Goal: Task Accomplishment & Management: Check status

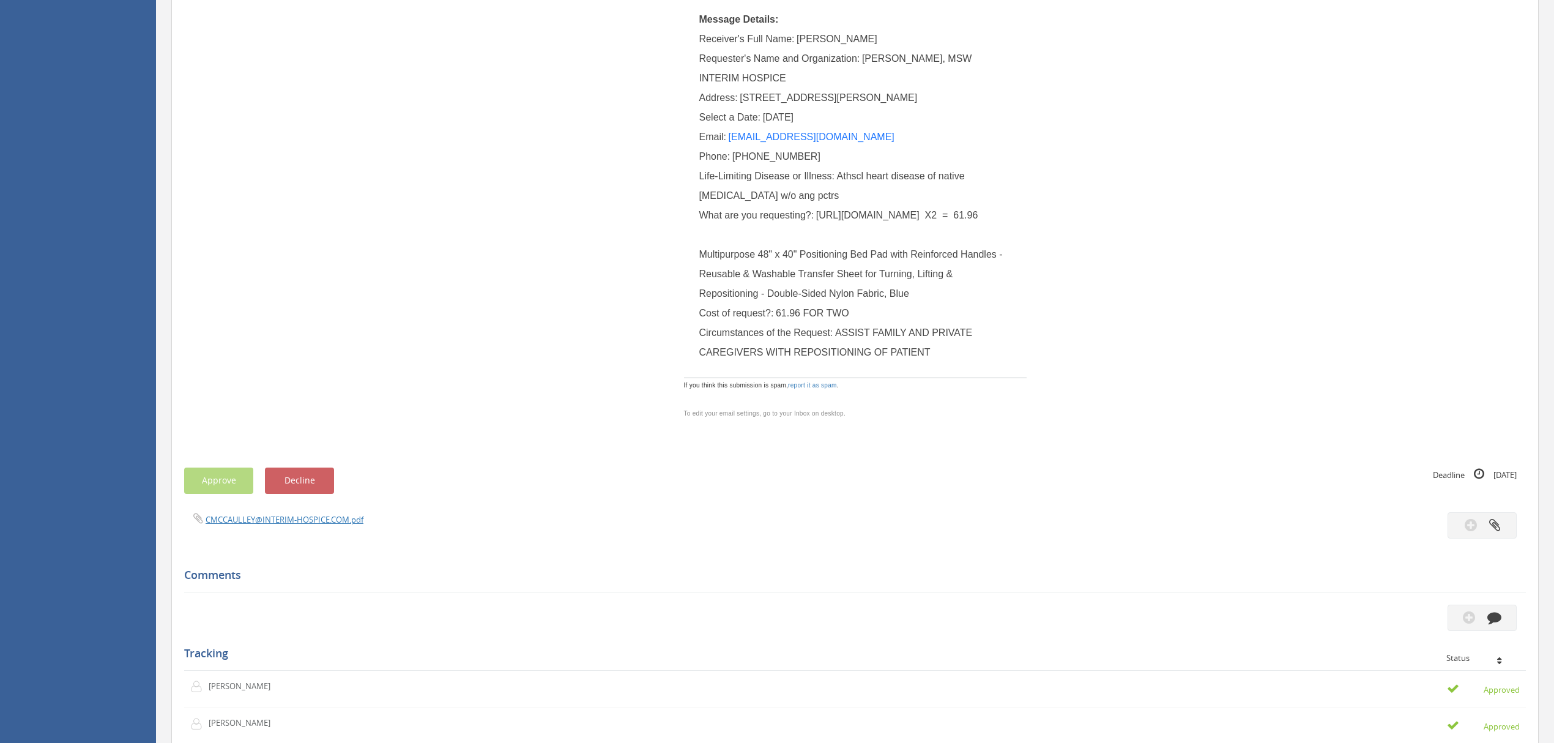
scroll to position [245, 0]
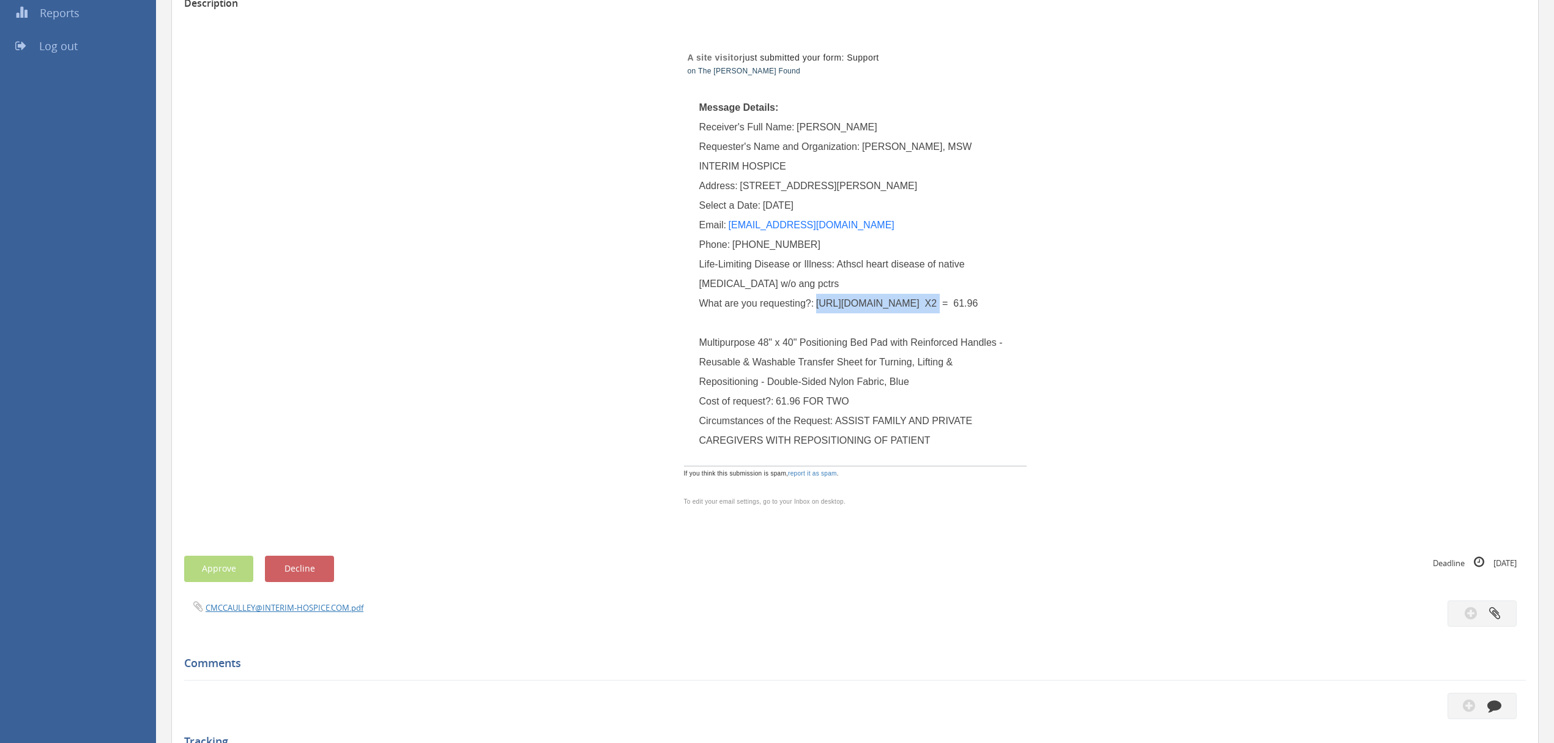
drag, startPoint x: 922, startPoint y: 304, endPoint x: 818, endPoint y: 305, distance: 104.0
click at [818, 305] on span "[URL][DOMAIN_NAME] X2 = 61.96 Multipurpose 48" x 40" Positioning Bed Pad with R…" at bounding box center [852, 342] width 307 height 89
copy span "[URL][DOMAIN_NAME]"
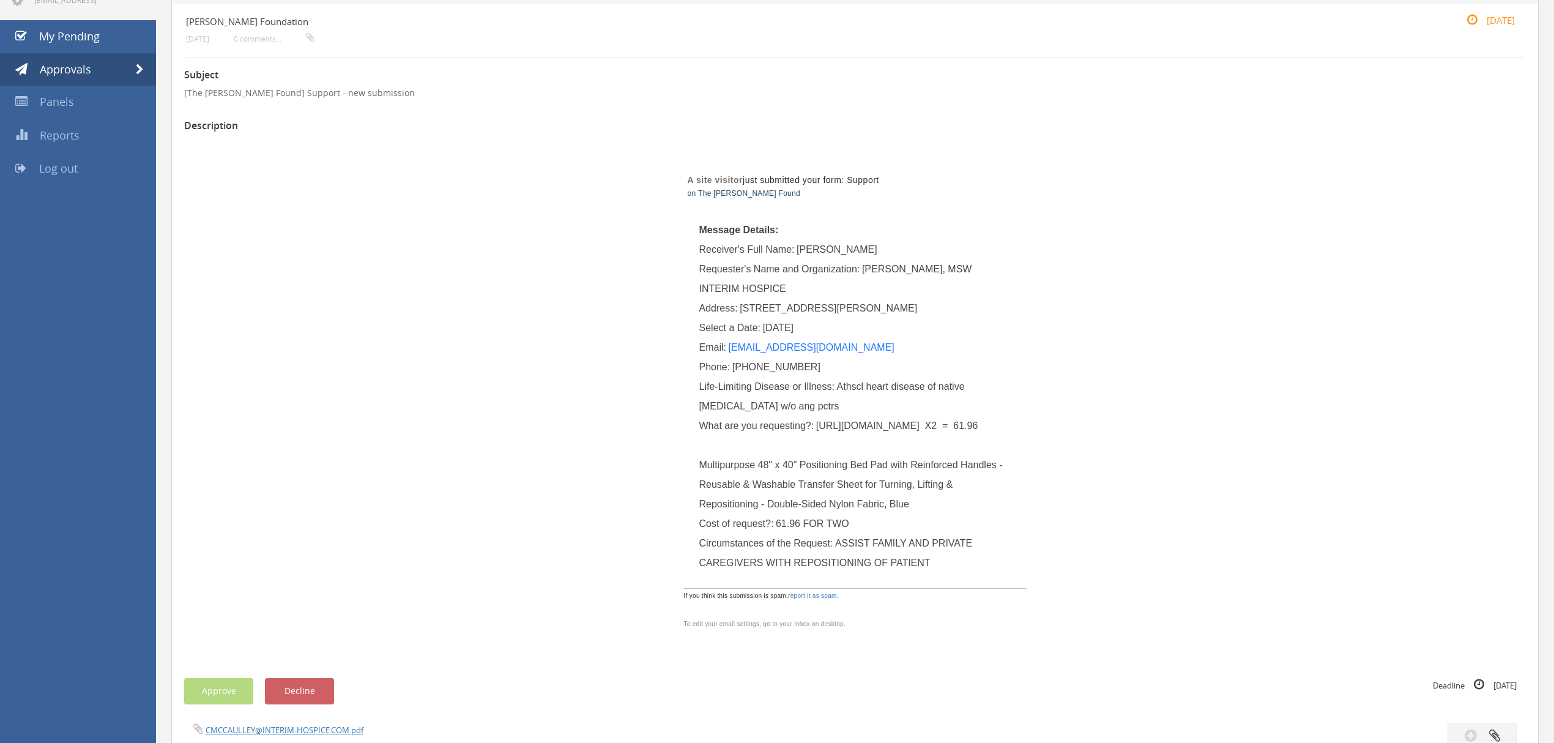
scroll to position [0, 0]
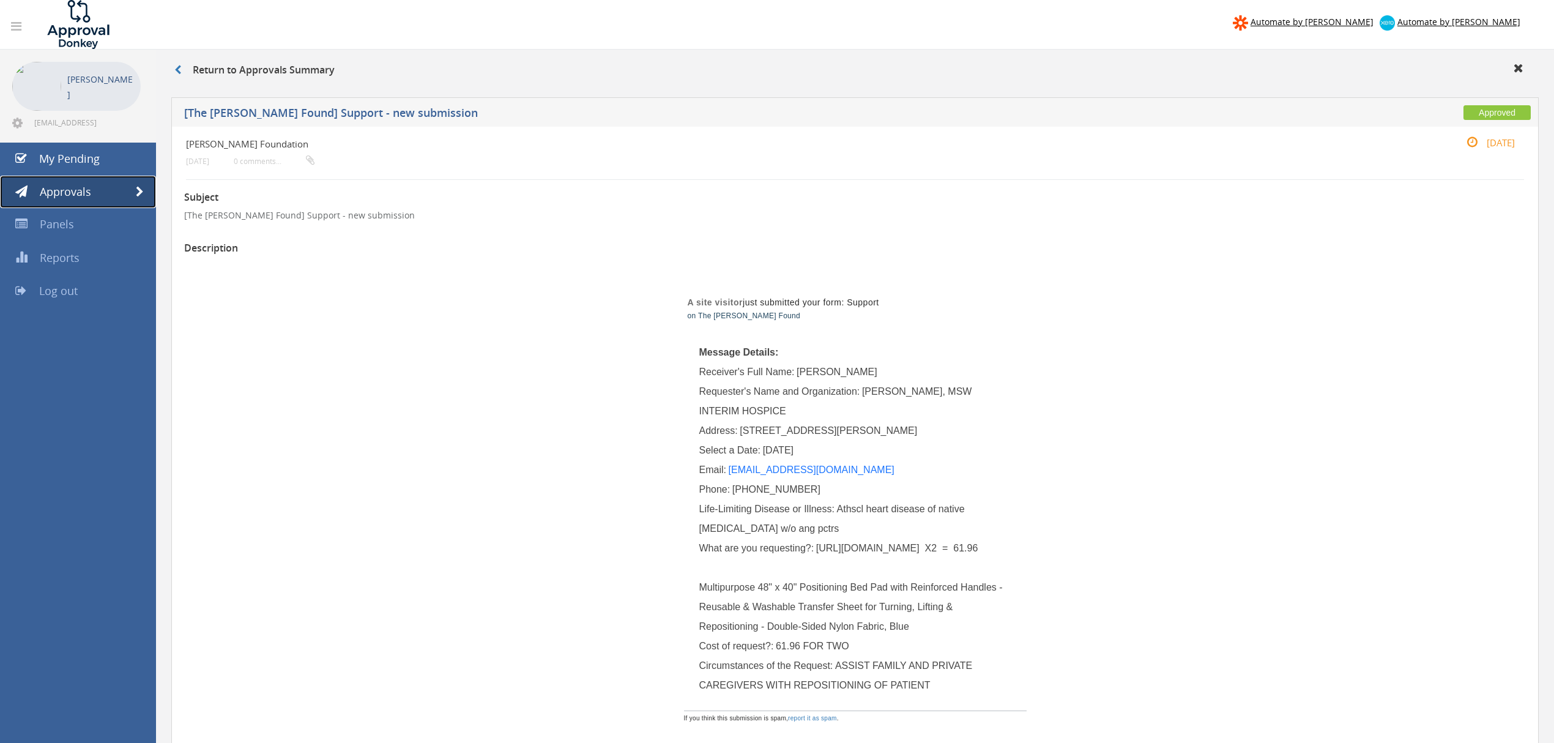
drag, startPoint x: 148, startPoint y: 187, endPoint x: 1019, endPoint y: 255, distance: 874.0
click at [148, 187] on link "Approvals" at bounding box center [78, 192] width 156 height 33
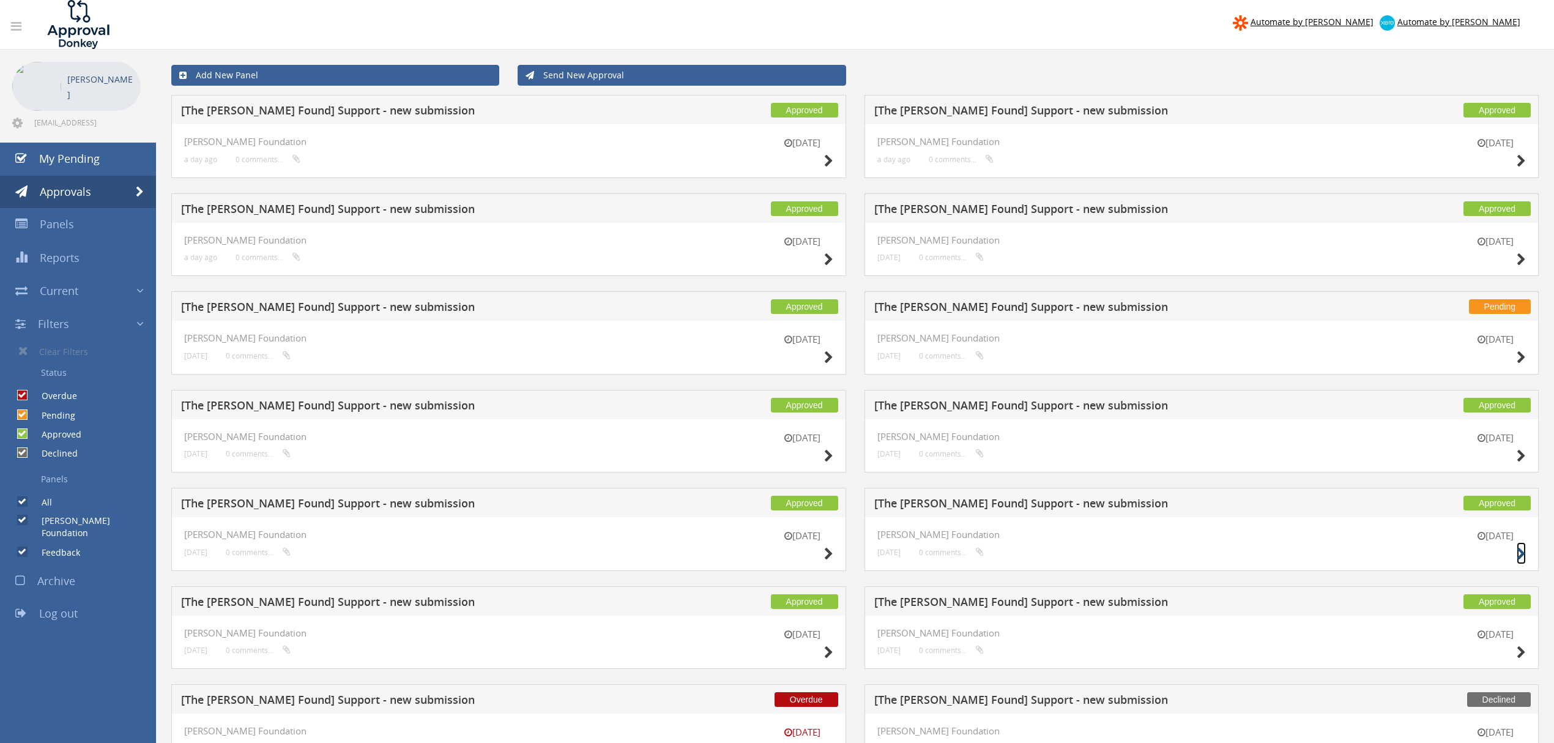
click at [1521, 554] on icon at bounding box center [1521, 554] width 9 height 13
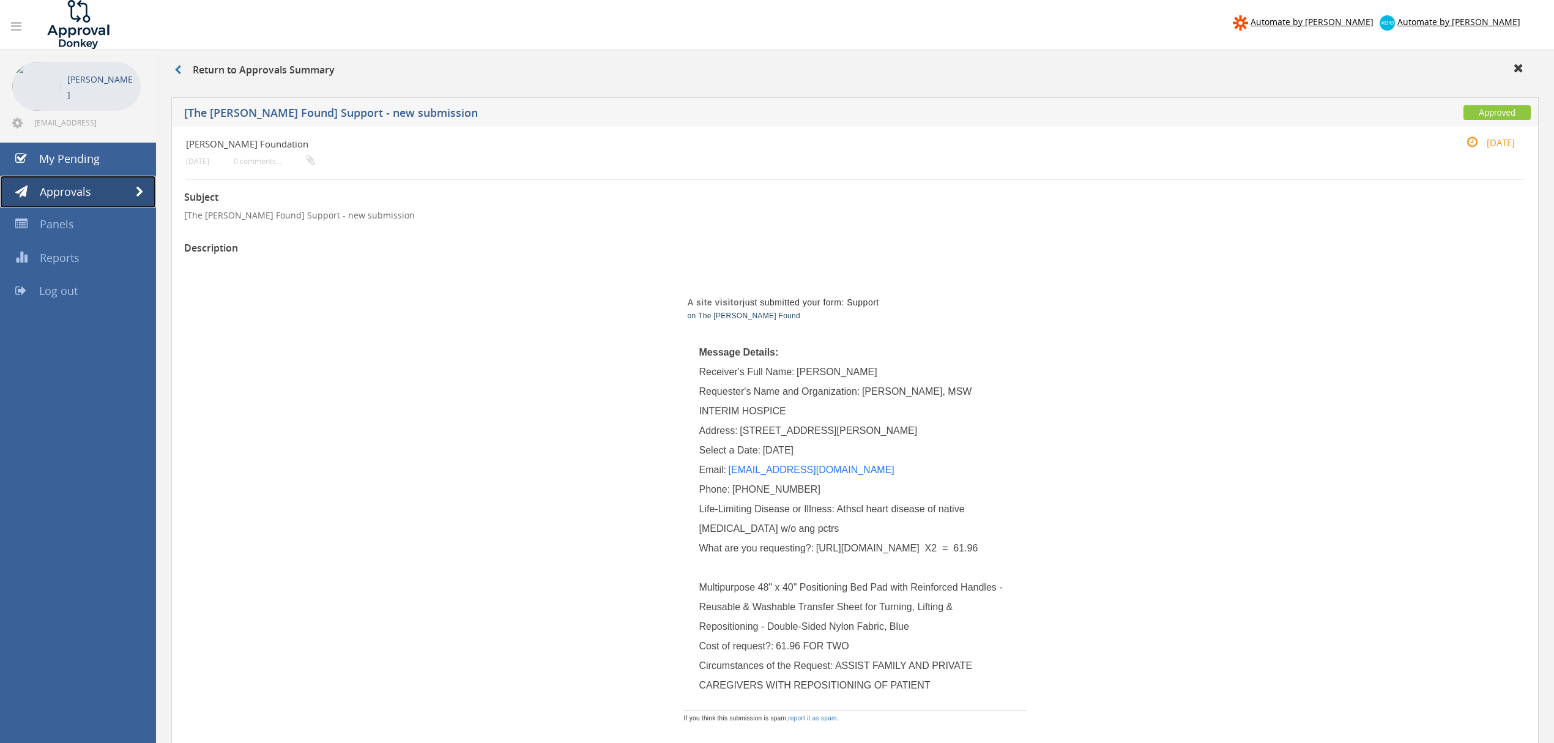
click at [153, 199] on link "Approvals" at bounding box center [78, 192] width 156 height 33
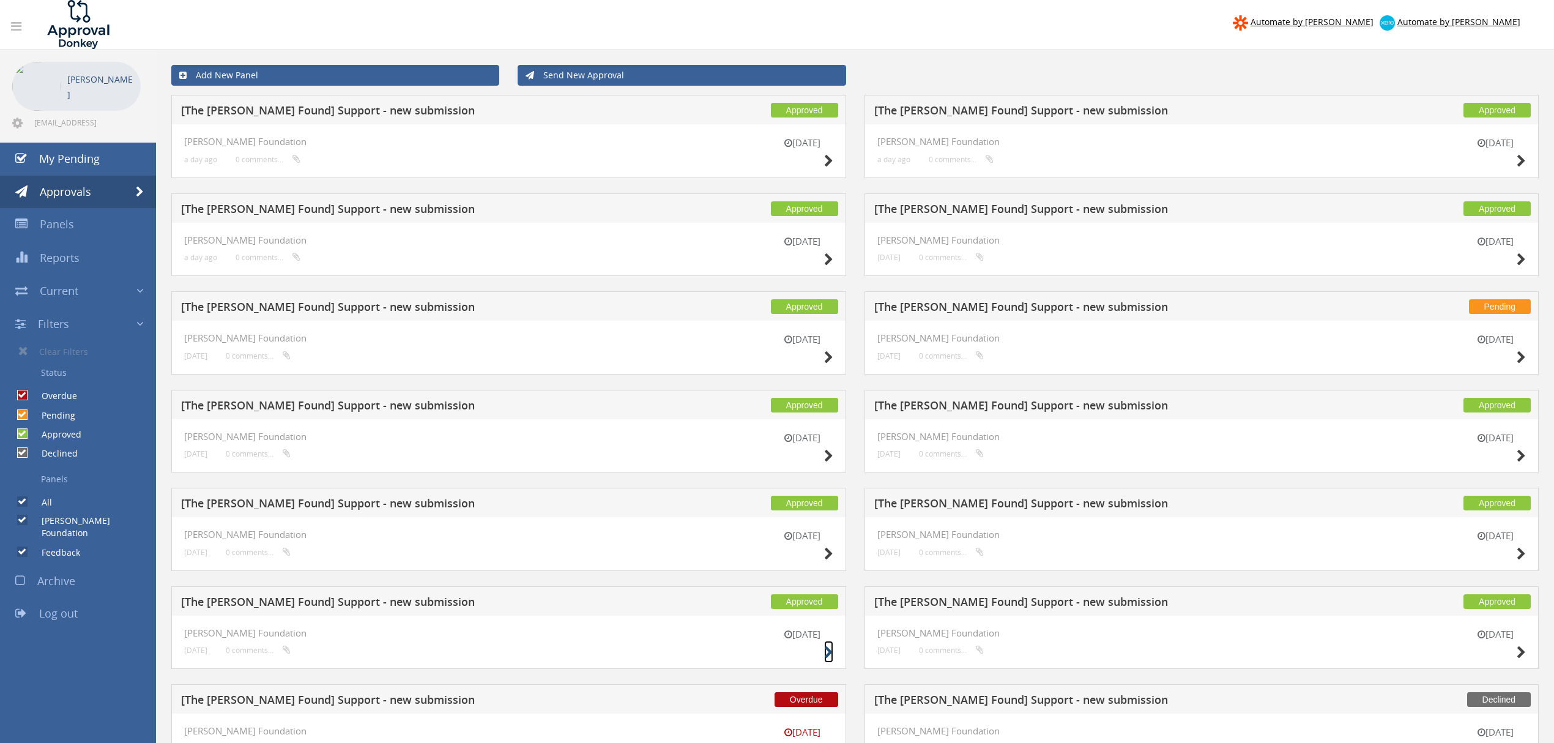
click at [827, 657] on icon at bounding box center [828, 652] width 9 height 13
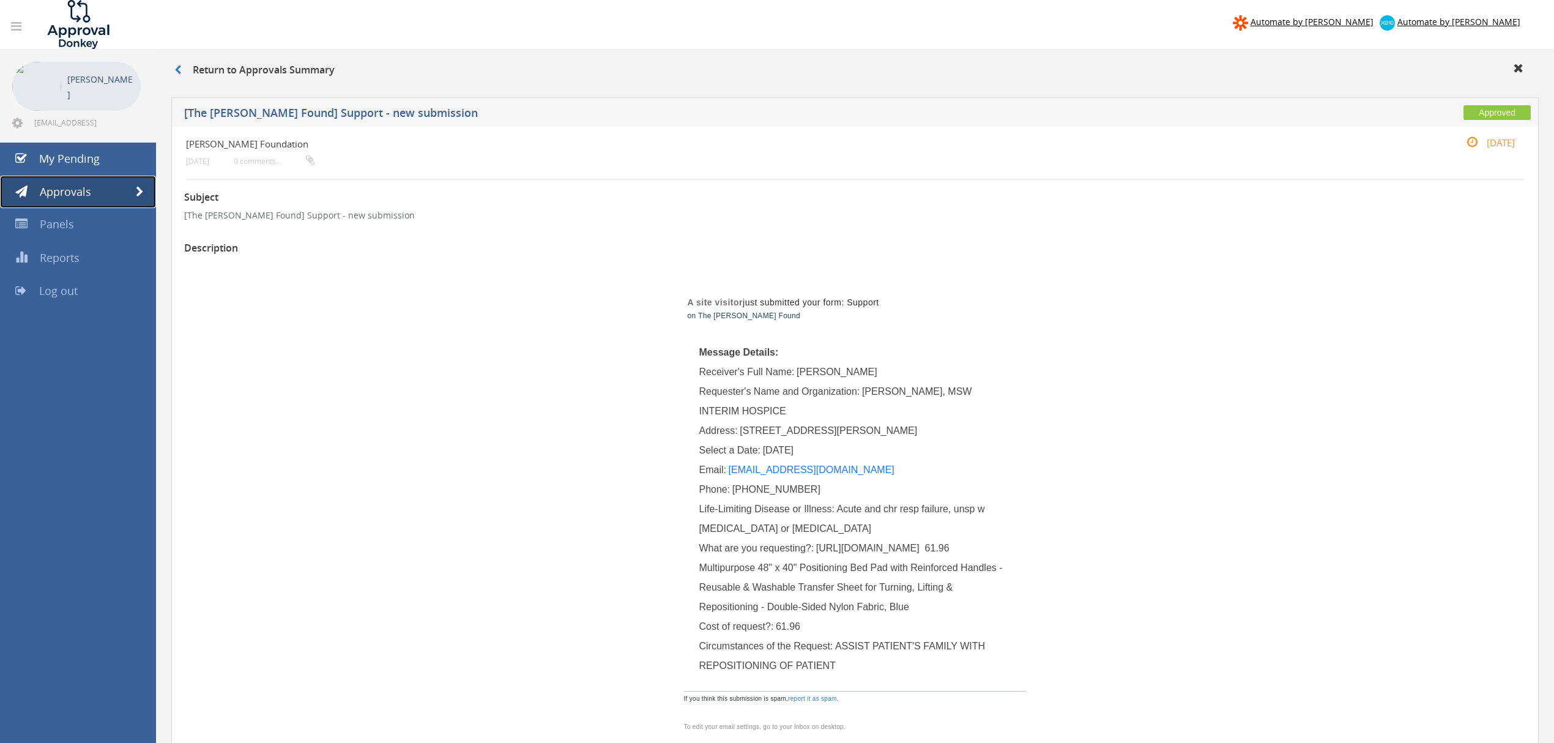
click at [143, 184] on link "Approvals" at bounding box center [78, 192] width 156 height 33
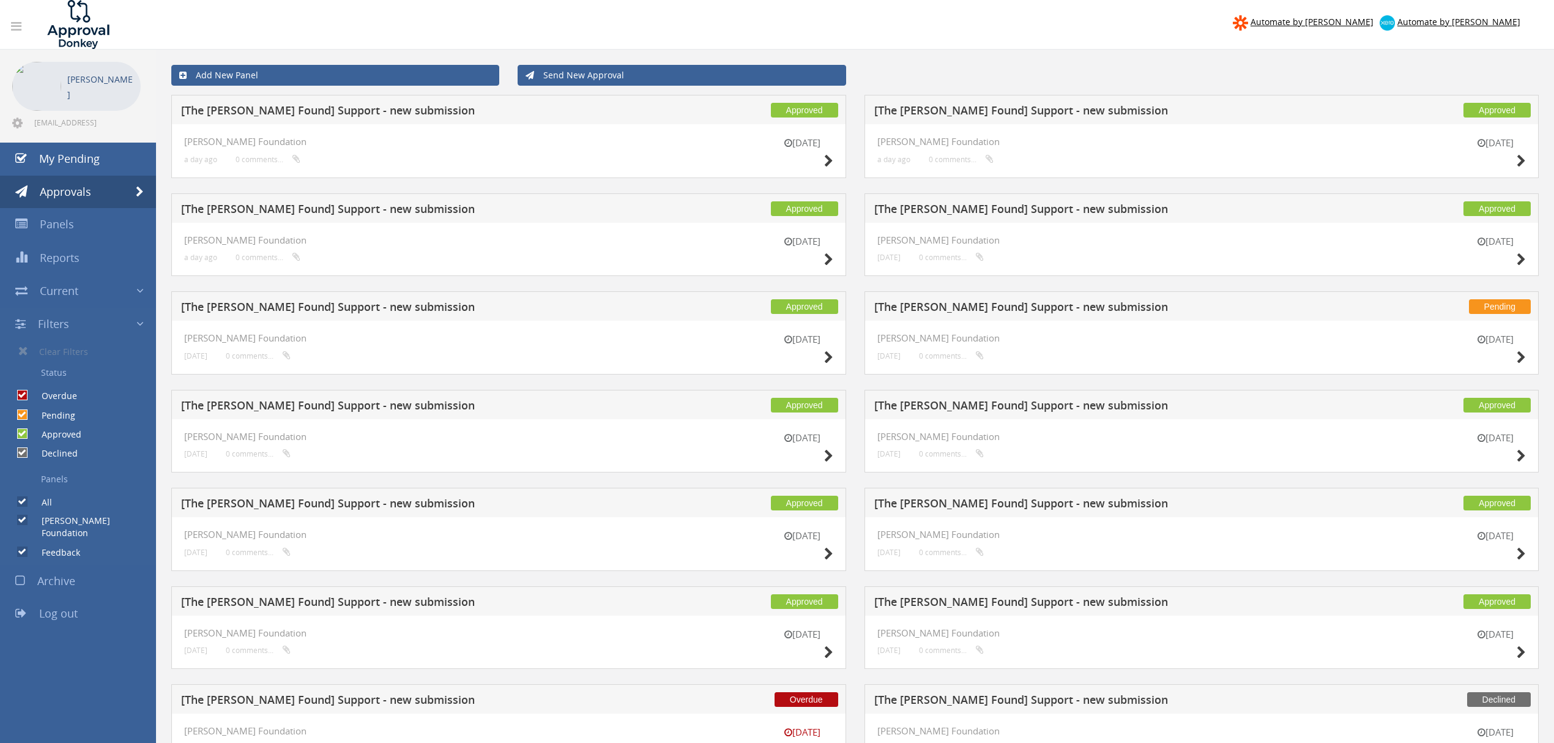
click at [1515, 449] on div "[DATE]" at bounding box center [1495, 448] width 61 height 35
click at [1521, 450] on icon at bounding box center [1521, 456] width 9 height 13
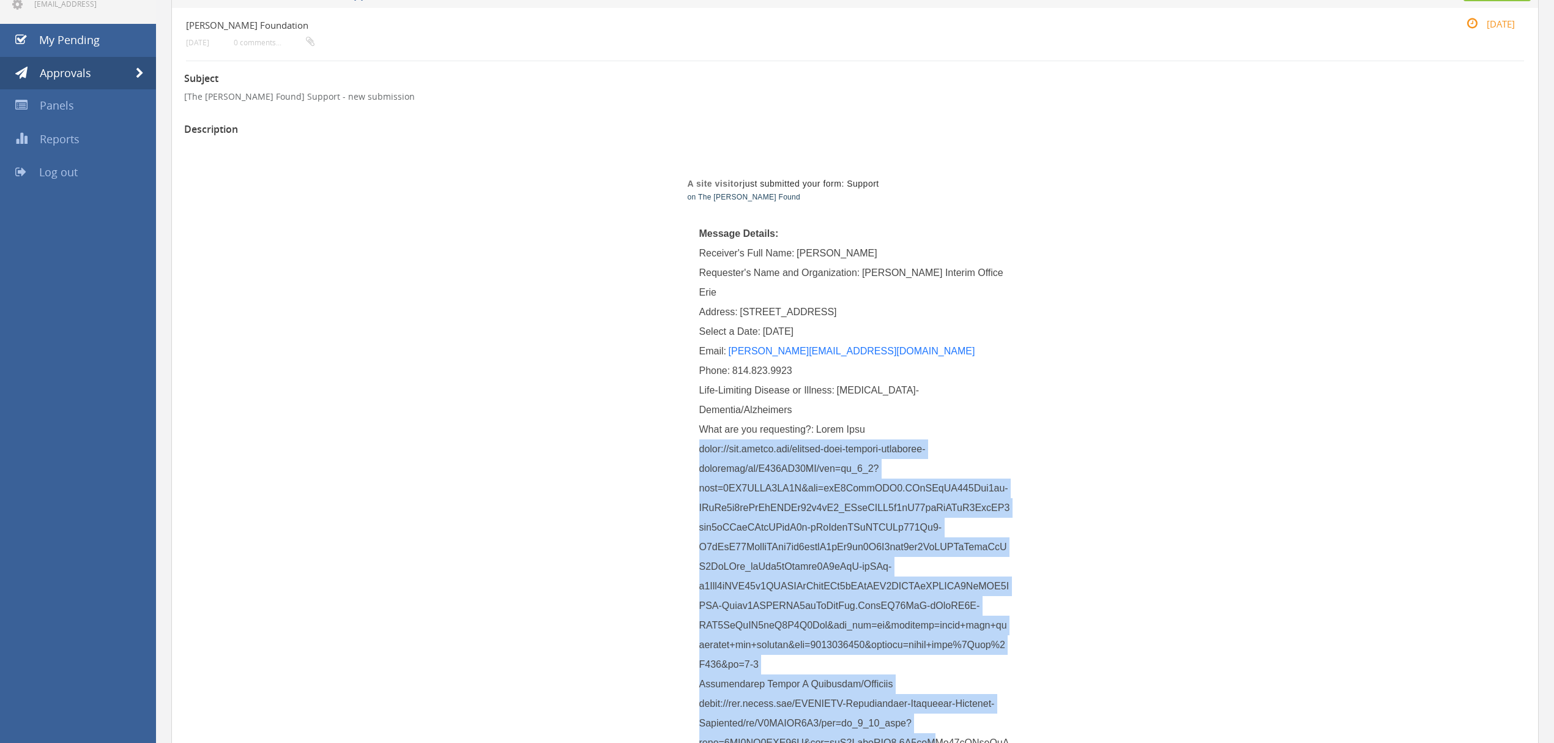
scroll to position [152, 0]
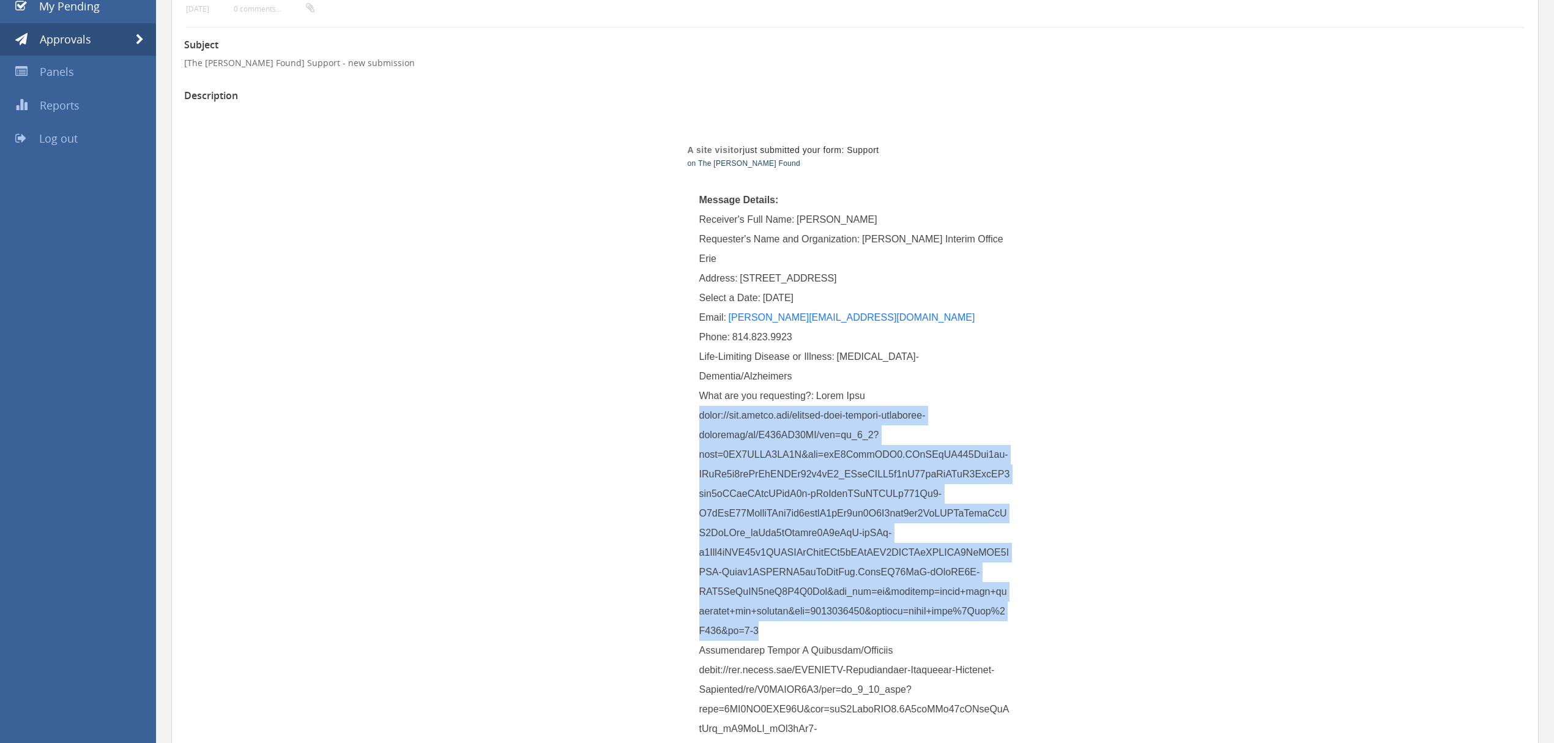
drag, startPoint x: 698, startPoint y: 568, endPoint x: 980, endPoint y: 646, distance: 292.0
click at [980, 646] on div "What are you requesting?:" at bounding box center [855, 660] width 312 height 548
copy span "[URL][DOMAIN_NAME]"
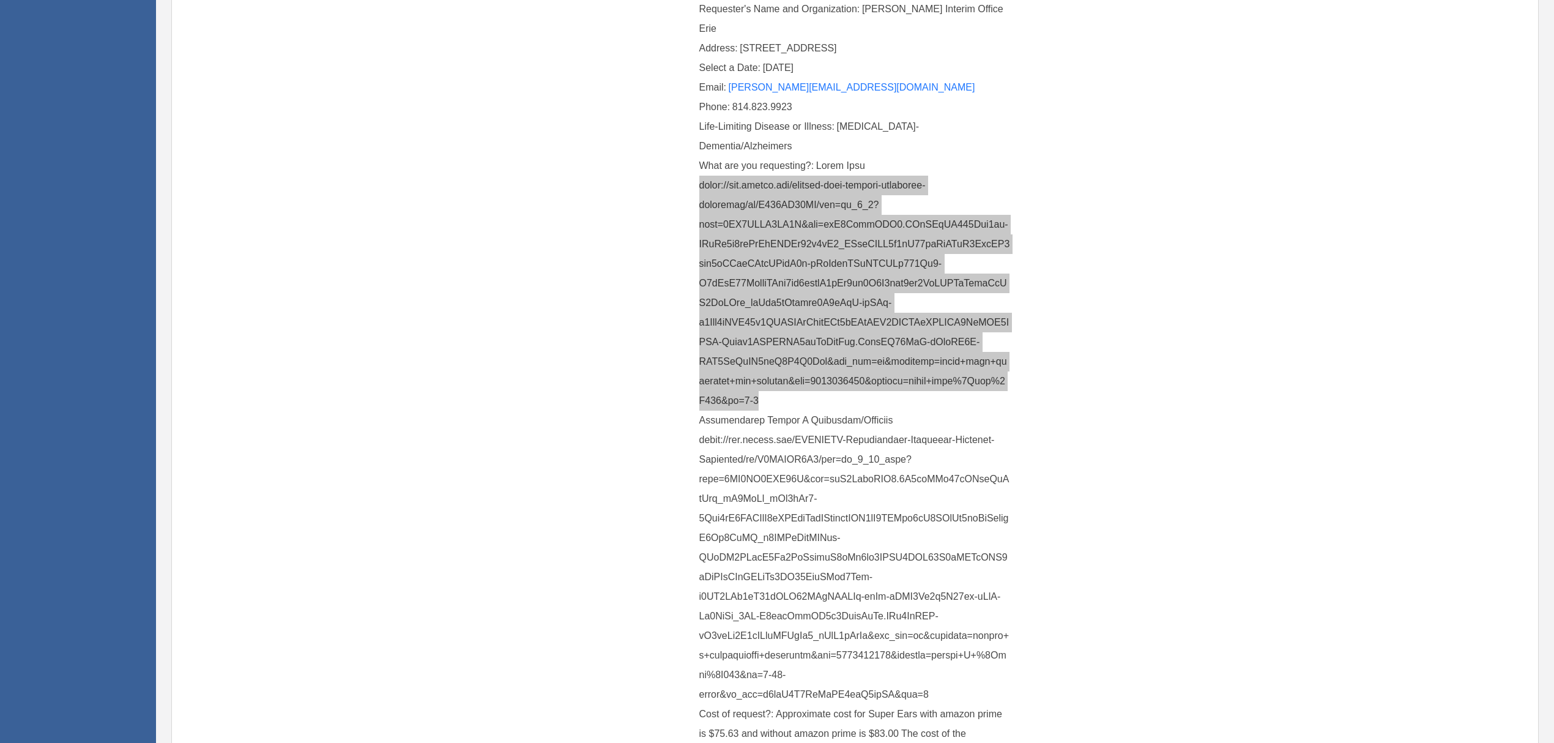
scroll to position [397, 0]
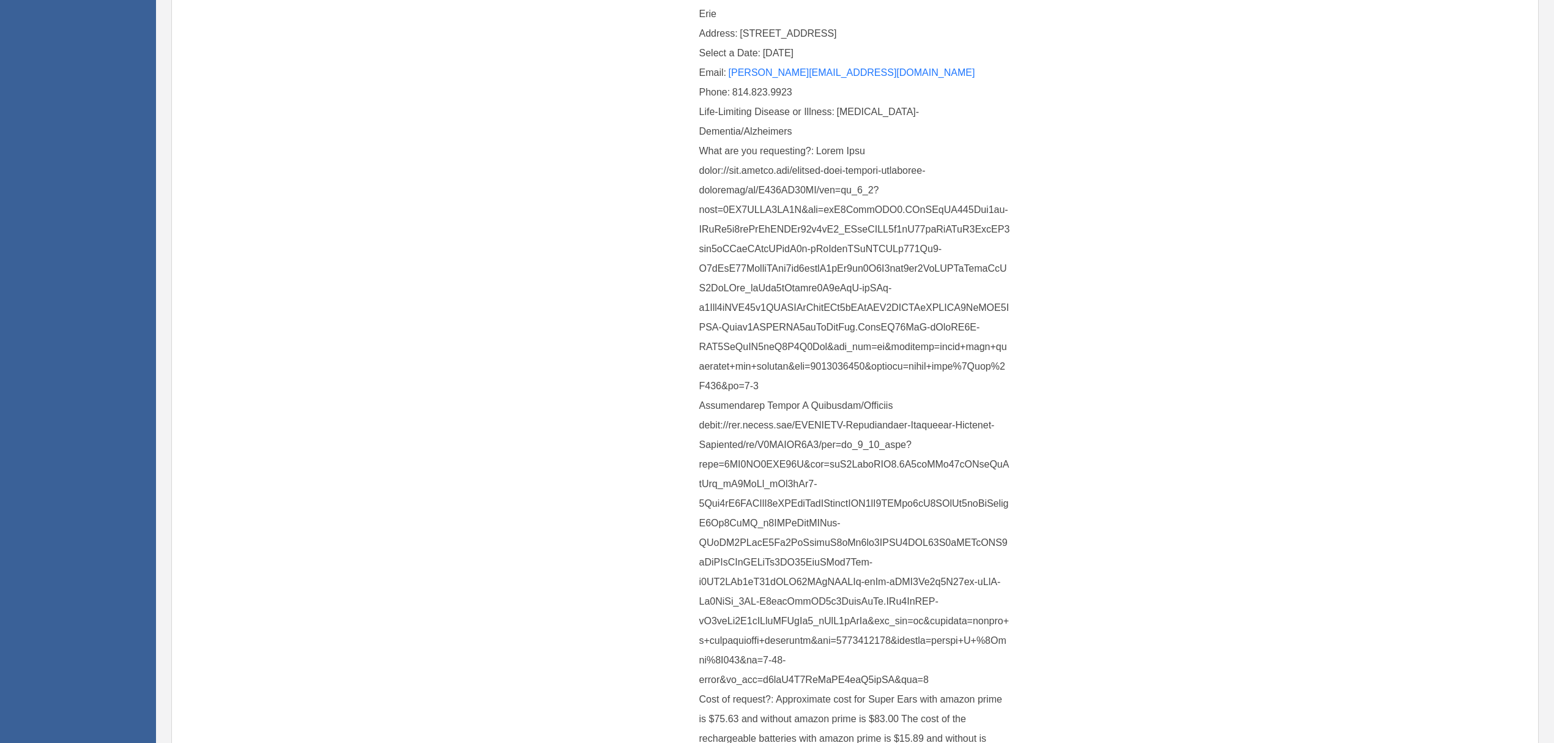
click at [701, 447] on span at bounding box center [854, 415] width 311 height 539
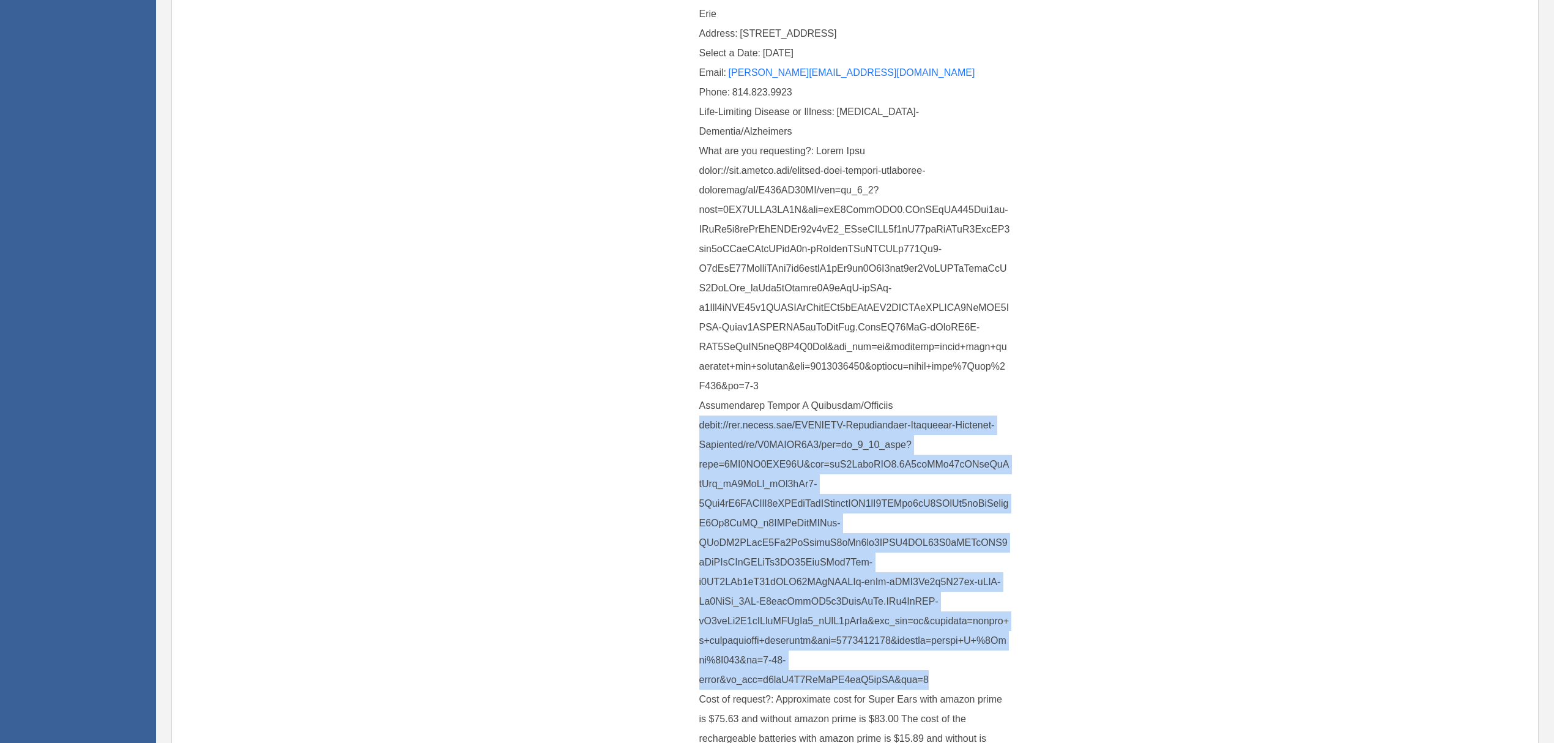
drag, startPoint x: 698, startPoint y: 444, endPoint x: 961, endPoint y: 678, distance: 351.5
click at [988, 690] on div "What are you requesting?:" at bounding box center [855, 415] width 312 height 548
copy span "[URL][DOMAIN_NAME]"
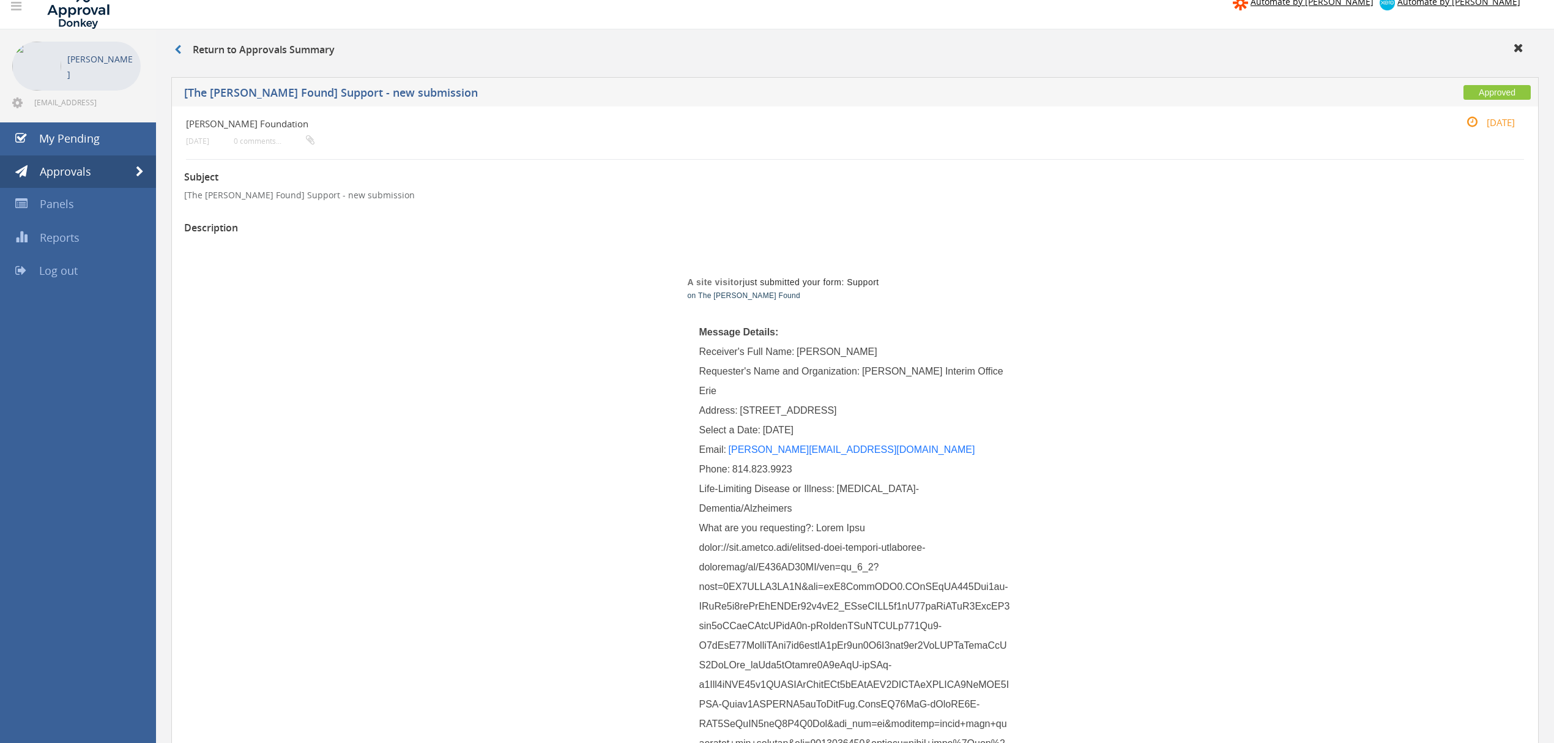
scroll to position [0, 0]
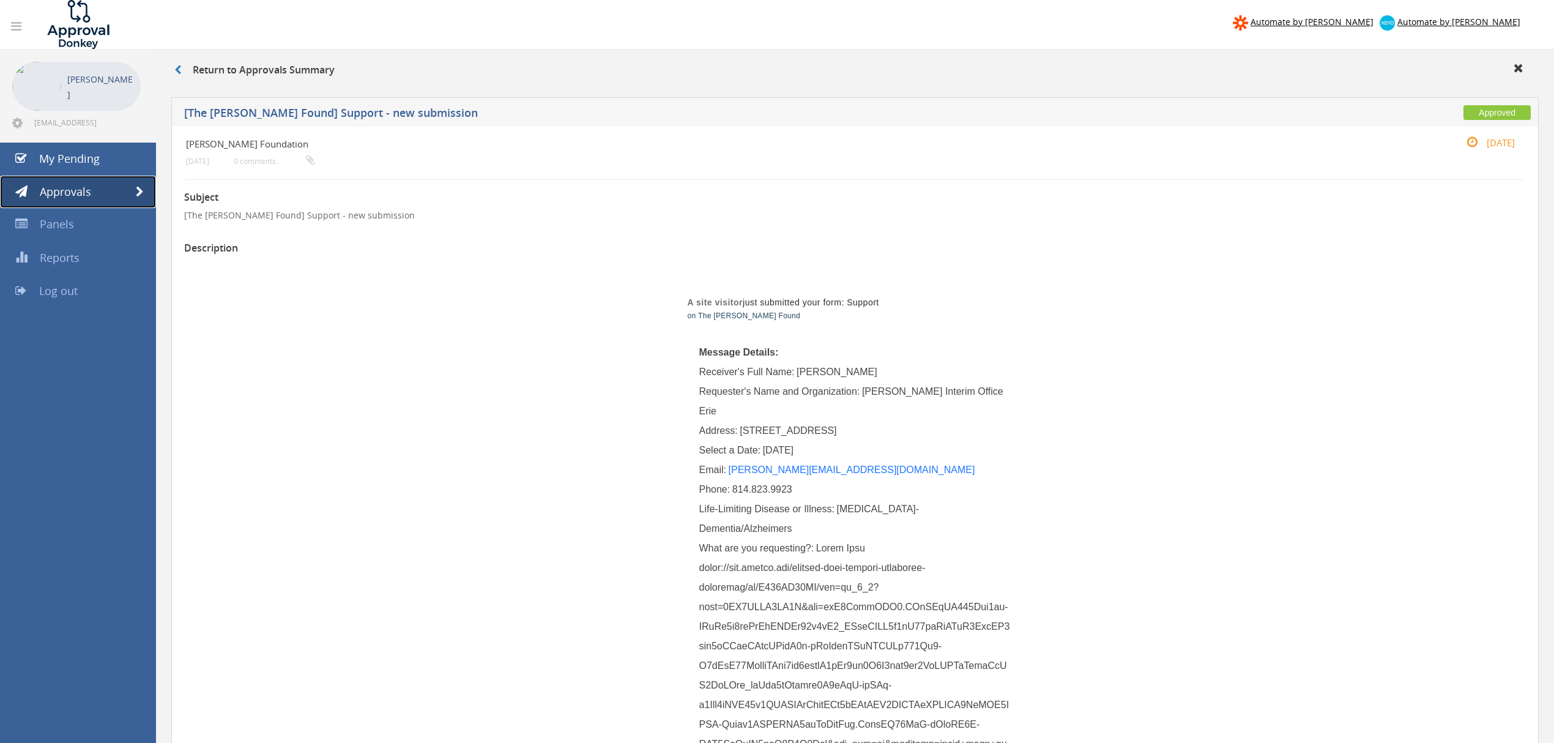
click at [133, 182] on link "Approvals" at bounding box center [78, 192] width 156 height 33
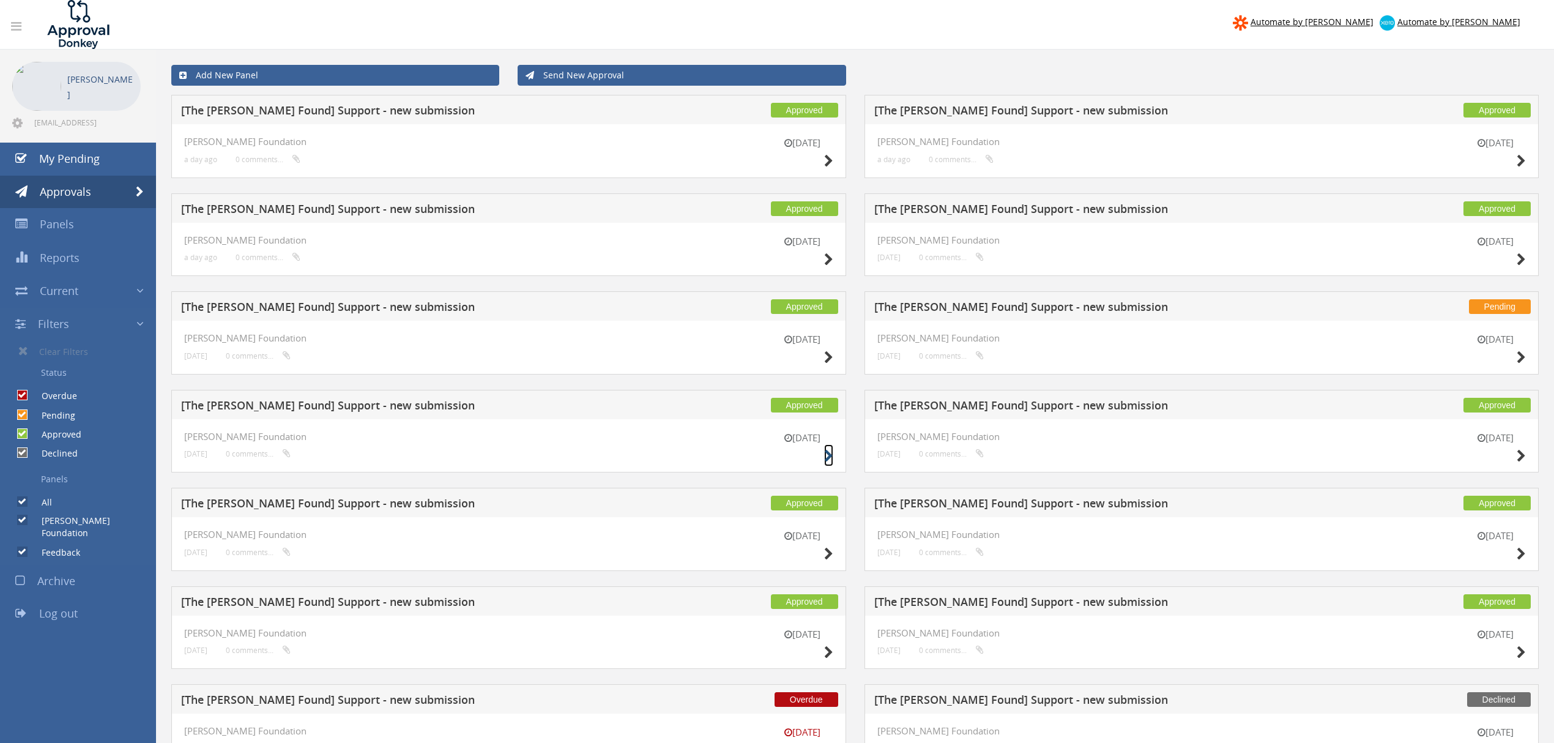
click at [828, 460] on icon at bounding box center [828, 456] width 9 height 13
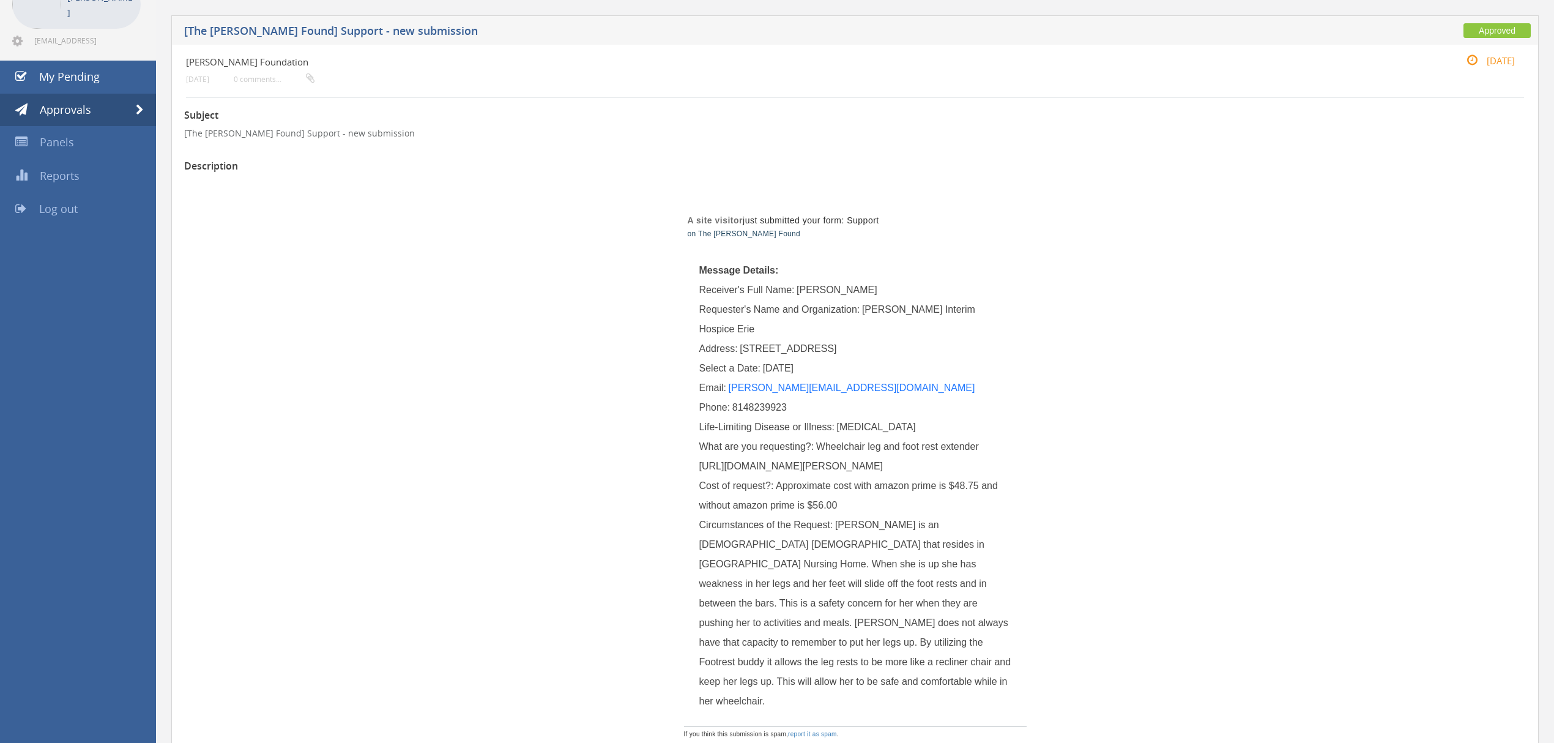
scroll to position [81, 0]
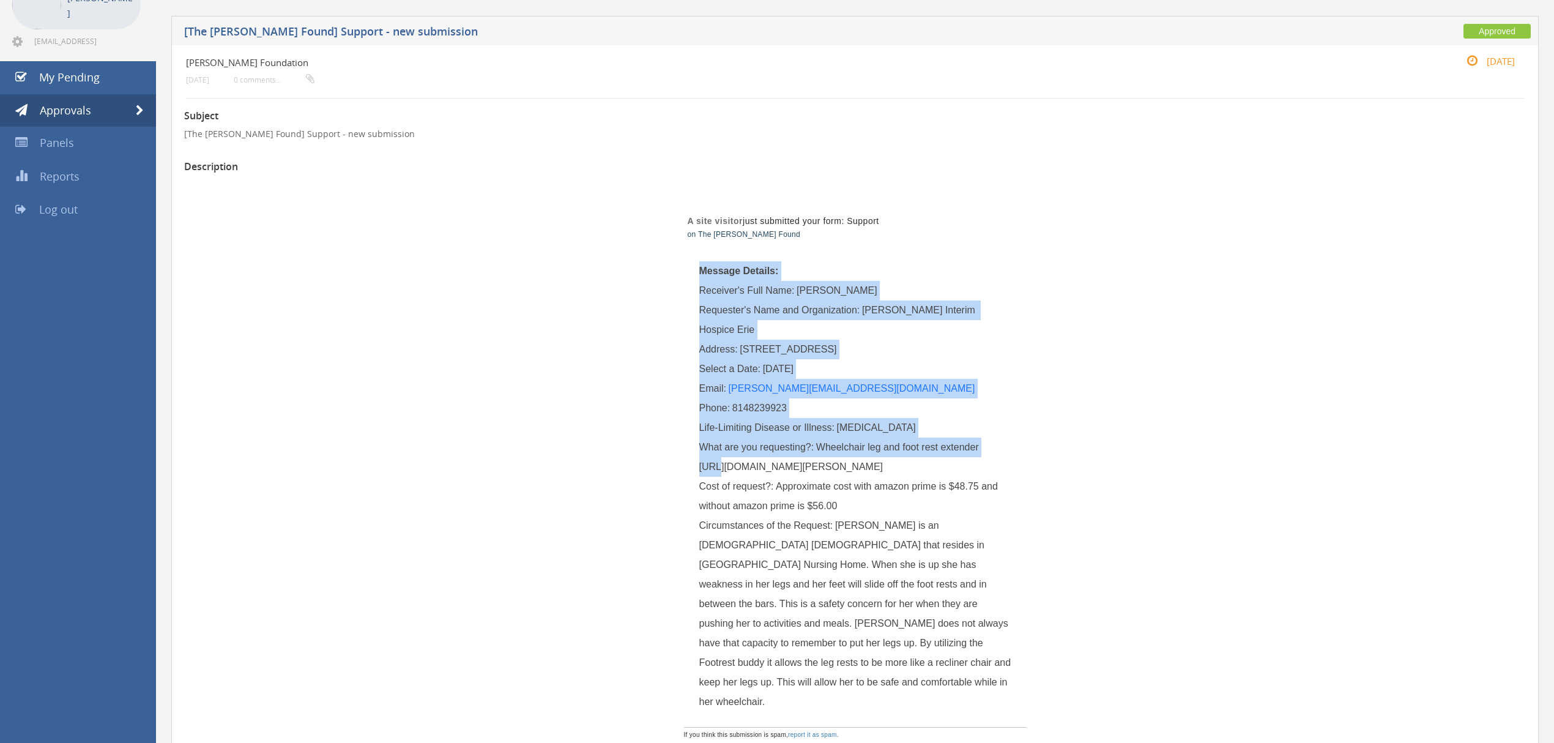
drag, startPoint x: 698, startPoint y: 466, endPoint x: 715, endPoint y: 473, distance: 19.0
click at [715, 473] on td "Message Details: Receiver's Full Name: [PERSON_NAME] Requester's Name and Organ…" at bounding box center [855, 488] width 343 height 478
click at [712, 471] on span "Wheelchair leg and foot rest extender [URL][DOMAIN_NAME][PERSON_NAME]" at bounding box center [839, 457] width 280 height 30
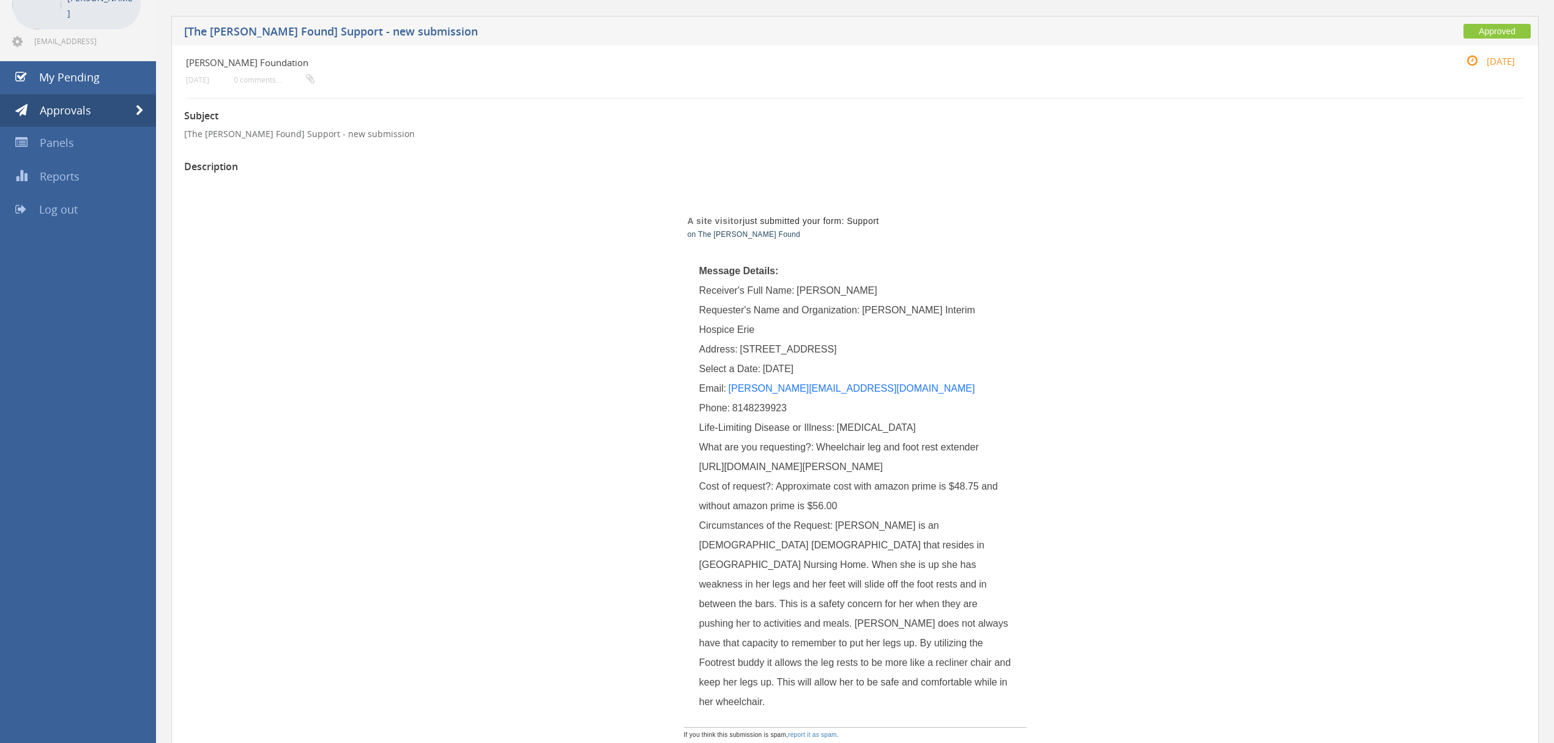
drag, startPoint x: 702, startPoint y: 470, endPoint x: 869, endPoint y: 490, distance: 167.6
click at [869, 477] on div "What are you requesting?: Wheelchair leg and foot rest extender [URL][DOMAIN_NA…" at bounding box center [855, 457] width 312 height 39
copy span "ttps://[DOMAIN_NAME][URL][PERSON_NAME]"
click at [705, 477] on div "What are you requesting?: Wheelchair leg and foot rest extender [URL][DOMAIN_NA…" at bounding box center [855, 457] width 312 height 39
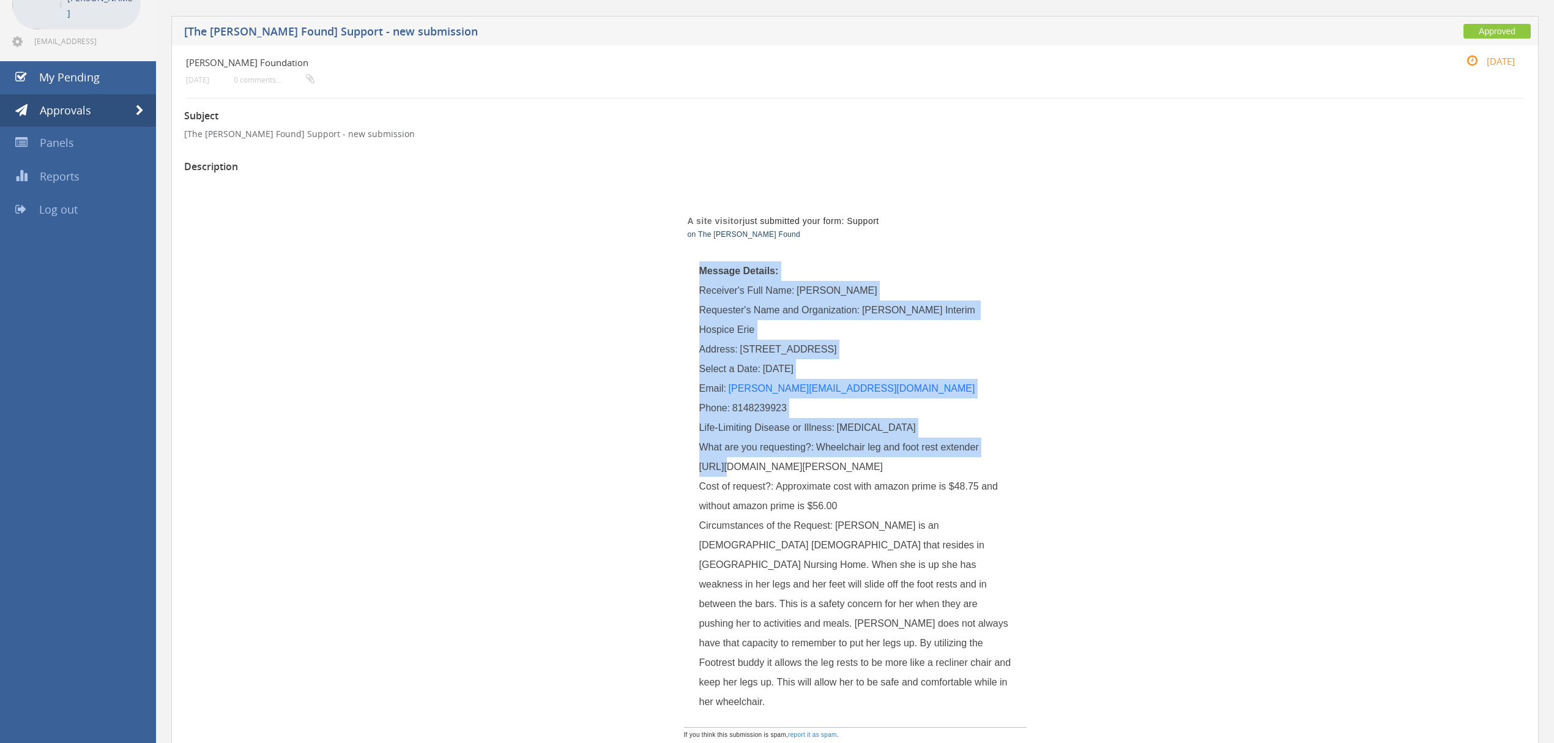
drag, startPoint x: 698, startPoint y: 468, endPoint x: 723, endPoint y: 469, distance: 25.7
click at [723, 469] on td "Message Details: Receiver's Full Name: [PERSON_NAME] Requester's Name and Organ…" at bounding box center [855, 488] width 343 height 478
click at [713, 471] on span "Wheelchair leg and foot rest extender [URL][DOMAIN_NAME][PERSON_NAME]" at bounding box center [839, 457] width 280 height 30
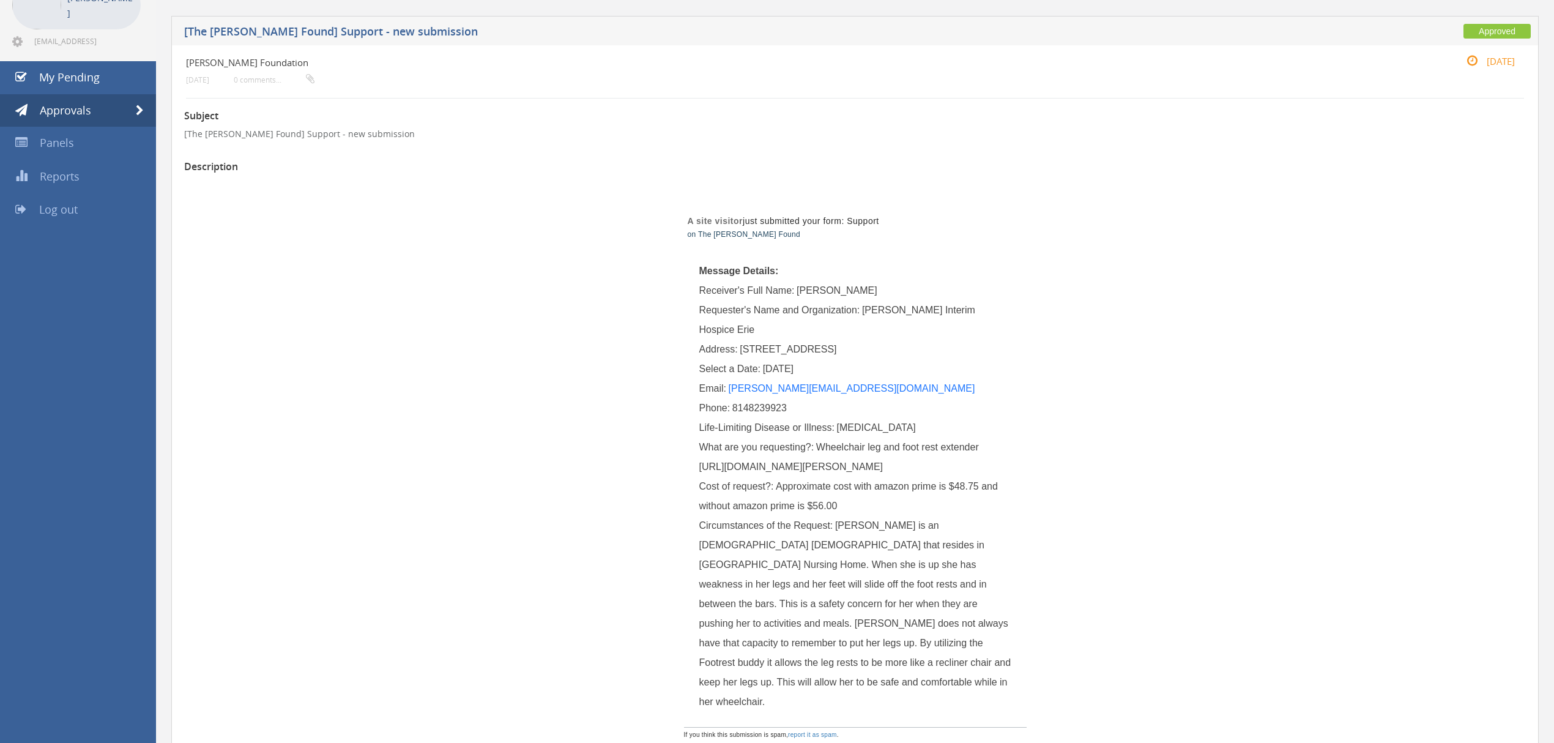
drag, startPoint x: 700, startPoint y: 469, endPoint x: 864, endPoint y: 483, distance: 164.6
click at [864, 477] on div "What are you requesting?: Wheelchair leg and foot rest extender [URL][DOMAIN_NA…" at bounding box center [855, 457] width 312 height 39
copy span "[URL][DOMAIN_NAME][PERSON_NAME]"
click at [138, 106] on span at bounding box center [140, 110] width 8 height 11
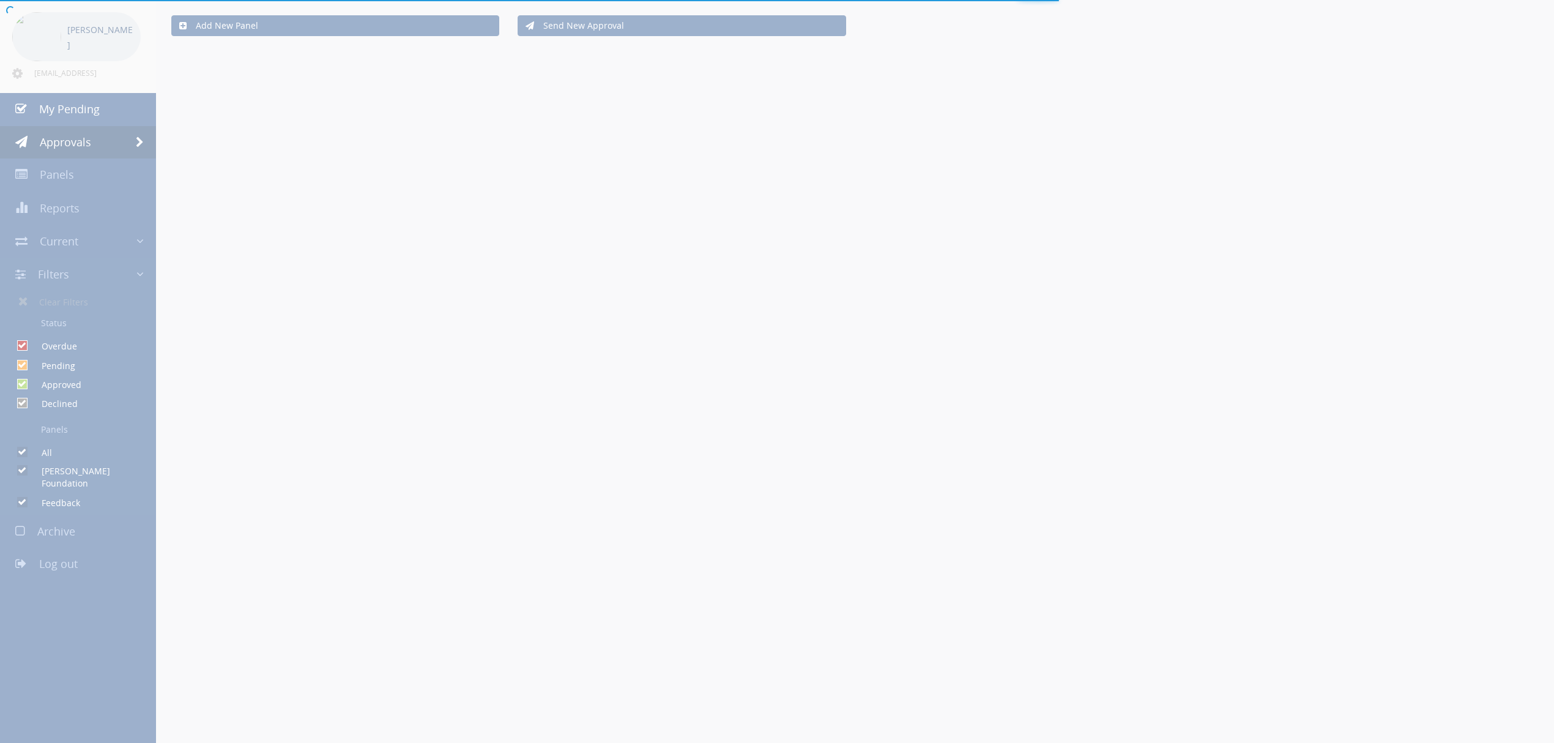
scroll to position [81, 0]
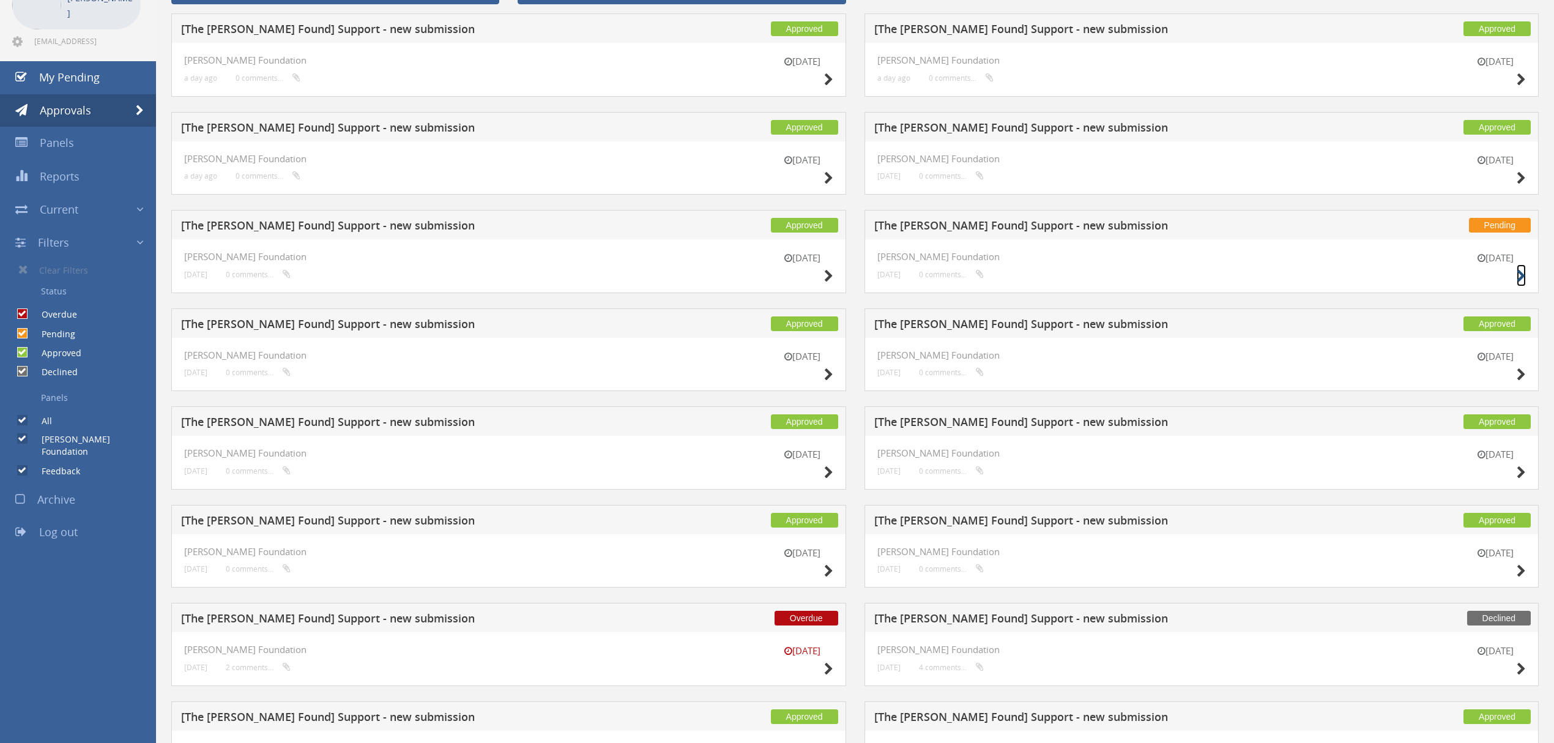
click at [1518, 268] on small at bounding box center [1521, 275] width 9 height 17
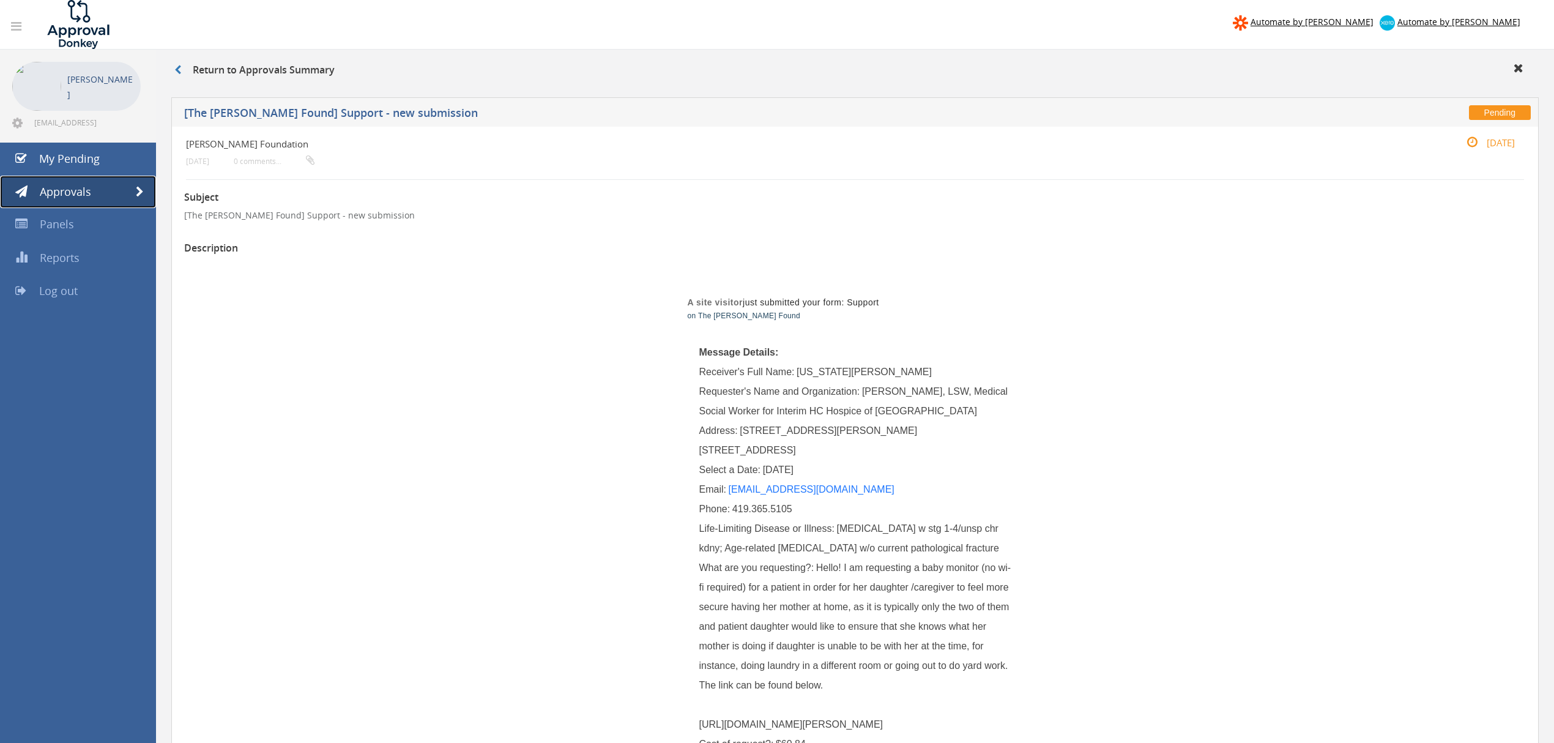
click at [142, 185] on link "Approvals" at bounding box center [78, 192] width 156 height 33
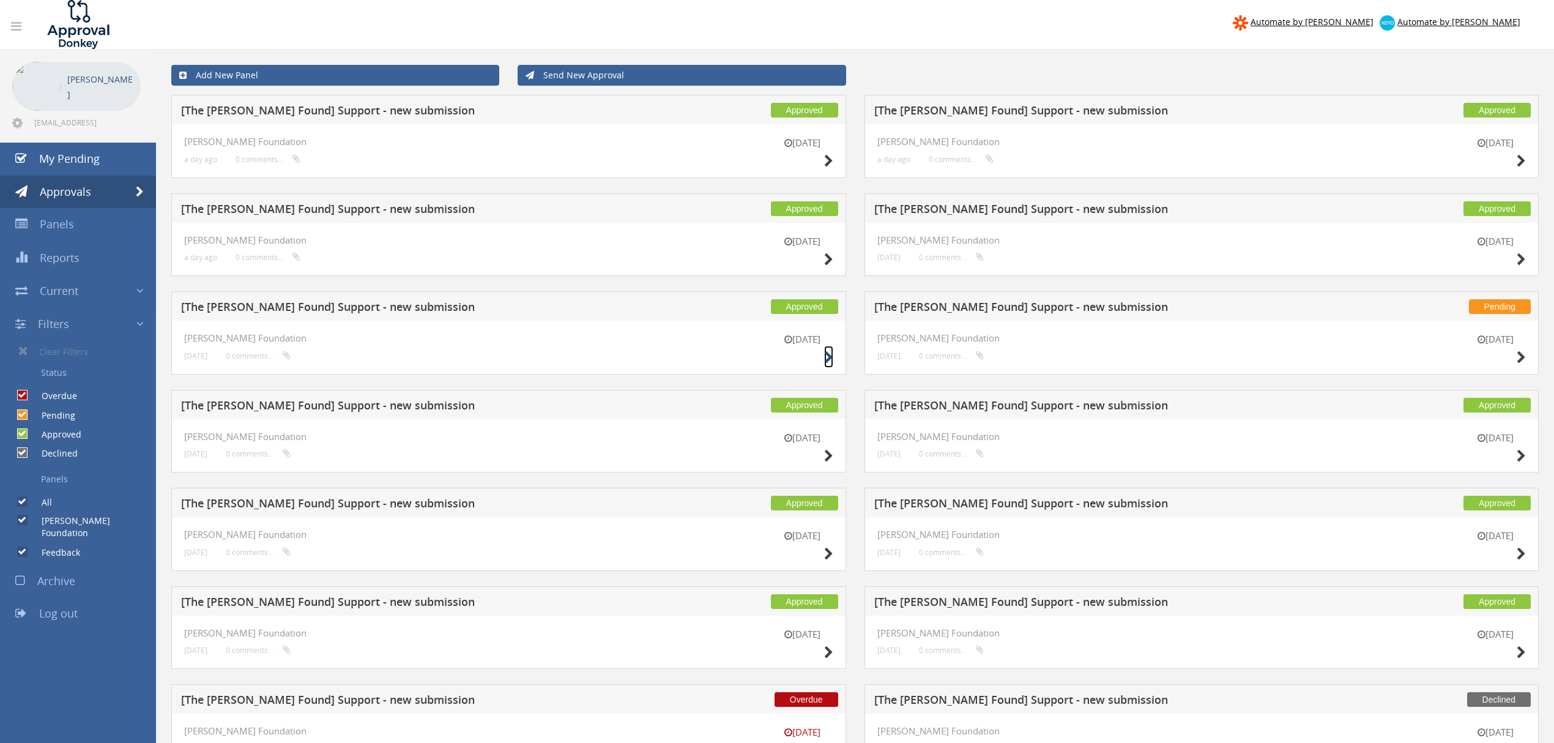
click at [825, 359] on icon at bounding box center [828, 357] width 9 height 13
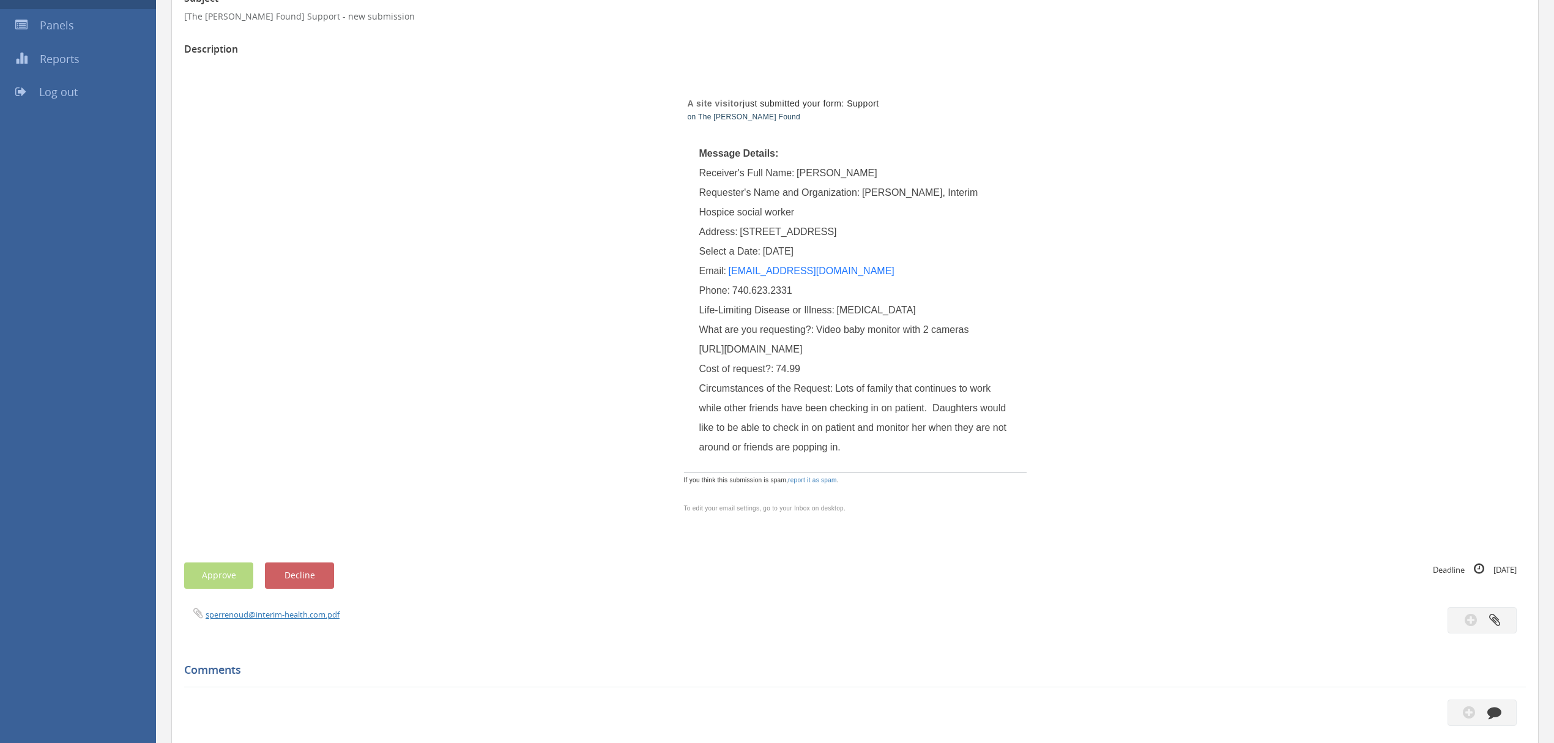
scroll to position [163, 0]
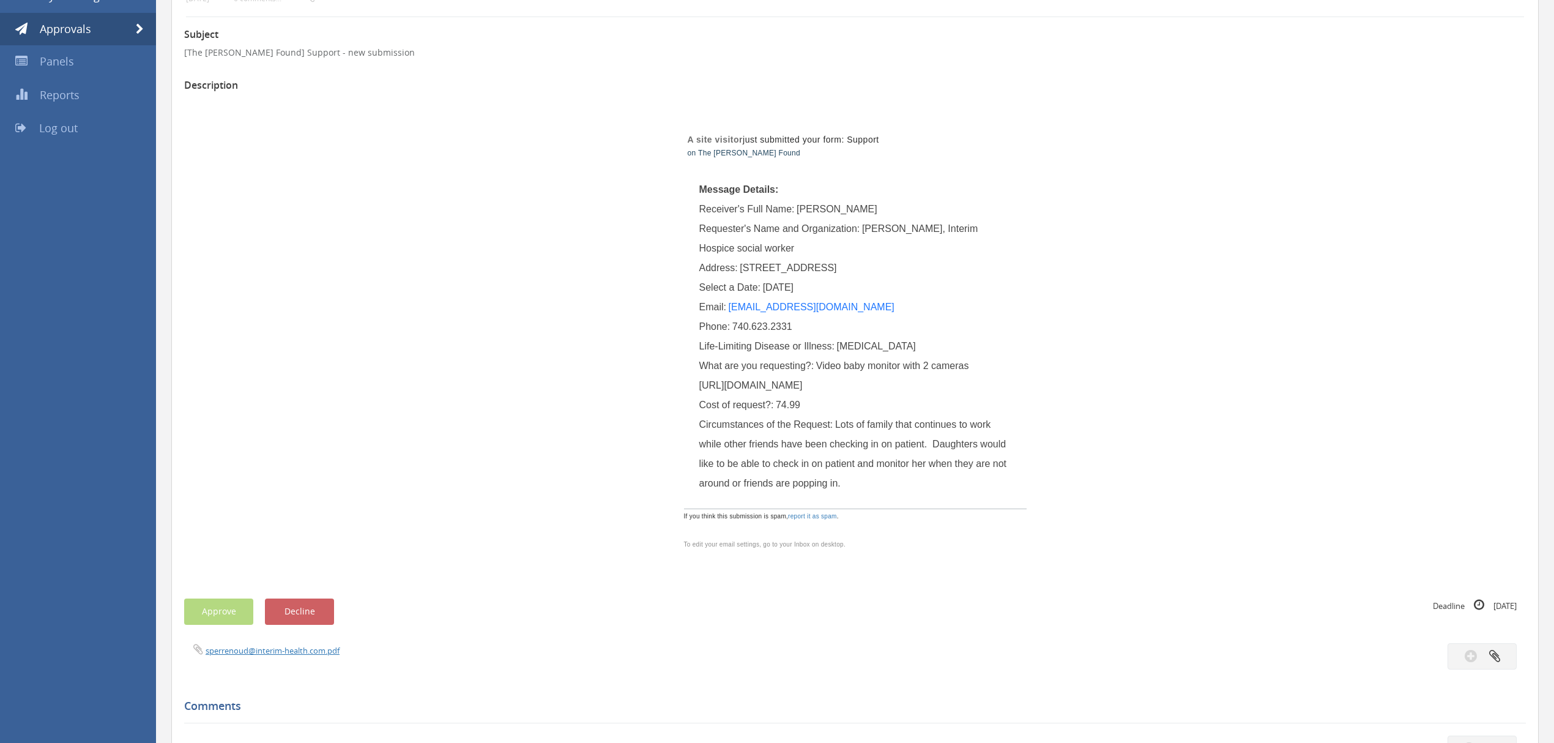
drag, startPoint x: 698, startPoint y: 384, endPoint x: 911, endPoint y: 515, distance: 249.5
click at [911, 395] on div "What are you requesting?: Video baby monitor with 2 cameras [URL][DOMAIN_NAME]" at bounding box center [855, 375] width 312 height 39
copy span "[URL][DOMAIN_NAME]"
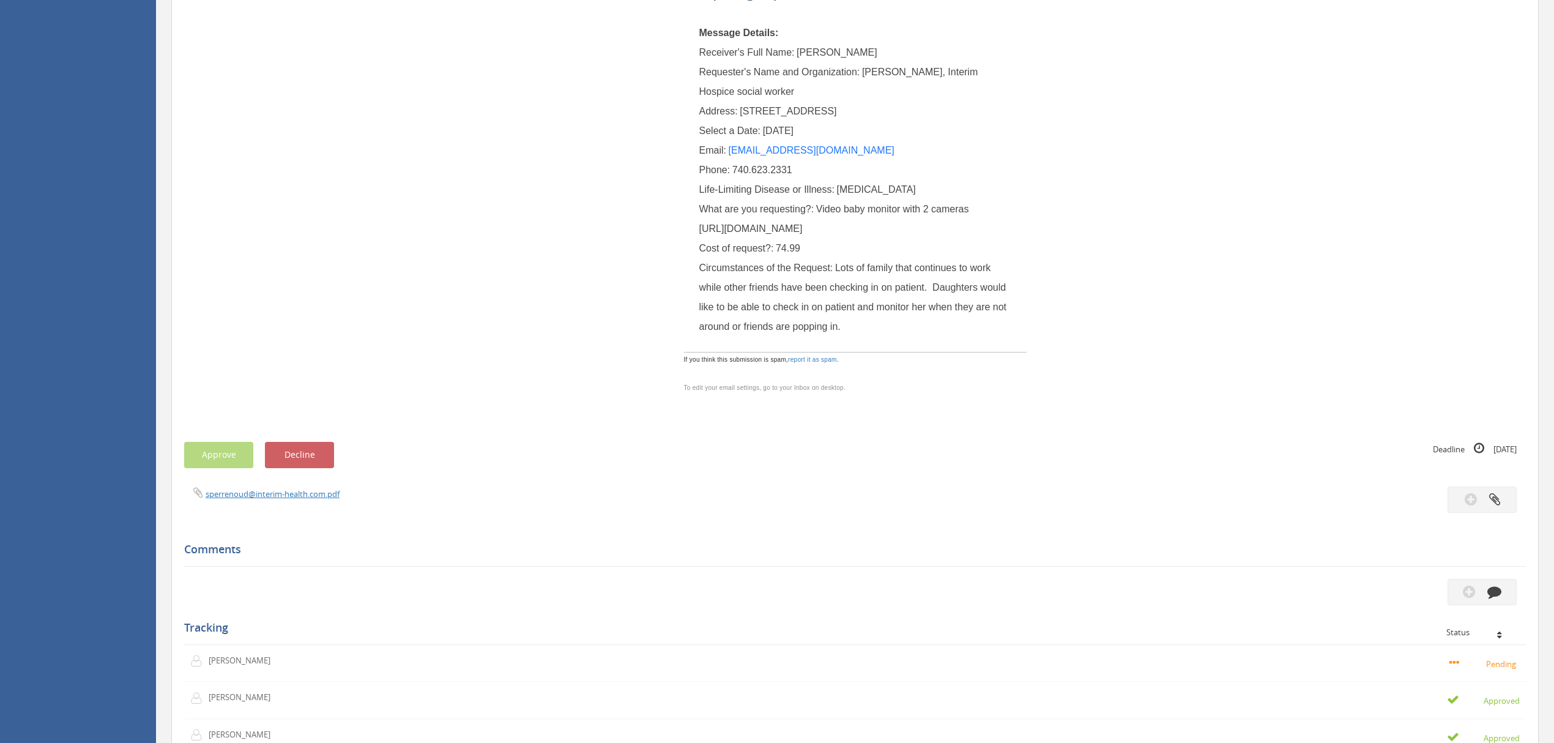
scroll to position [326, 0]
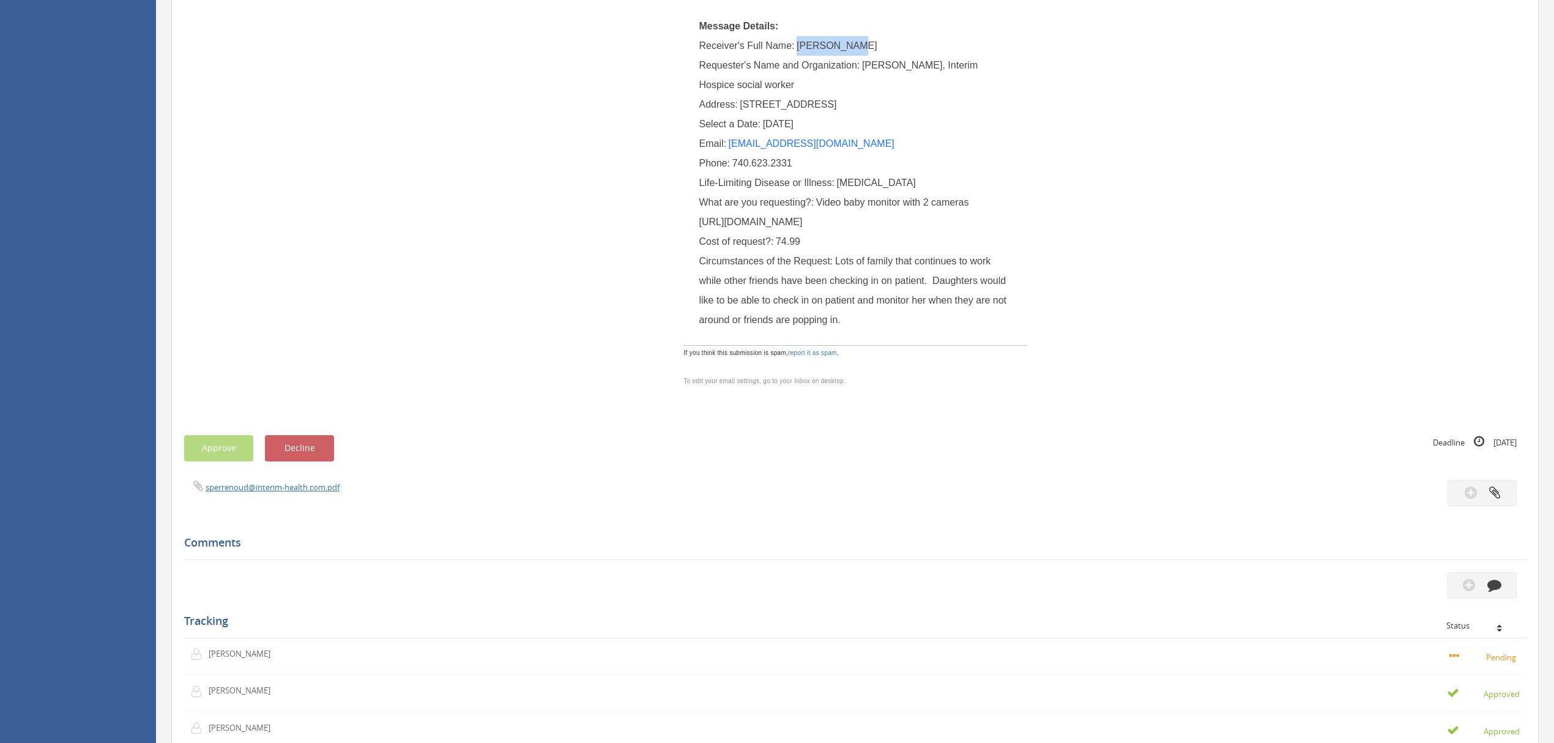
drag, startPoint x: 799, startPoint y: 45, endPoint x: 855, endPoint y: 45, distance: 56.9
click at [855, 45] on div "Receiver's Full Name: [PERSON_NAME]" at bounding box center [855, 46] width 312 height 20
copy span "[PERSON_NAME]"
drag, startPoint x: 742, startPoint y: 103, endPoint x: 798, endPoint y: 105, distance: 56.4
click at [798, 105] on span "[STREET_ADDRESS]" at bounding box center [788, 104] width 97 height 10
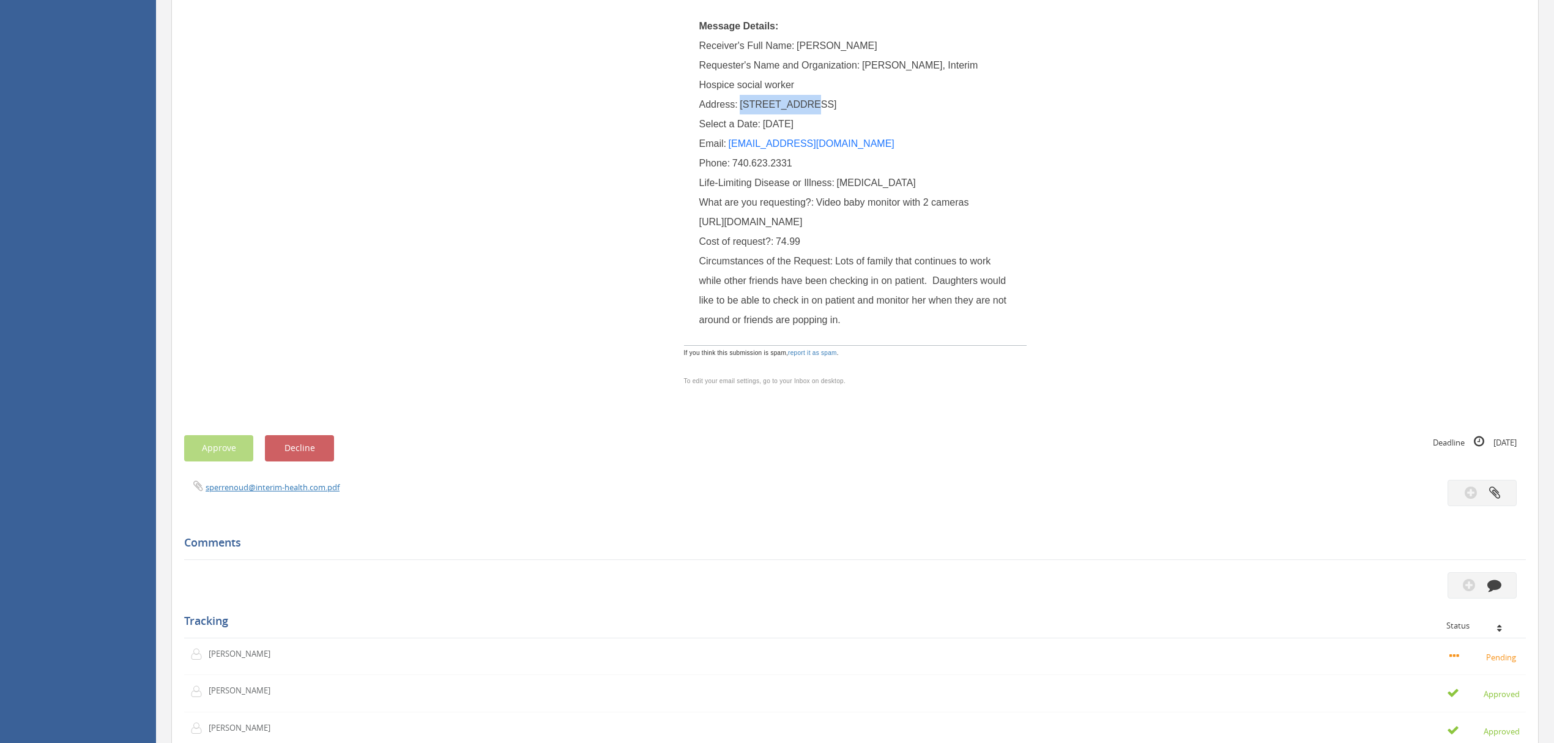
copy span "[STREET_ADDRESS]"
drag, startPoint x: 870, startPoint y: 105, endPoint x: 808, endPoint y: 104, distance: 61.8
click at [808, 104] on span "[STREET_ADDRESS]" at bounding box center [788, 104] width 97 height 10
copy span "[GEOGRAPHIC_DATA]"
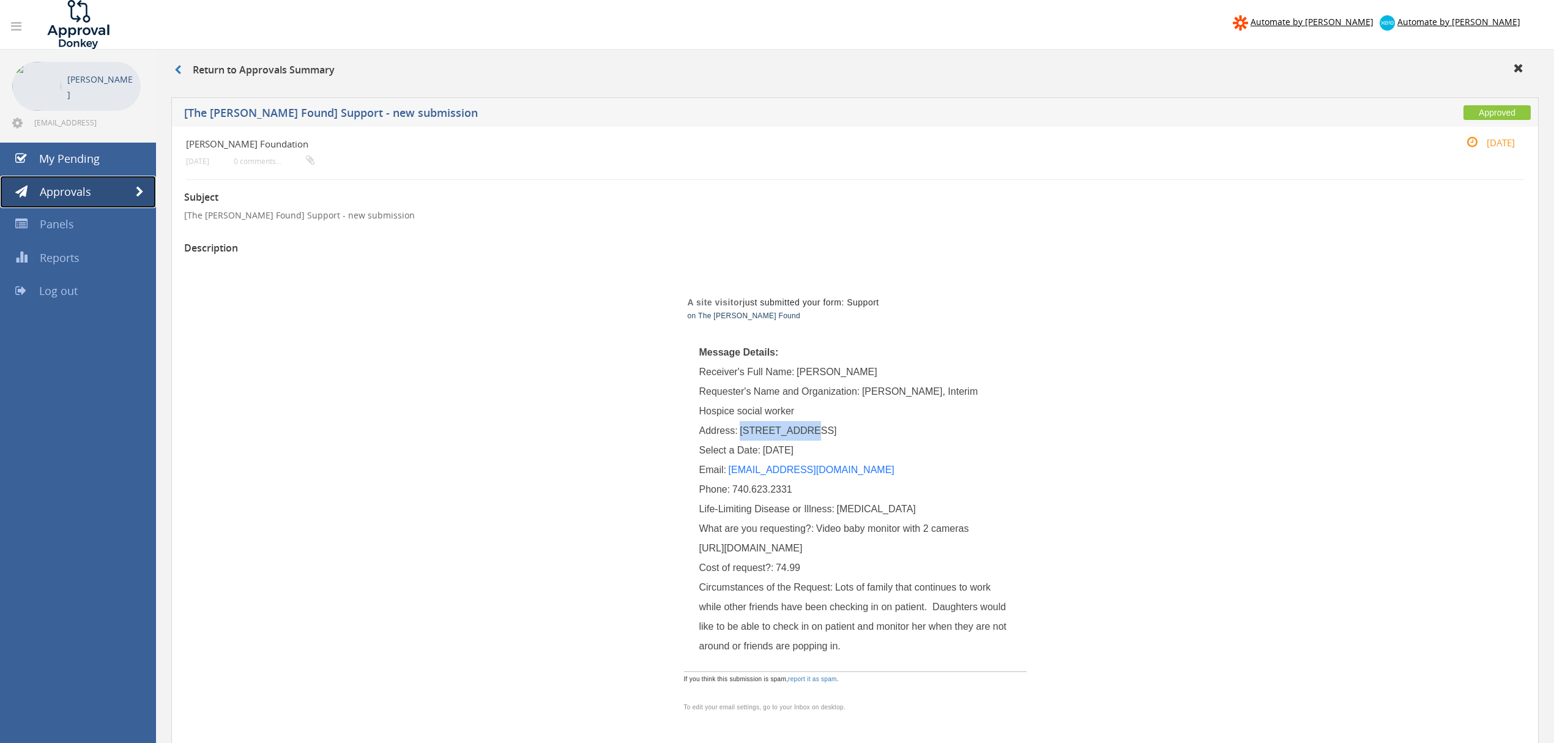
drag, startPoint x: 136, startPoint y: 186, endPoint x: 174, endPoint y: 186, distance: 37.9
click at [136, 187] on span at bounding box center [140, 192] width 8 height 11
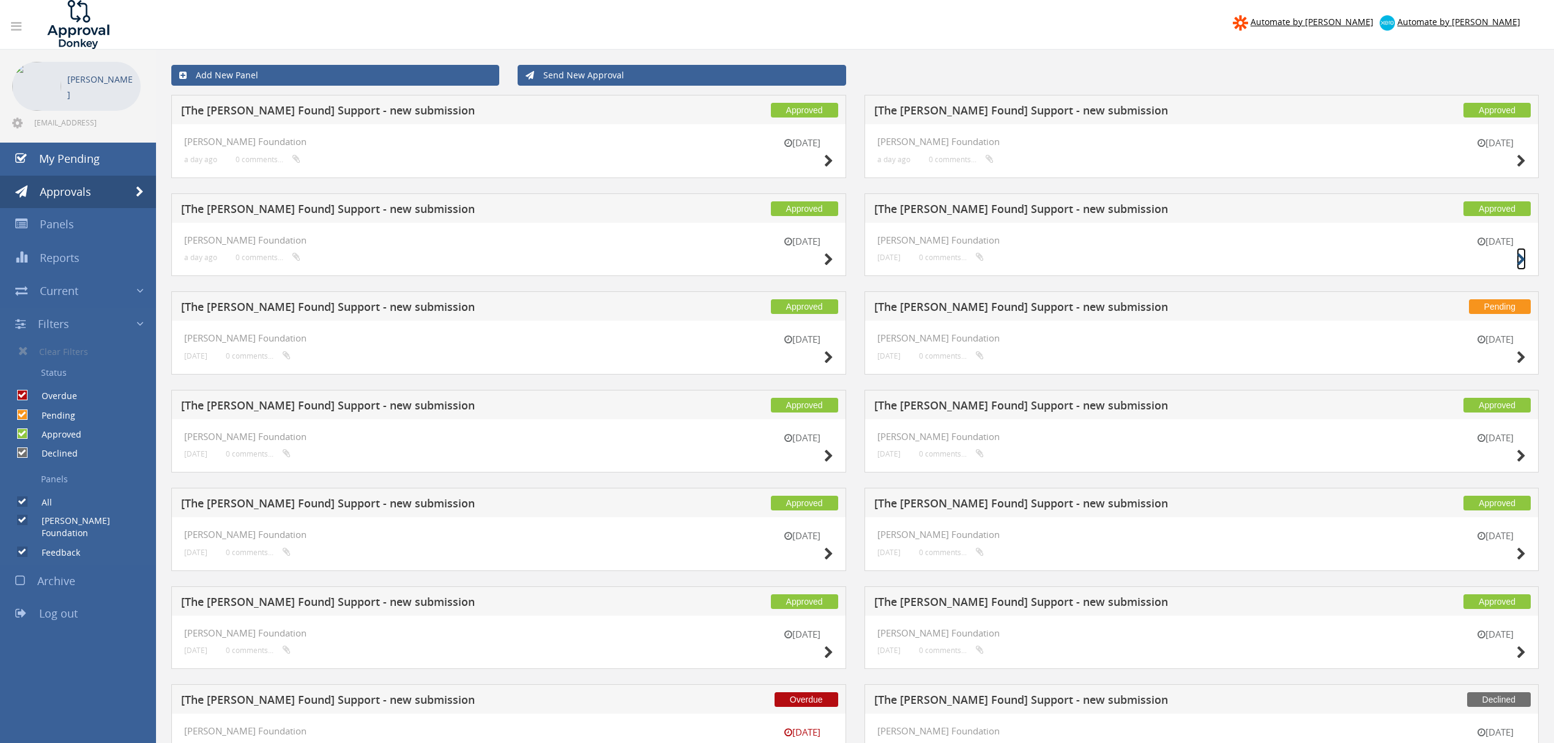
click at [1520, 256] on icon at bounding box center [1521, 259] width 9 height 13
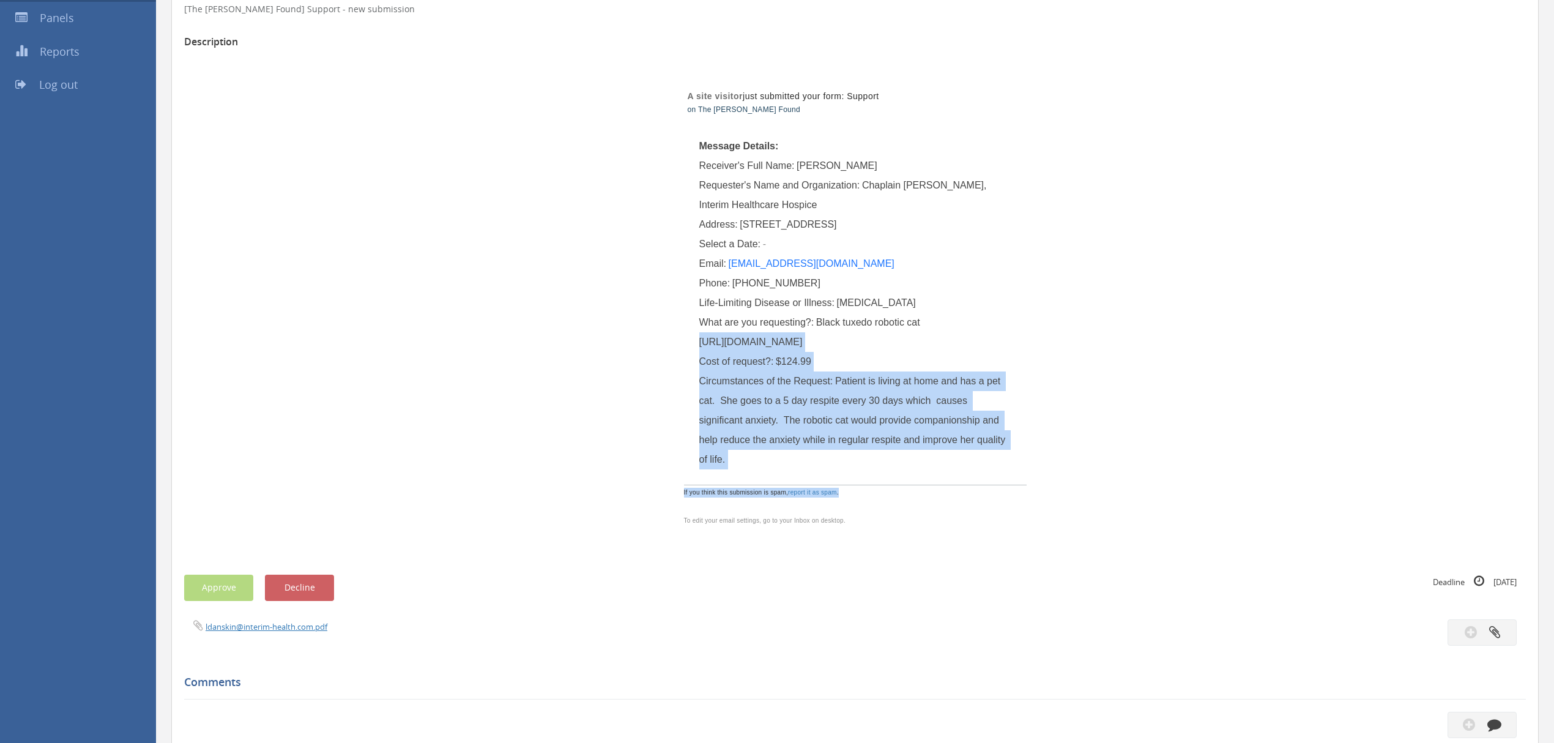
scroll to position [242, 0]
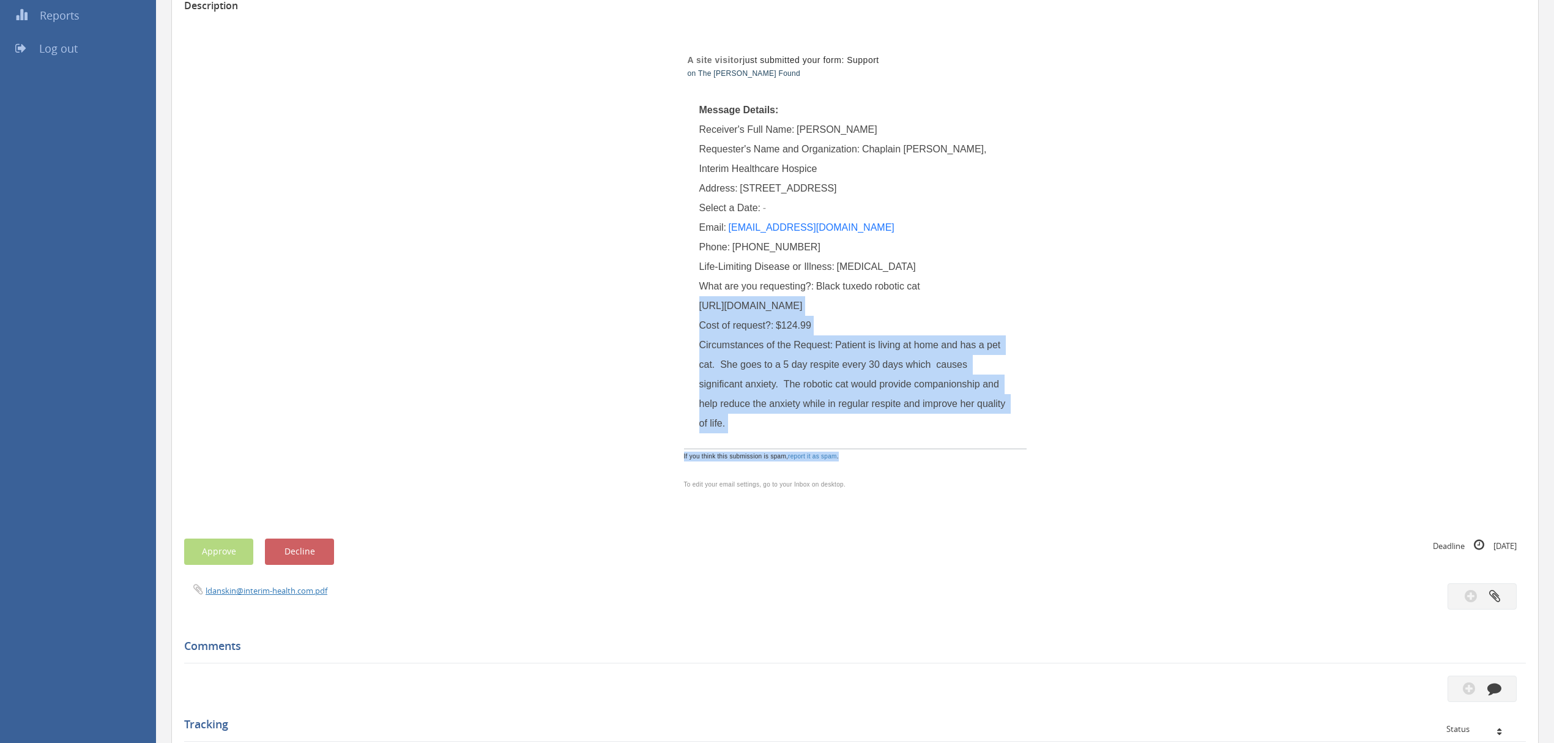
drag, startPoint x: 700, startPoint y: 547, endPoint x: 994, endPoint y: 541, distance: 293.8
click at [994, 316] on div "What are you requesting?: Black tuxedo robotic cat [URL][DOMAIN_NAME]" at bounding box center [855, 296] width 312 height 39
click at [1171, 324] on div "A site visitor just submitted your form: Support on The [PERSON_NAME] Found Mes…" at bounding box center [856, 262] width 716 height 491
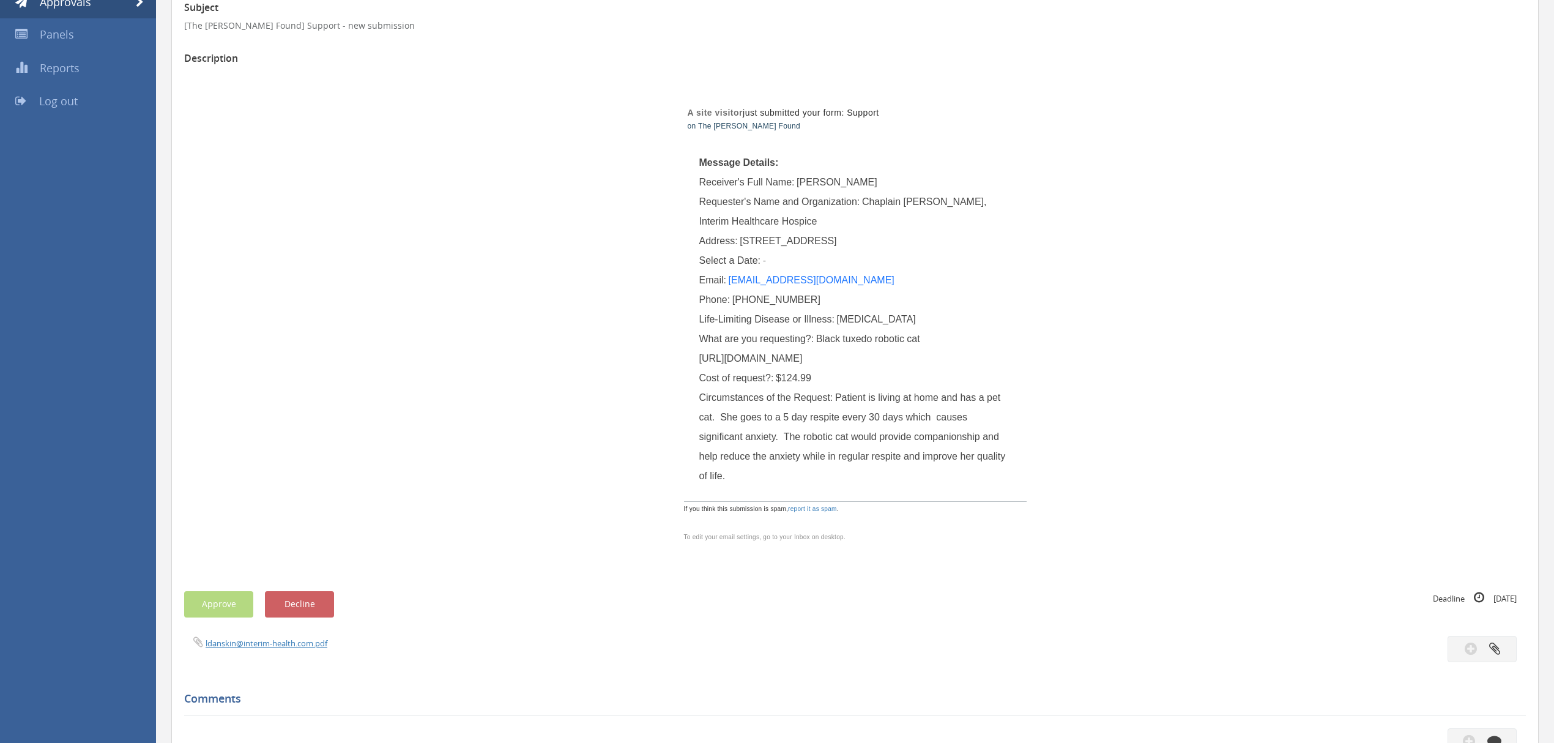
scroll to position [0, 0]
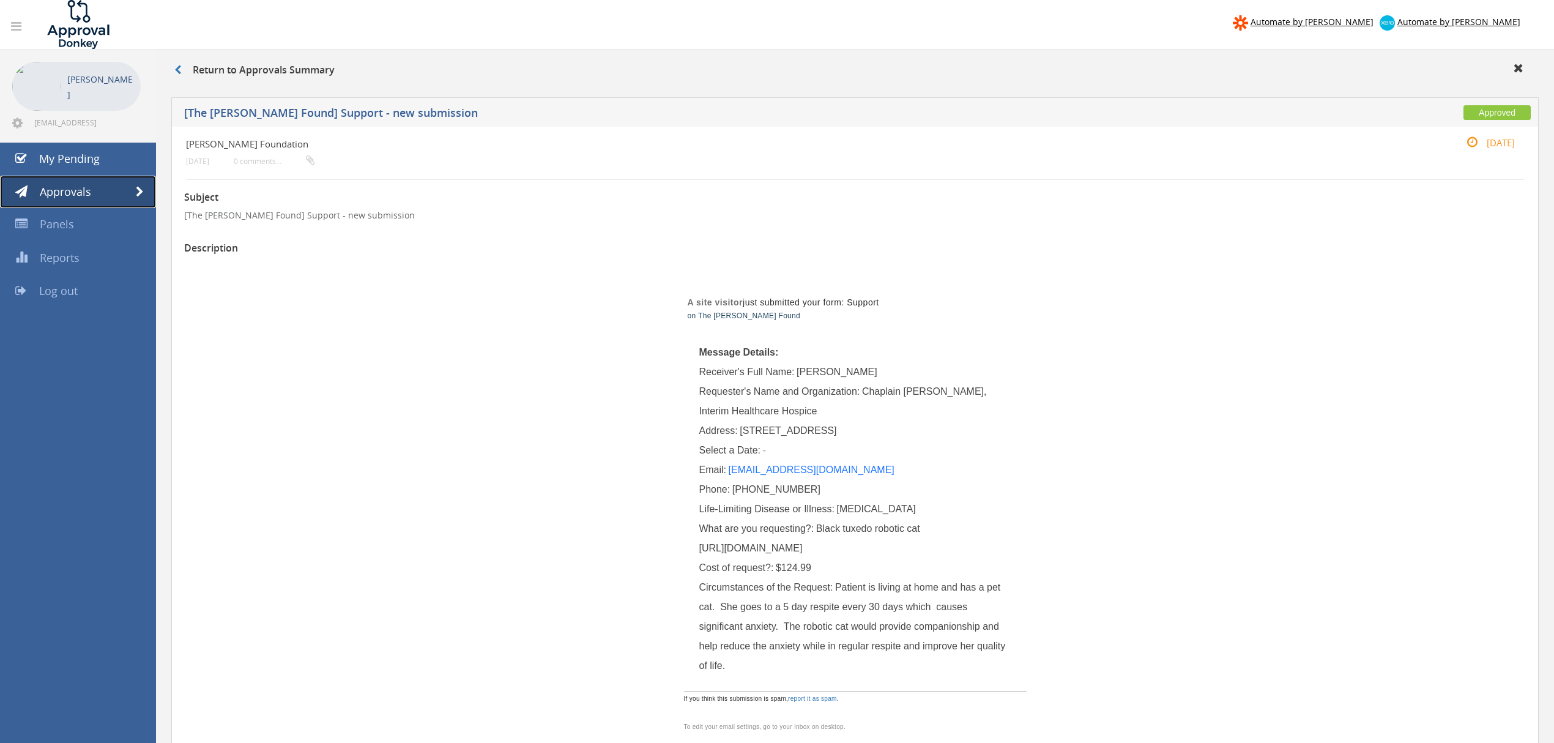
click at [140, 192] on span at bounding box center [140, 192] width 8 height 11
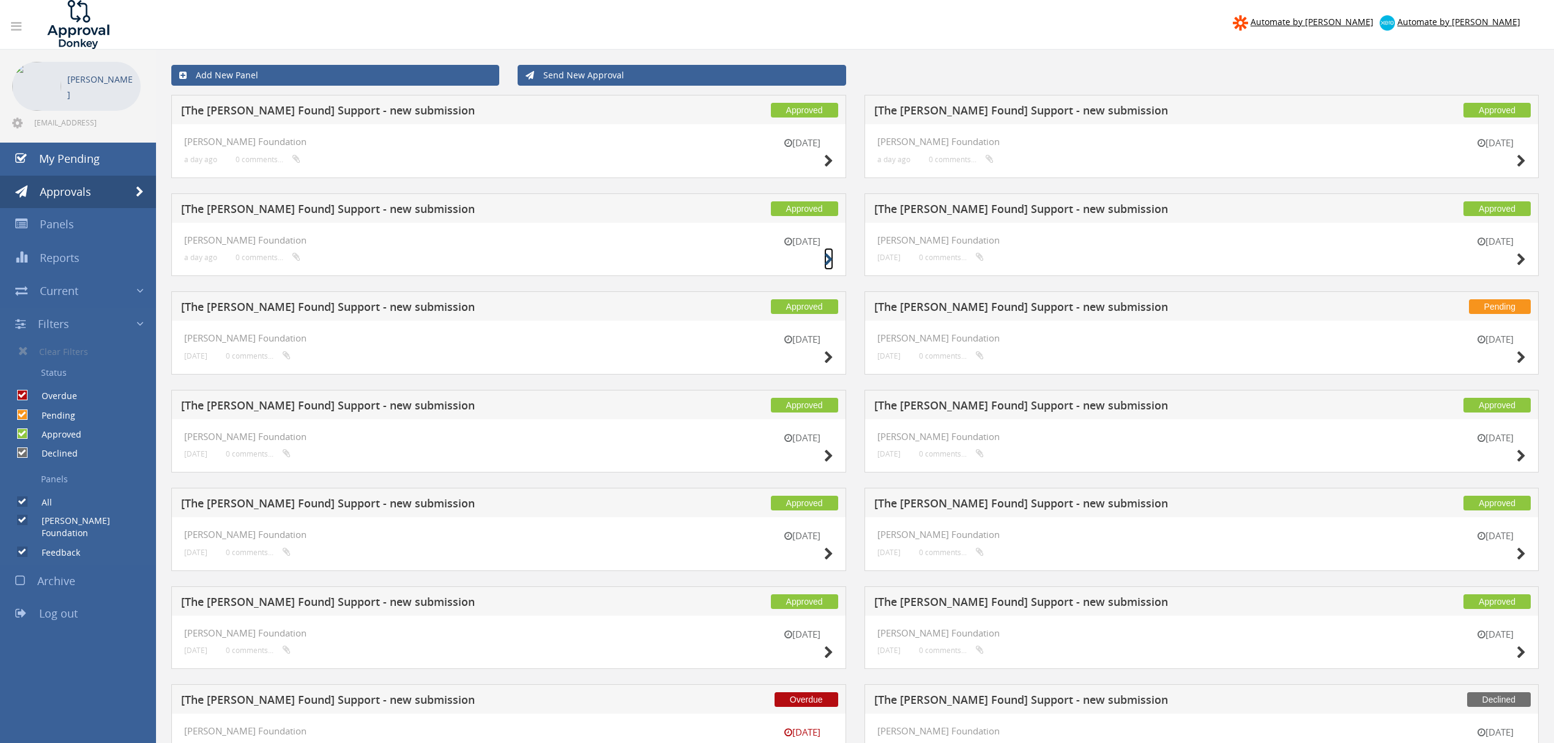
click at [830, 260] on icon at bounding box center [828, 259] width 9 height 13
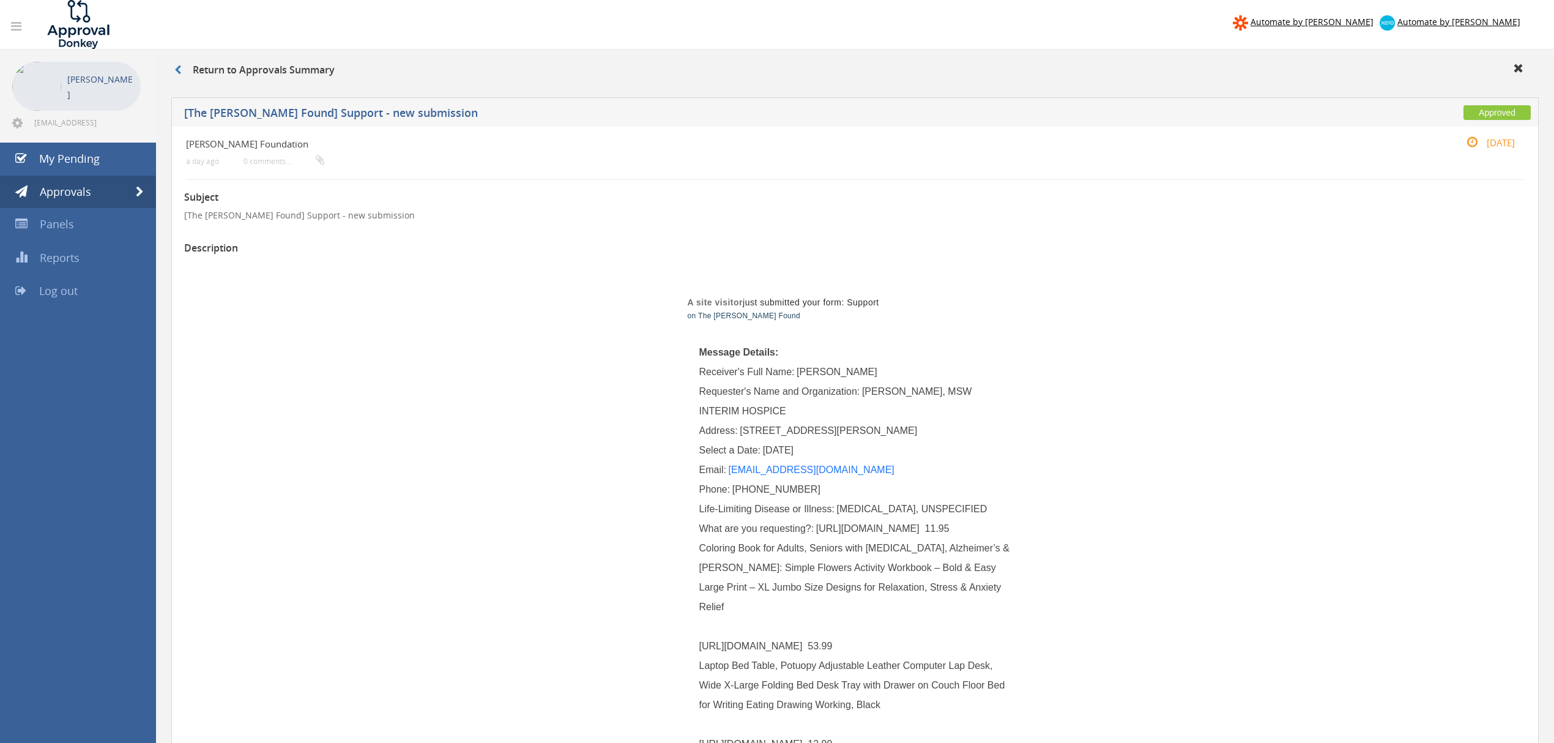
click at [820, 527] on span "[URL][DOMAIN_NAME] 11.95 Coloring Book for Adults, Seniors with [MEDICAL_DATA],…" at bounding box center [855, 724] width 313 height 402
drag, startPoint x: 818, startPoint y: 529, endPoint x: 913, endPoint y: 529, distance: 95.5
click at [913, 529] on span "[URL][DOMAIN_NAME] 11.95 Coloring Book for Adults, Seniors with [MEDICAL_DATA],…" at bounding box center [855, 724] width 313 height 402
drag, startPoint x: 796, startPoint y: 627, endPoint x: 699, endPoint y: 627, distance: 96.7
click at [699, 627] on span "[URL][DOMAIN_NAME] 11.95 Coloring Book for Adults, Seniors with [MEDICAL_DATA],…" at bounding box center [855, 724] width 313 height 402
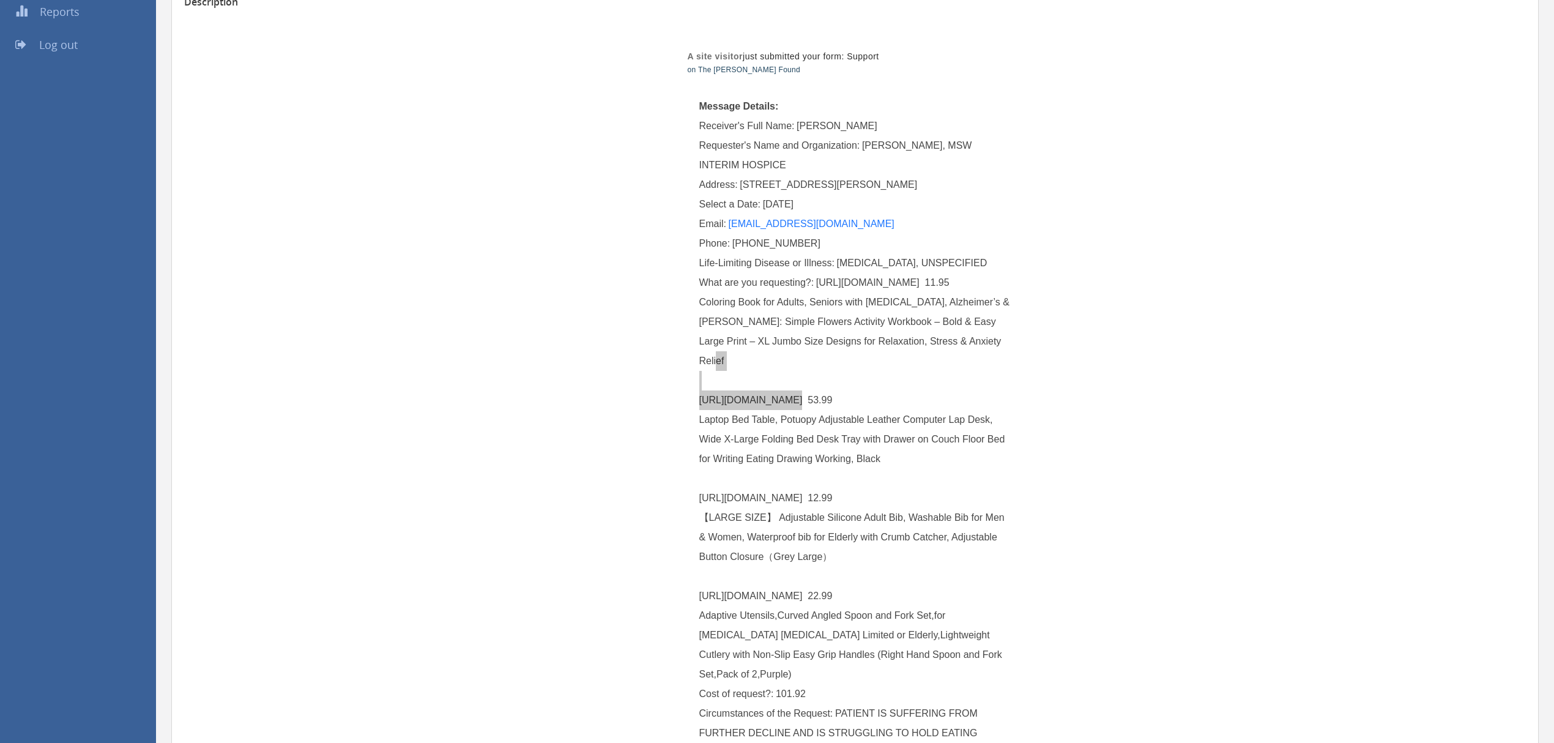
scroll to position [326, 0]
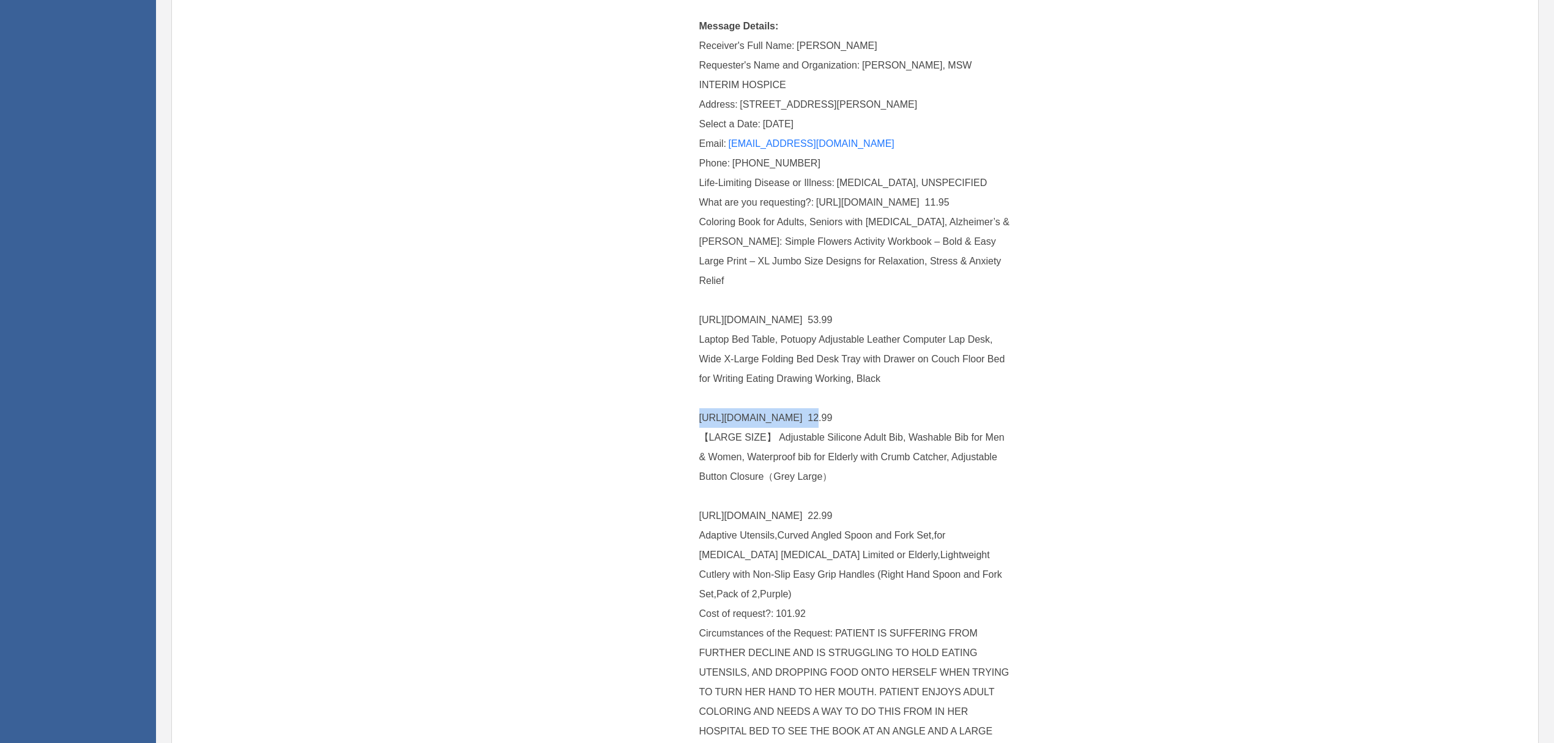
drag, startPoint x: 796, startPoint y: 398, endPoint x: 701, endPoint y: 400, distance: 94.9
click at [701, 400] on span "[URL][DOMAIN_NAME] 11.95 Coloring Book for Adults, Seniors with [MEDICAL_DATA],…" at bounding box center [855, 398] width 313 height 402
drag, startPoint x: 799, startPoint y: 495, endPoint x: 698, endPoint y: 498, distance: 100.4
click at [699, 498] on span "[URL][DOMAIN_NAME] 11.95 Coloring Book for Adults, Seniors with [MEDICAL_DATA],…" at bounding box center [855, 398] width 313 height 402
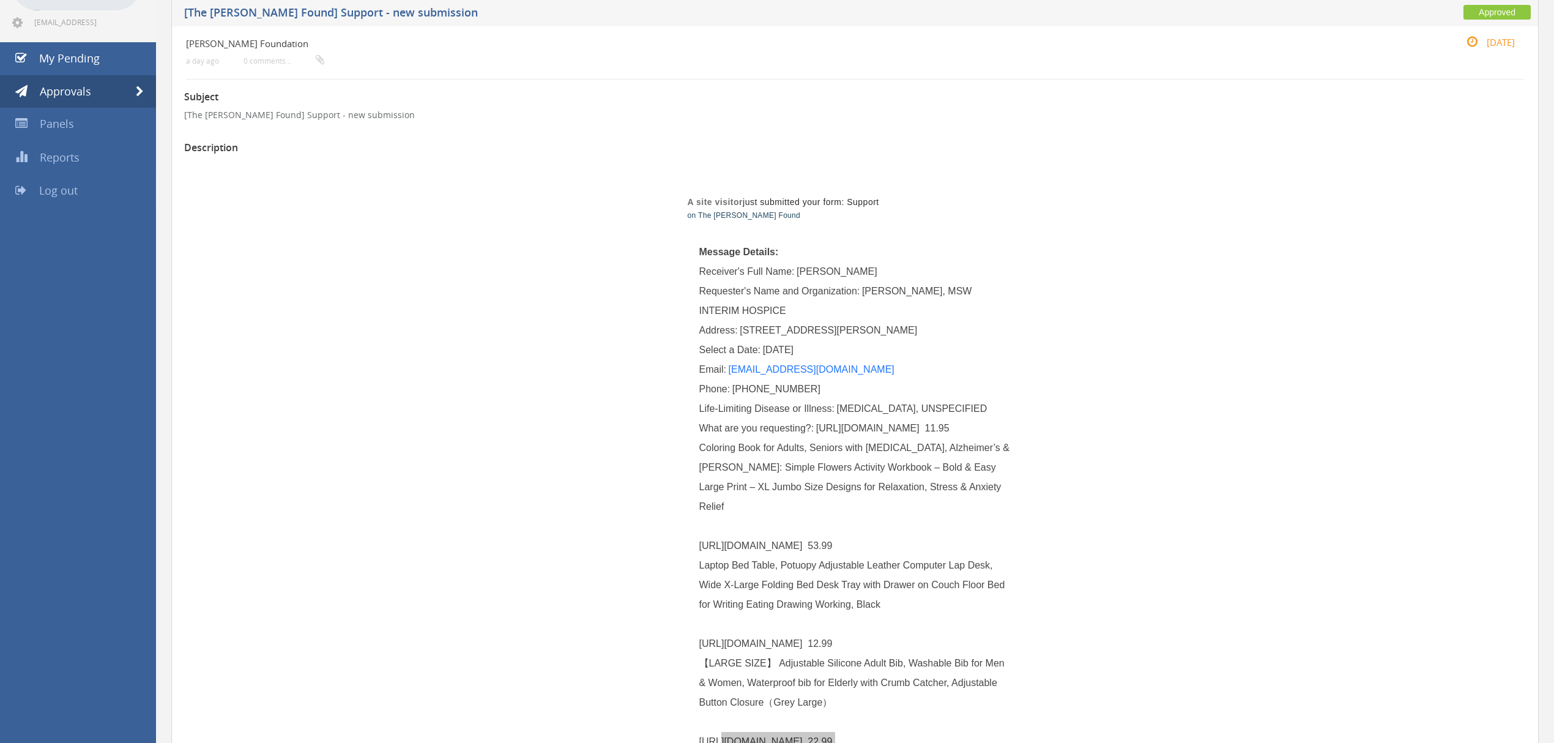
scroll to position [0, 0]
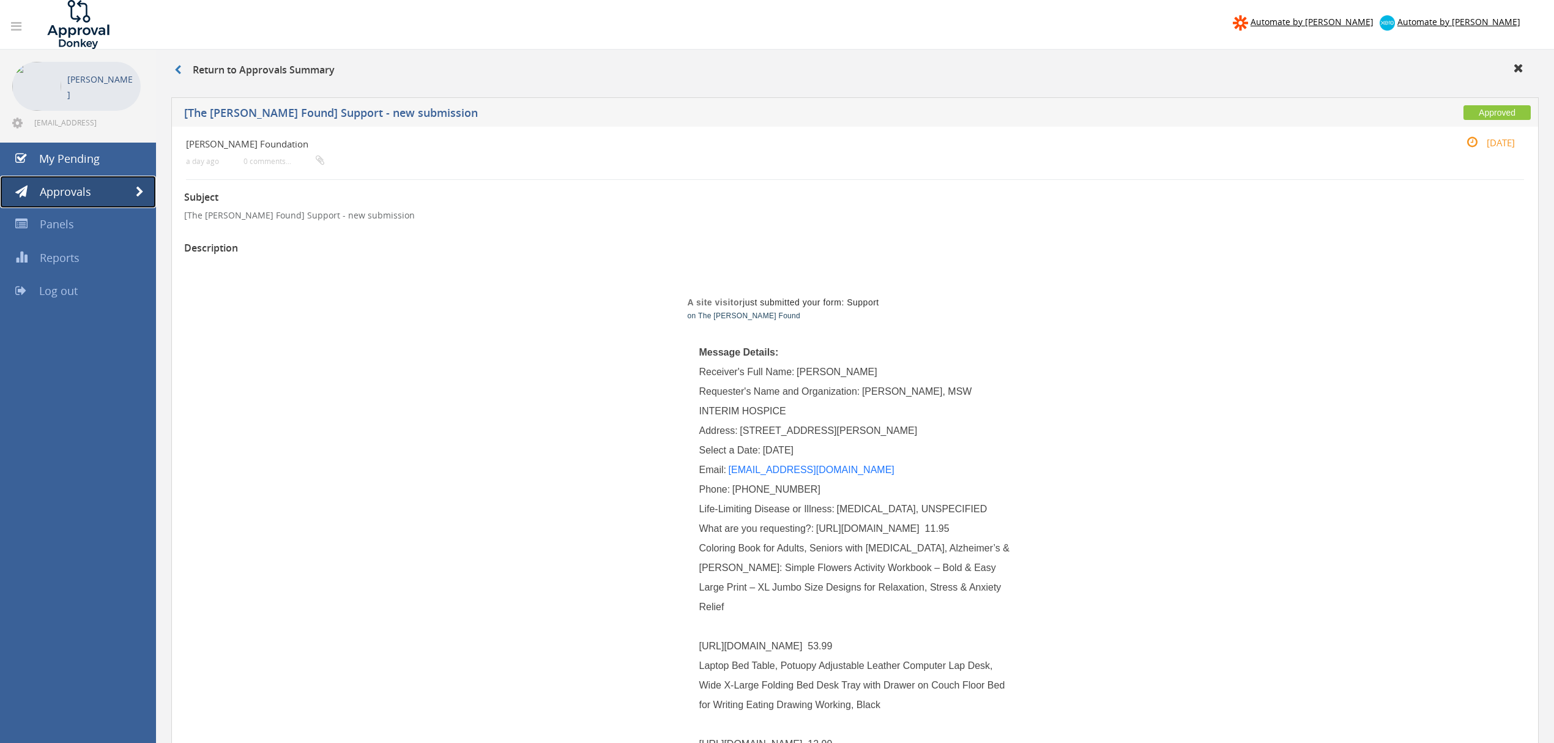
click at [145, 192] on link "Approvals" at bounding box center [78, 192] width 156 height 33
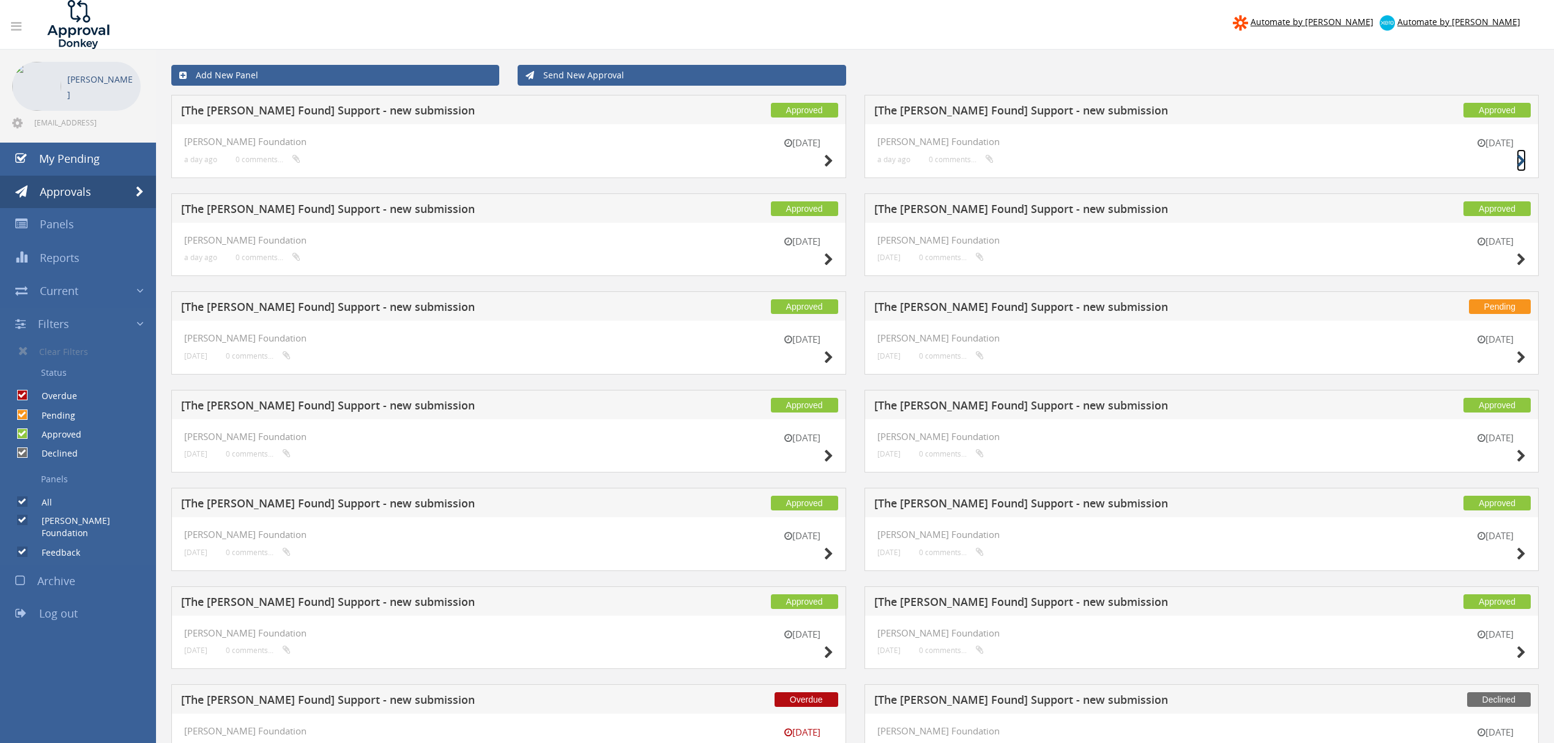
click at [1519, 155] on icon at bounding box center [1521, 161] width 9 height 13
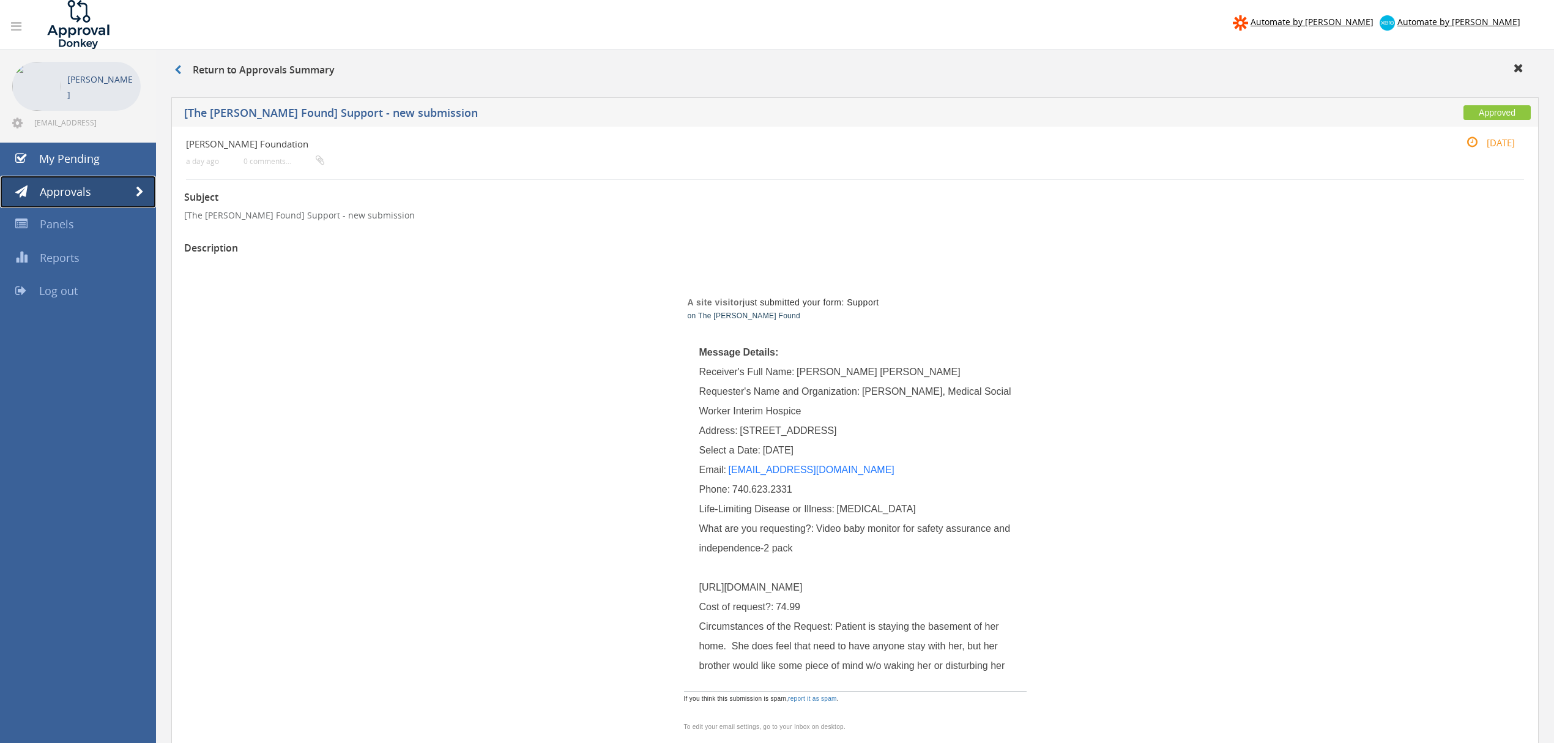
click at [136, 197] on span at bounding box center [140, 192] width 8 height 11
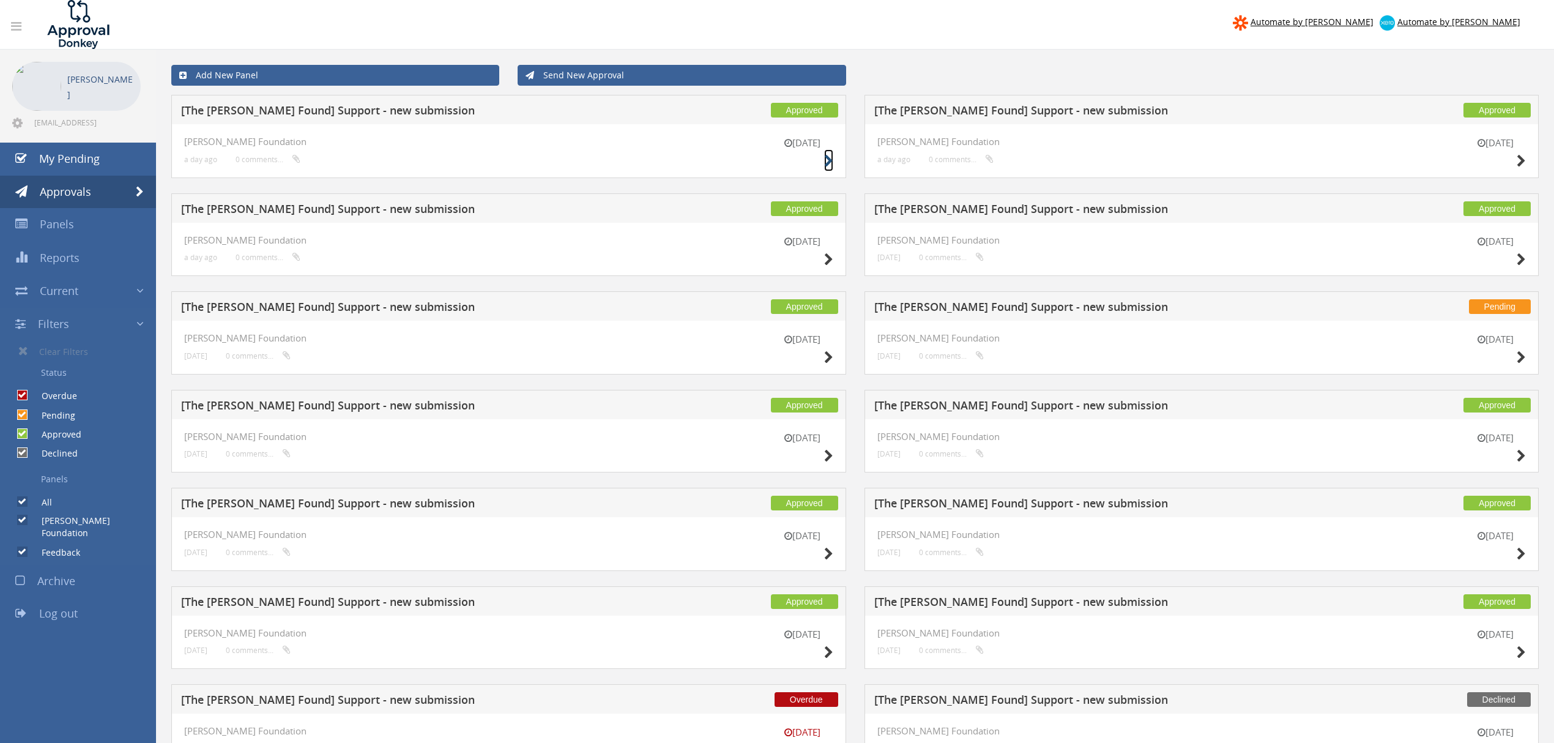
click at [831, 165] on icon at bounding box center [828, 161] width 9 height 13
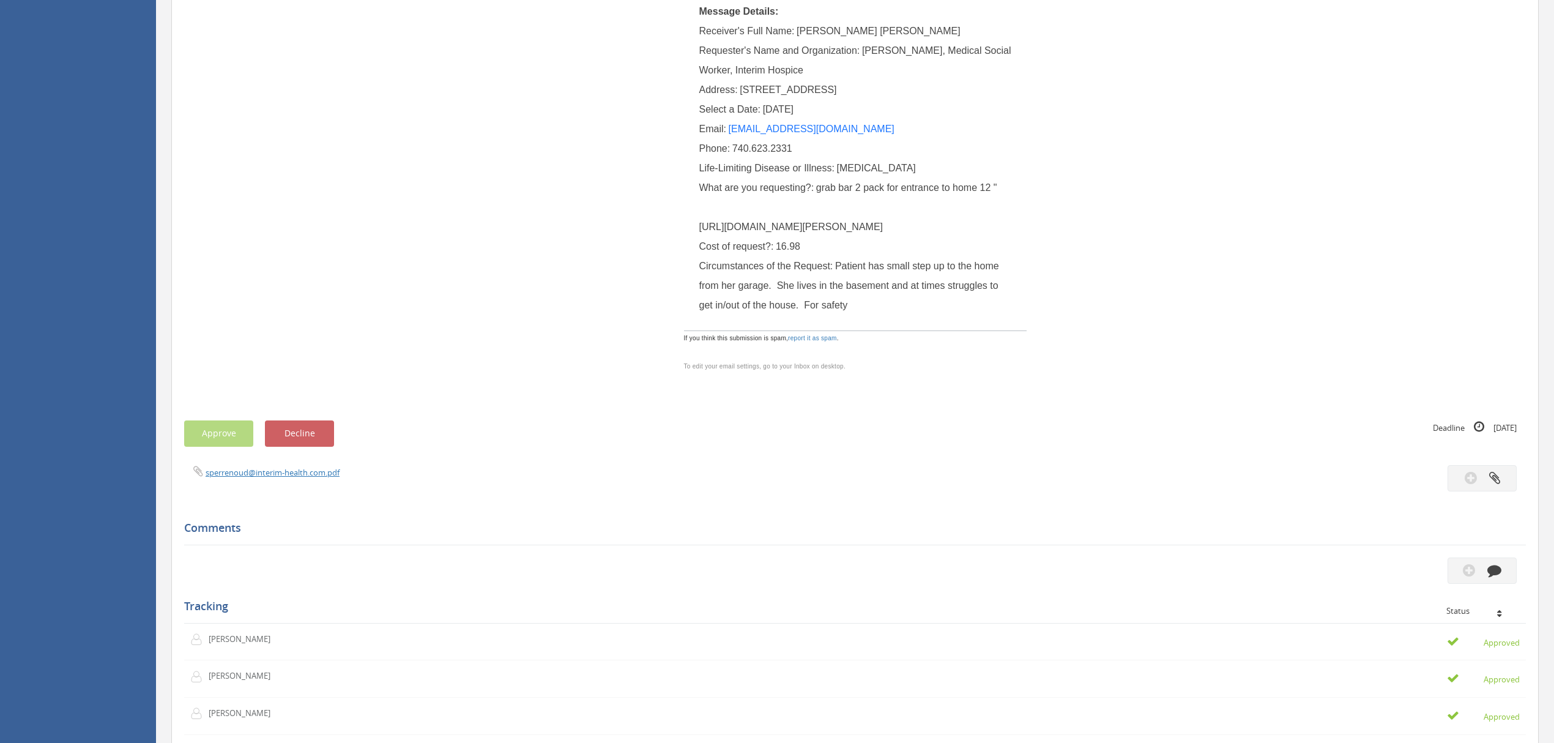
scroll to position [163, 0]
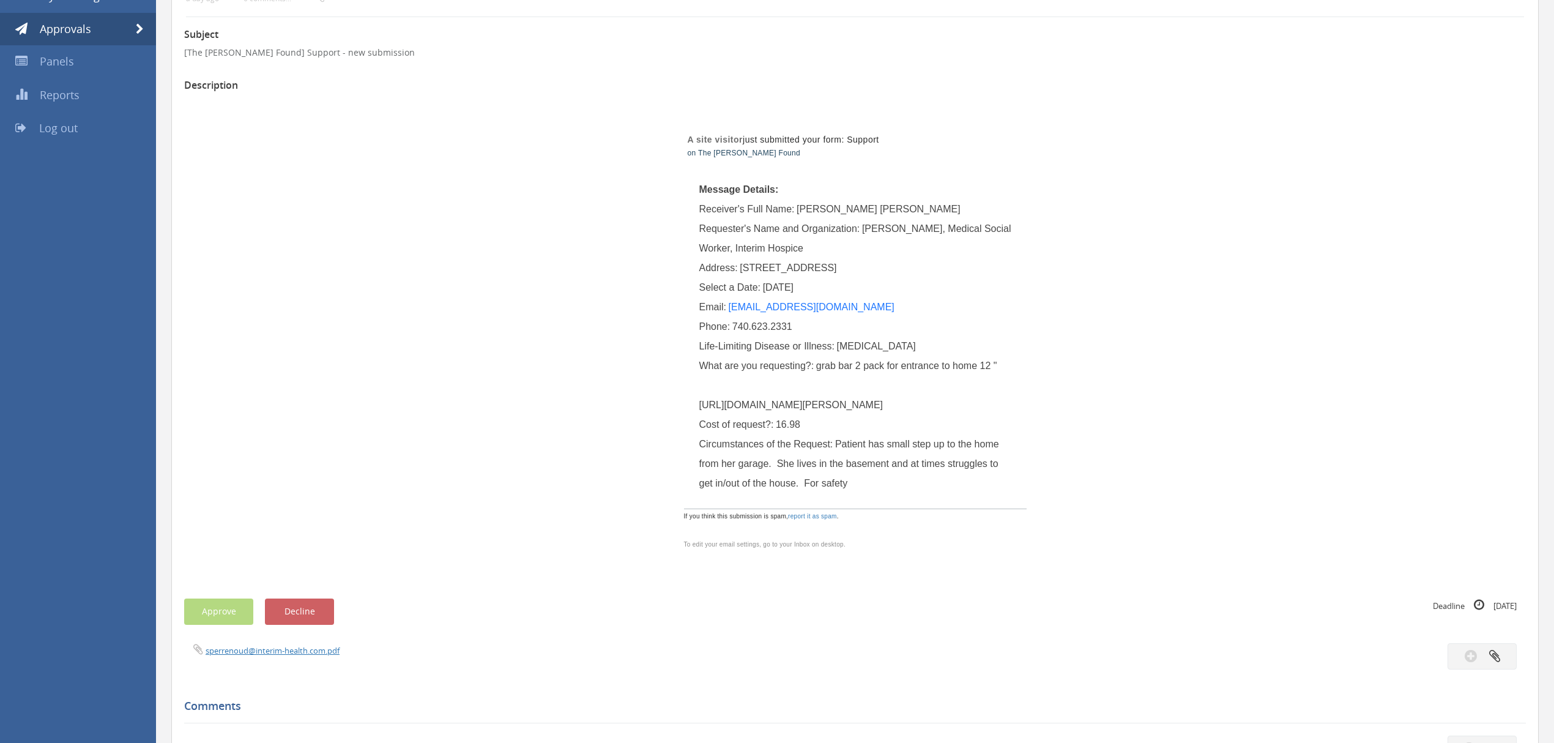
drag, startPoint x: 699, startPoint y: 402, endPoint x: 943, endPoint y: 671, distance: 363.5
click at [983, 415] on div "What are you requesting?: grab bar 2 pack for entrance to home 12 " [URL][DOMAI…" at bounding box center [855, 385] width 312 height 59
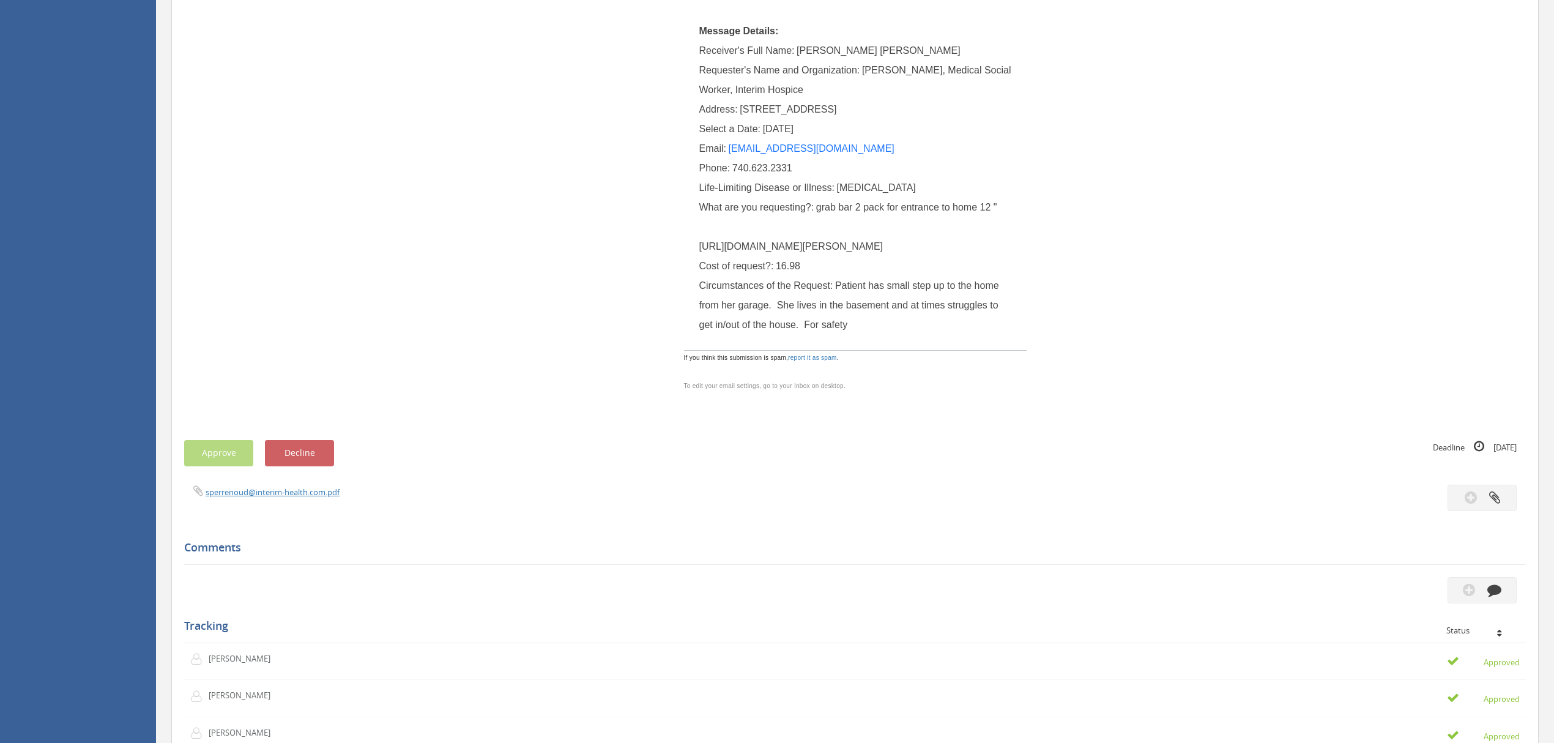
scroll to position [326, 0]
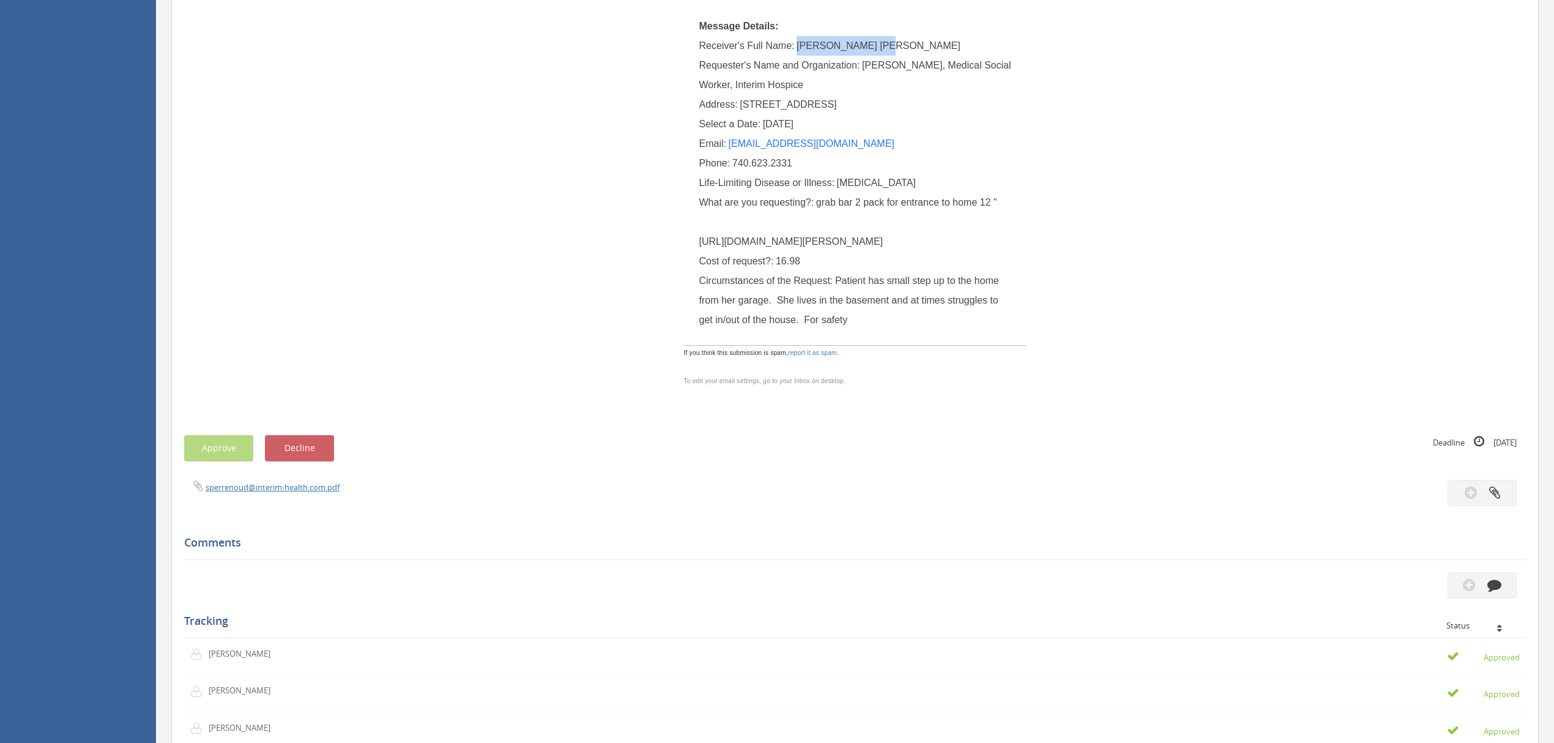
drag, startPoint x: 886, startPoint y: 44, endPoint x: 799, endPoint y: 47, distance: 86.9
click at [799, 47] on div "Receiver's Full Name: [PERSON_NAME] [PERSON_NAME]" at bounding box center [855, 46] width 312 height 20
drag, startPoint x: 742, startPoint y: 104, endPoint x: 791, endPoint y: 104, distance: 49.6
click at [791, 104] on span "[STREET_ADDRESS]" at bounding box center [788, 104] width 97 height 10
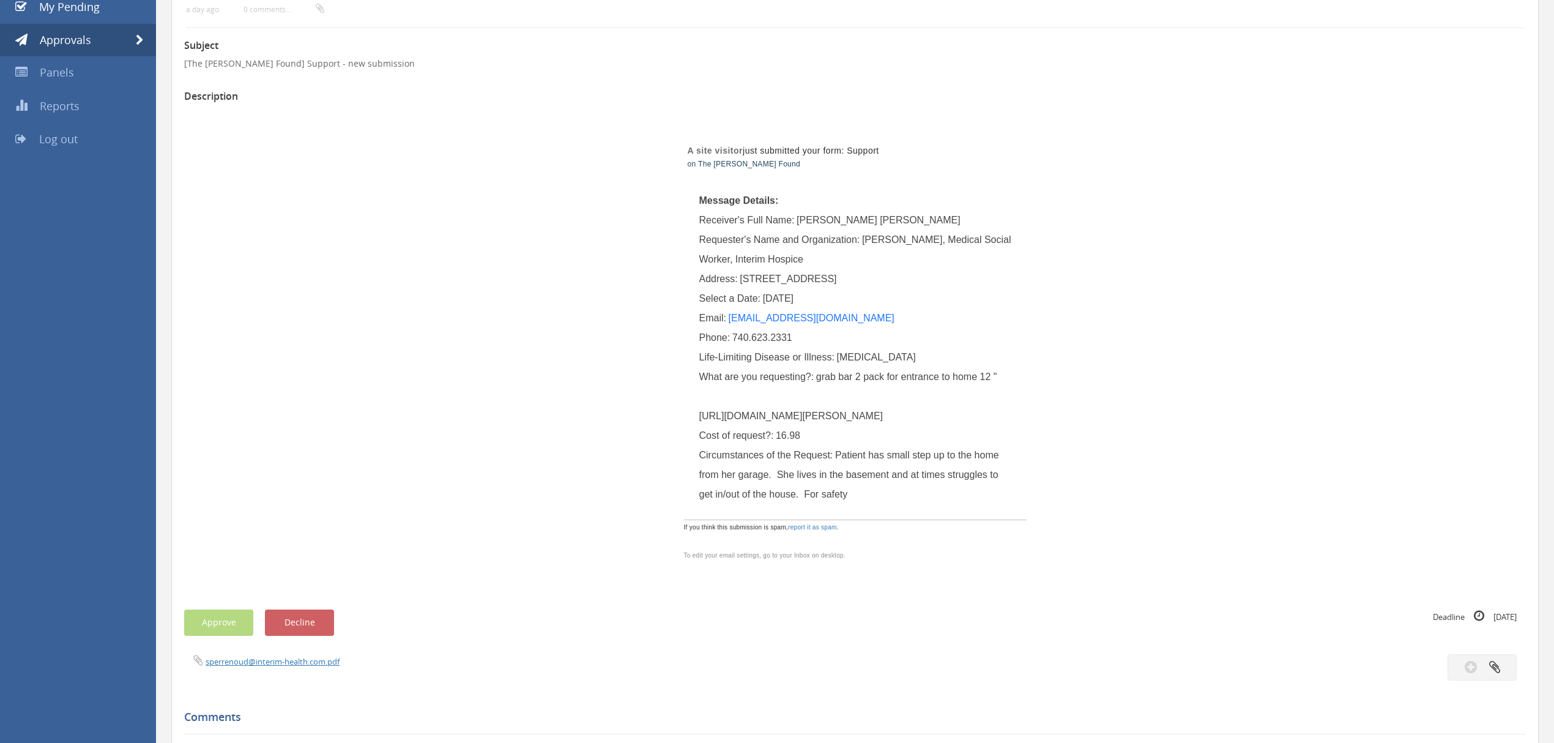
scroll to position [0, 0]
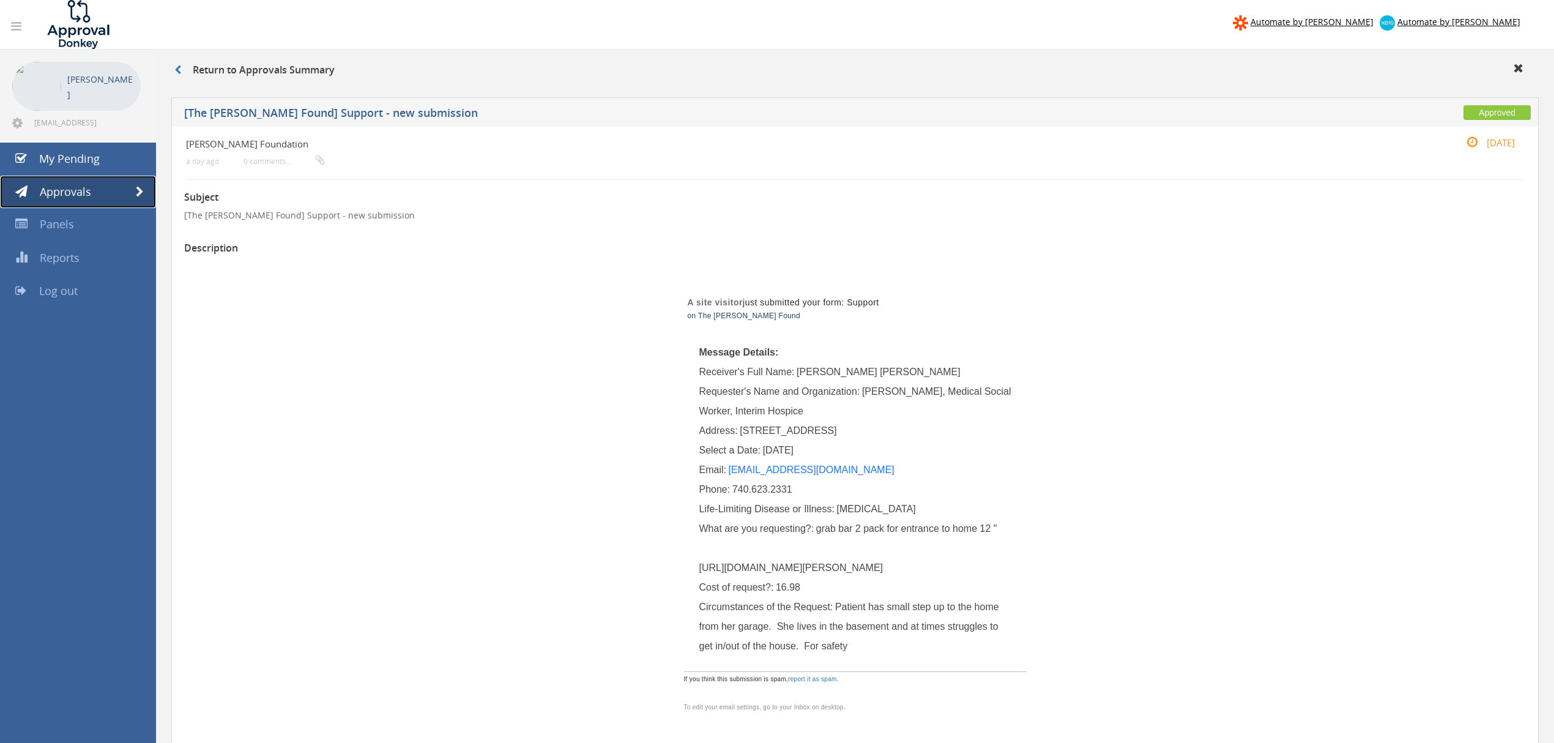
click at [138, 191] on span at bounding box center [140, 192] width 8 height 11
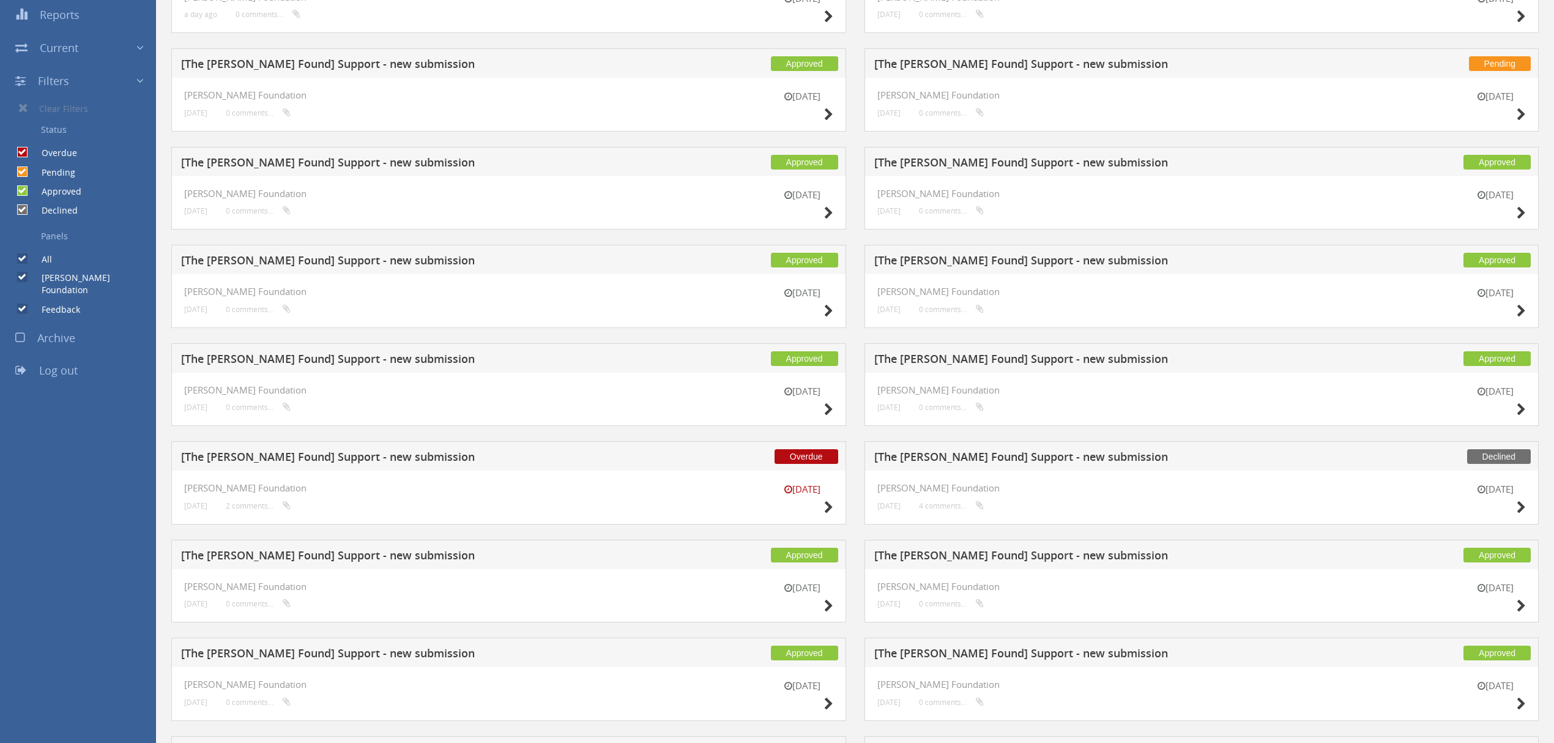
scroll to position [245, 0]
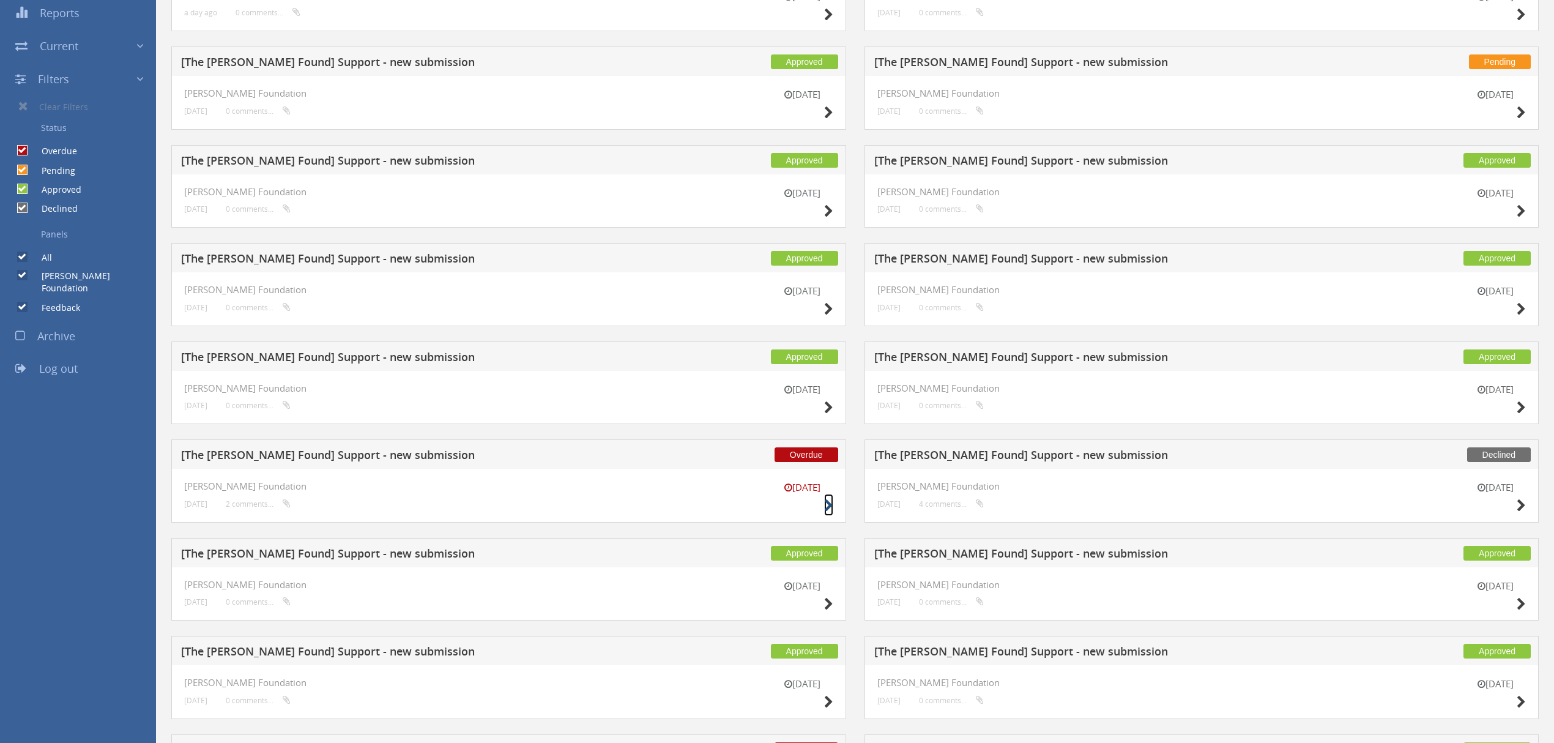
click at [827, 507] on icon at bounding box center [828, 505] width 9 height 13
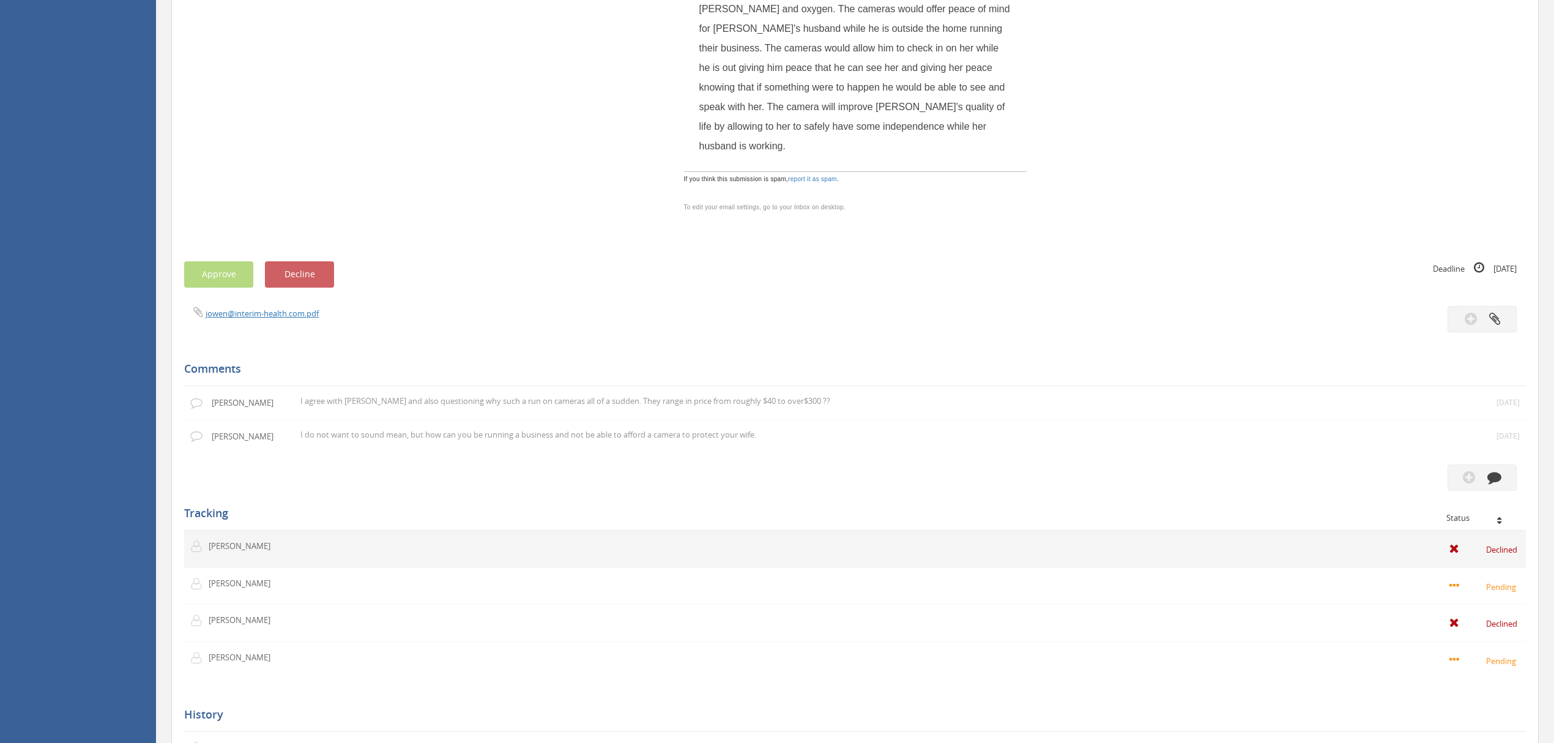
scroll to position [551, 0]
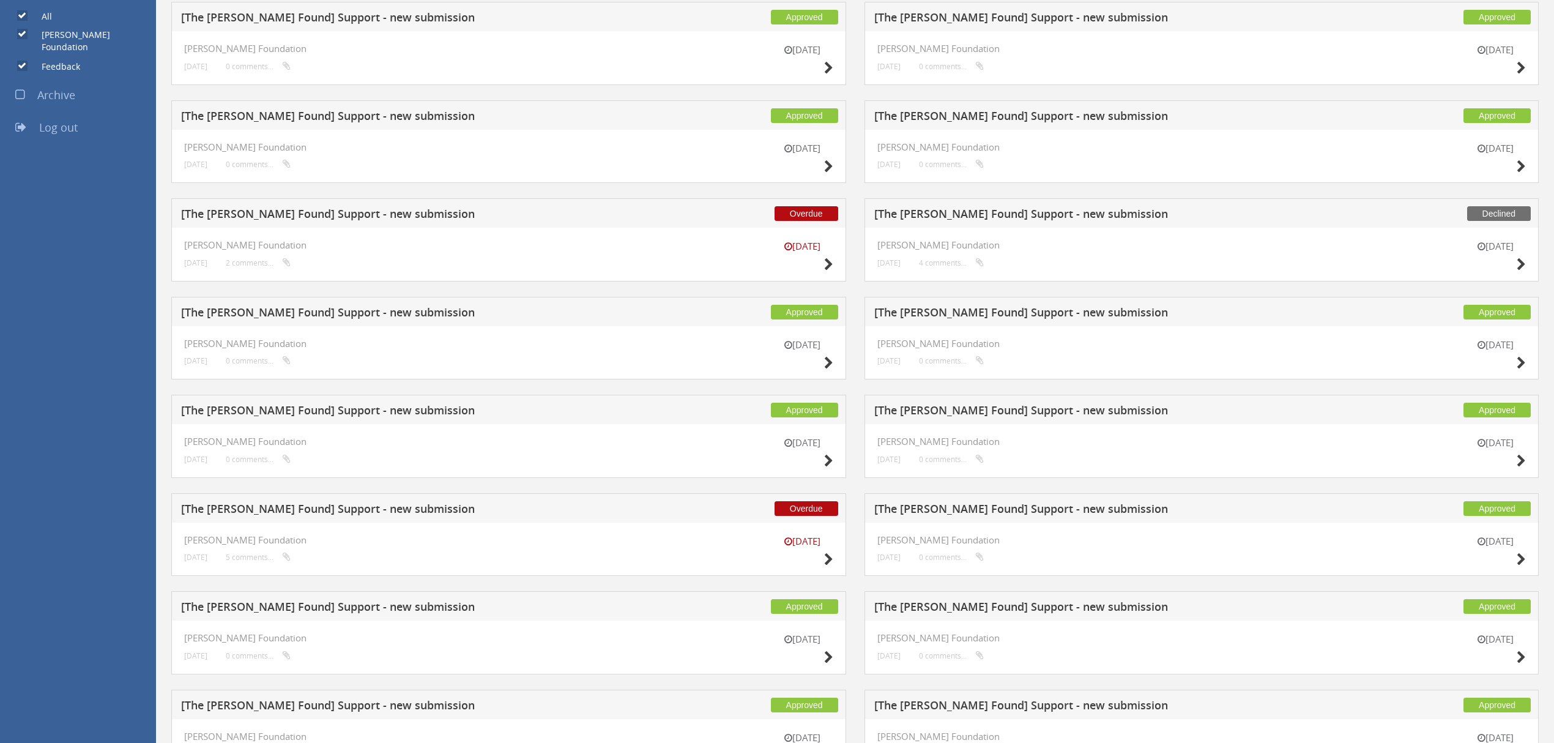
scroll to position [495, 0]
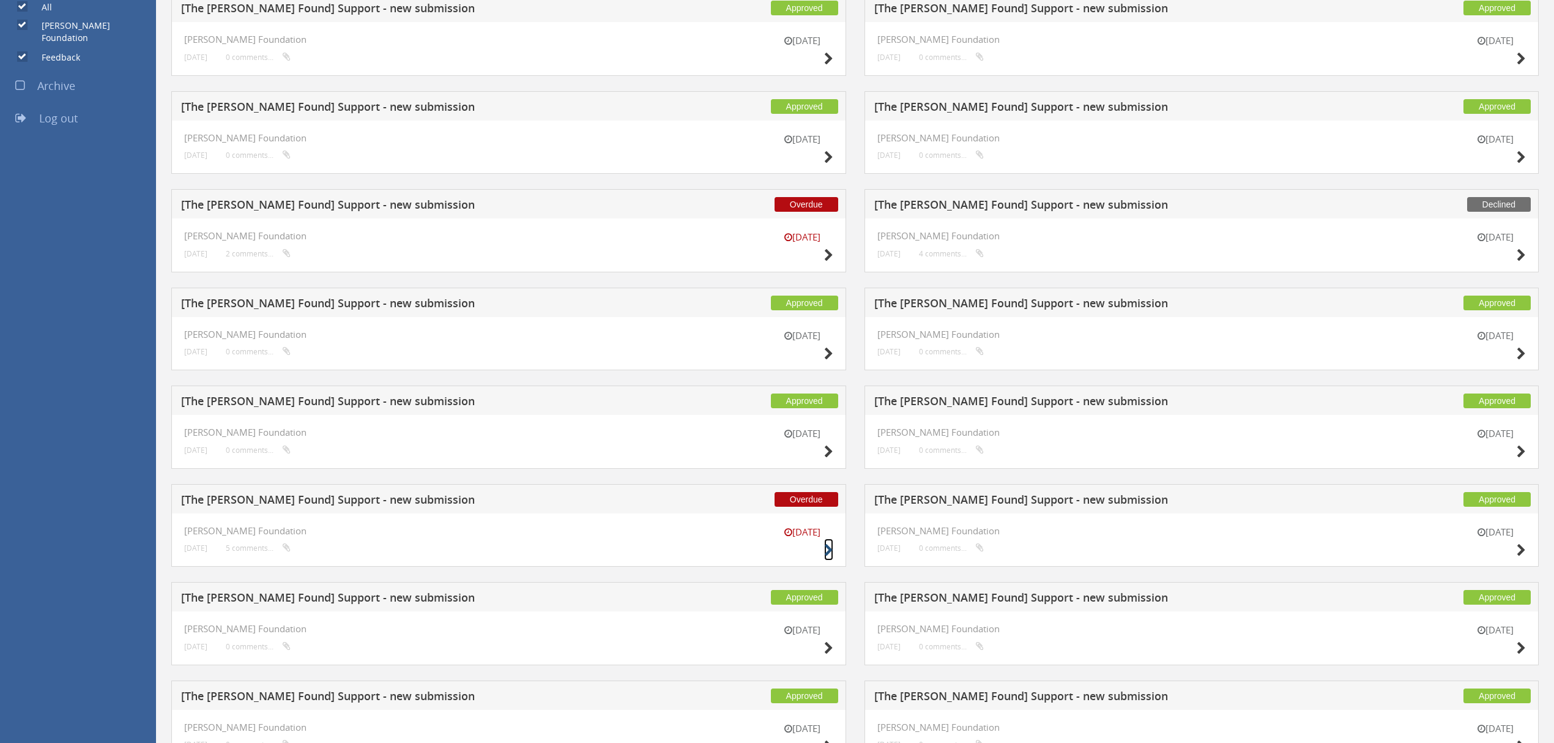
click at [832, 557] on icon at bounding box center [828, 550] width 9 height 13
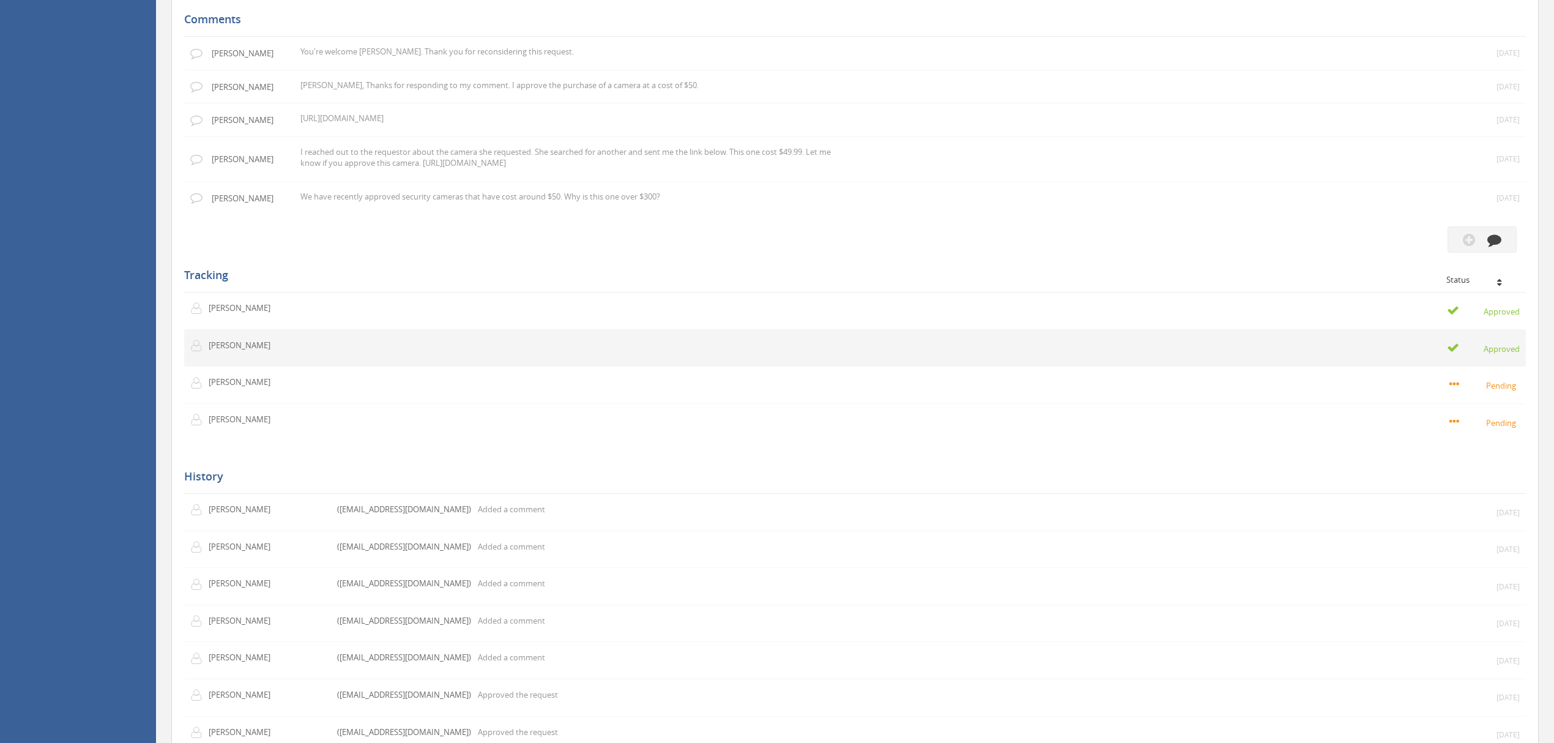
scroll to position [1066, 0]
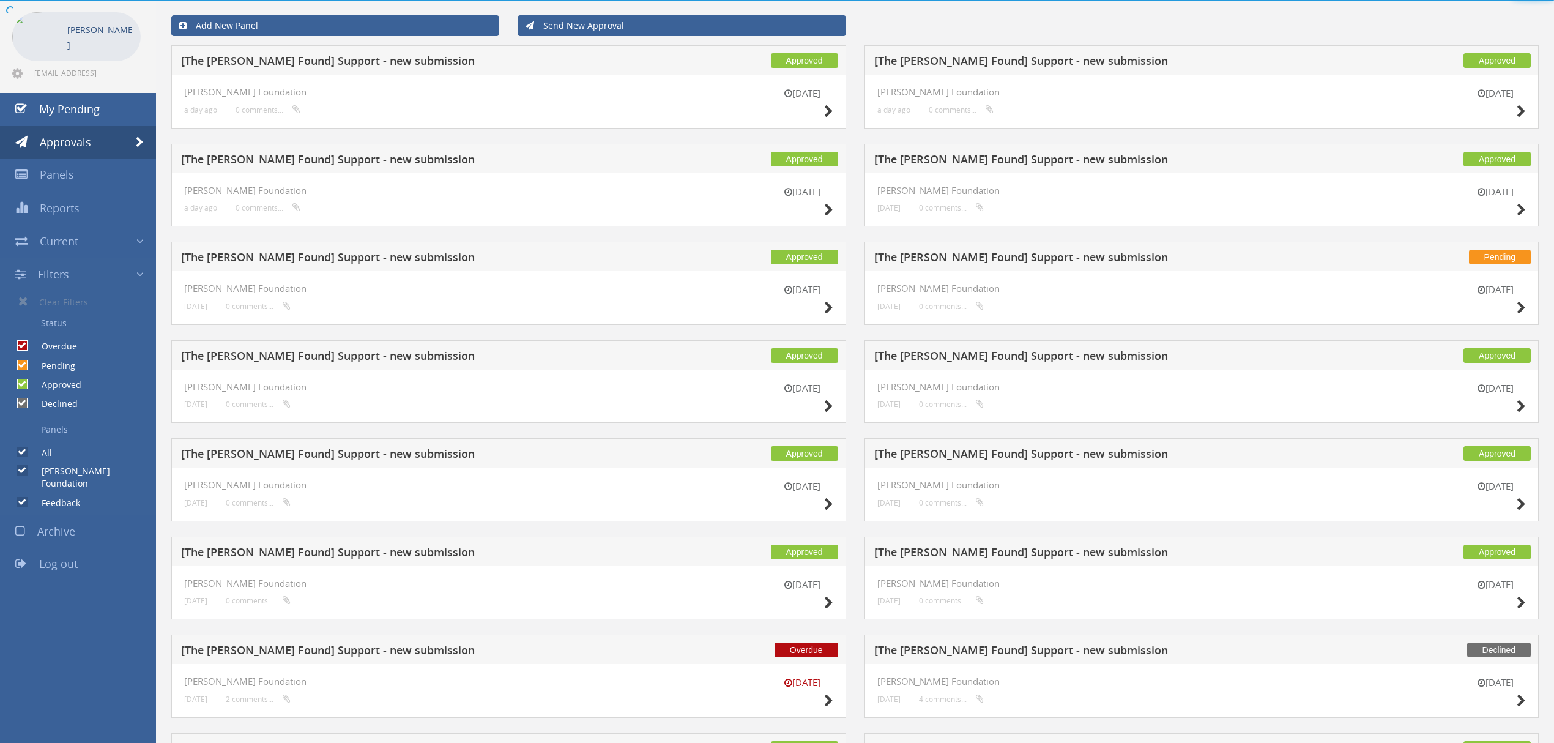
scroll to position [658, 0]
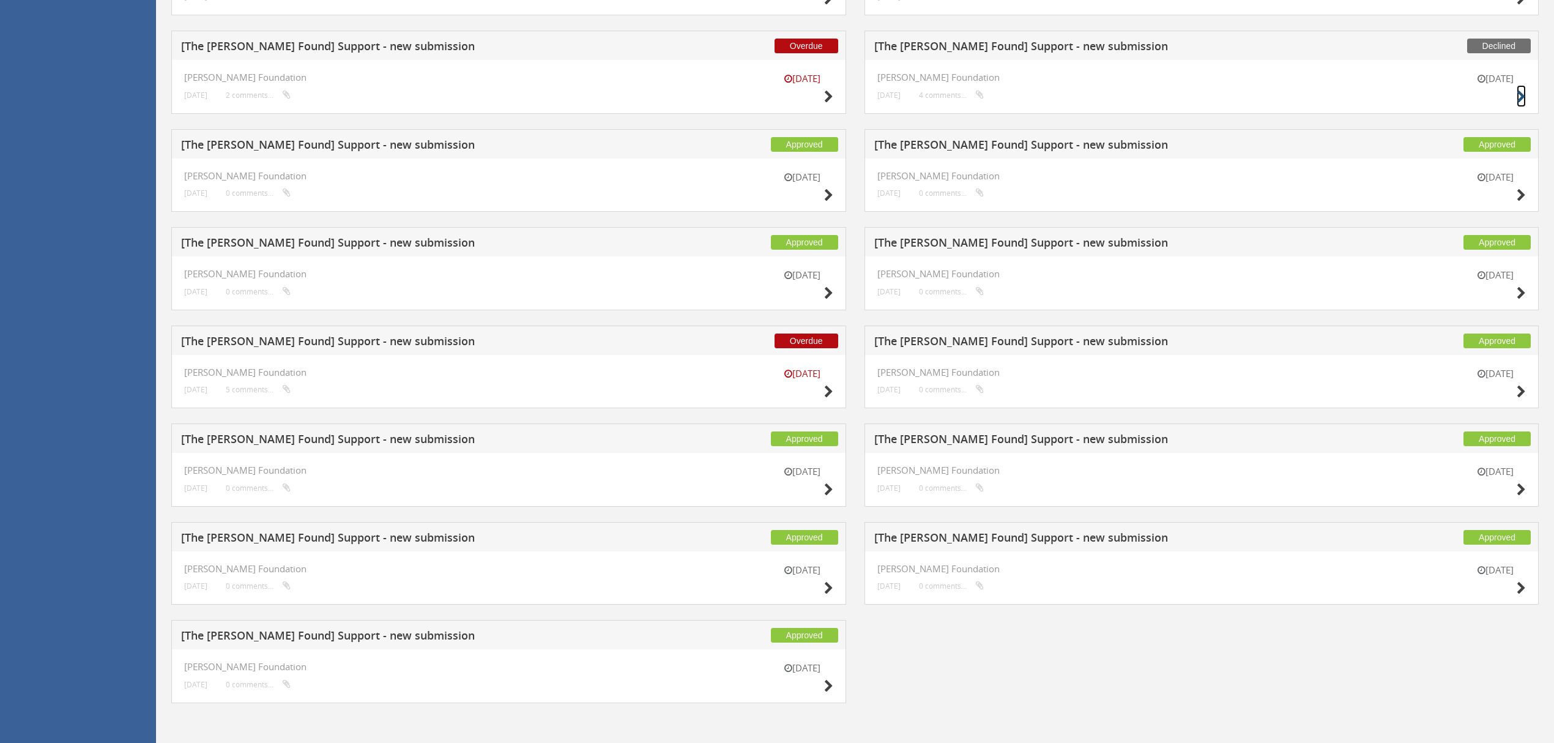
click at [1517, 91] on icon at bounding box center [1521, 97] width 9 height 13
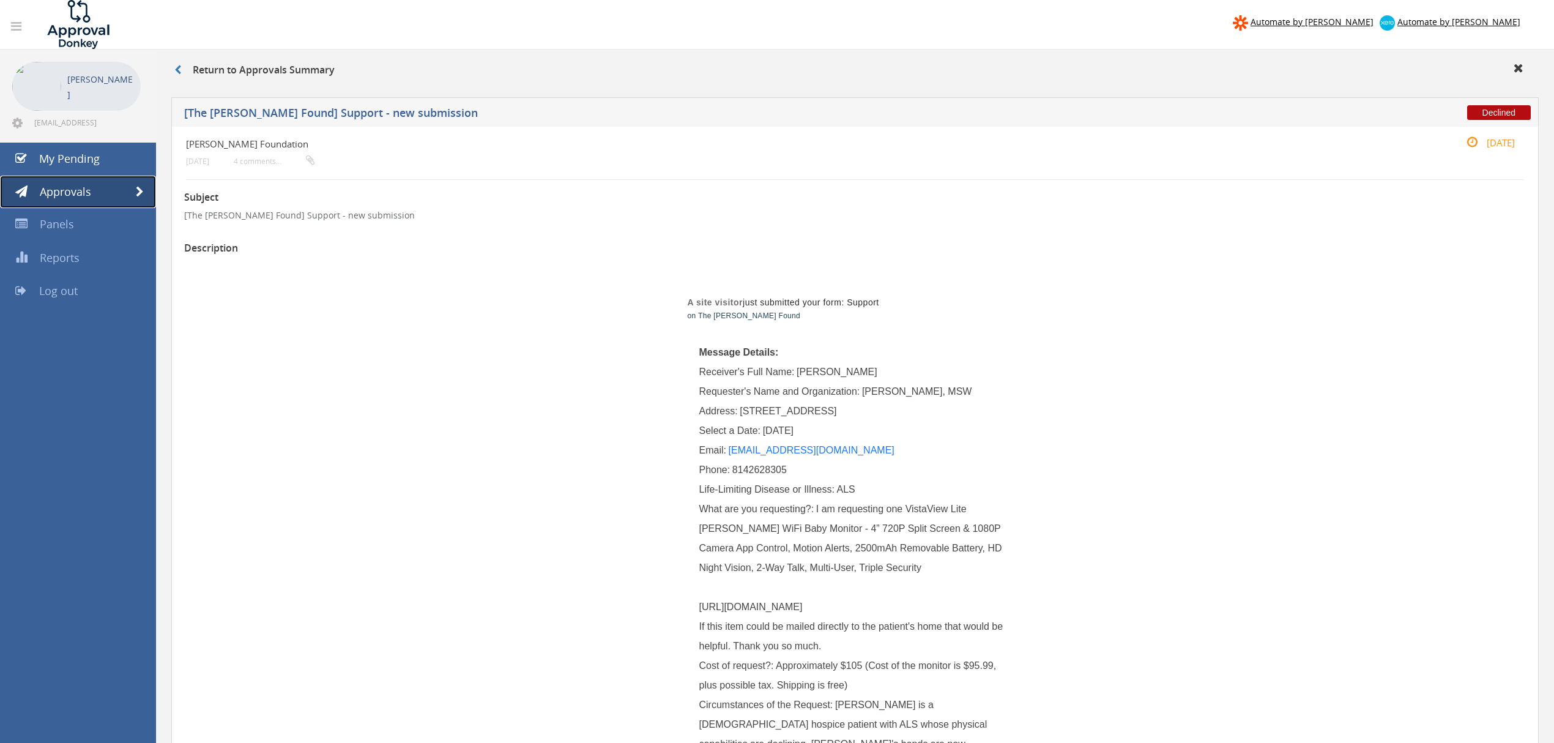
click at [132, 194] on link "Approvals" at bounding box center [78, 192] width 156 height 33
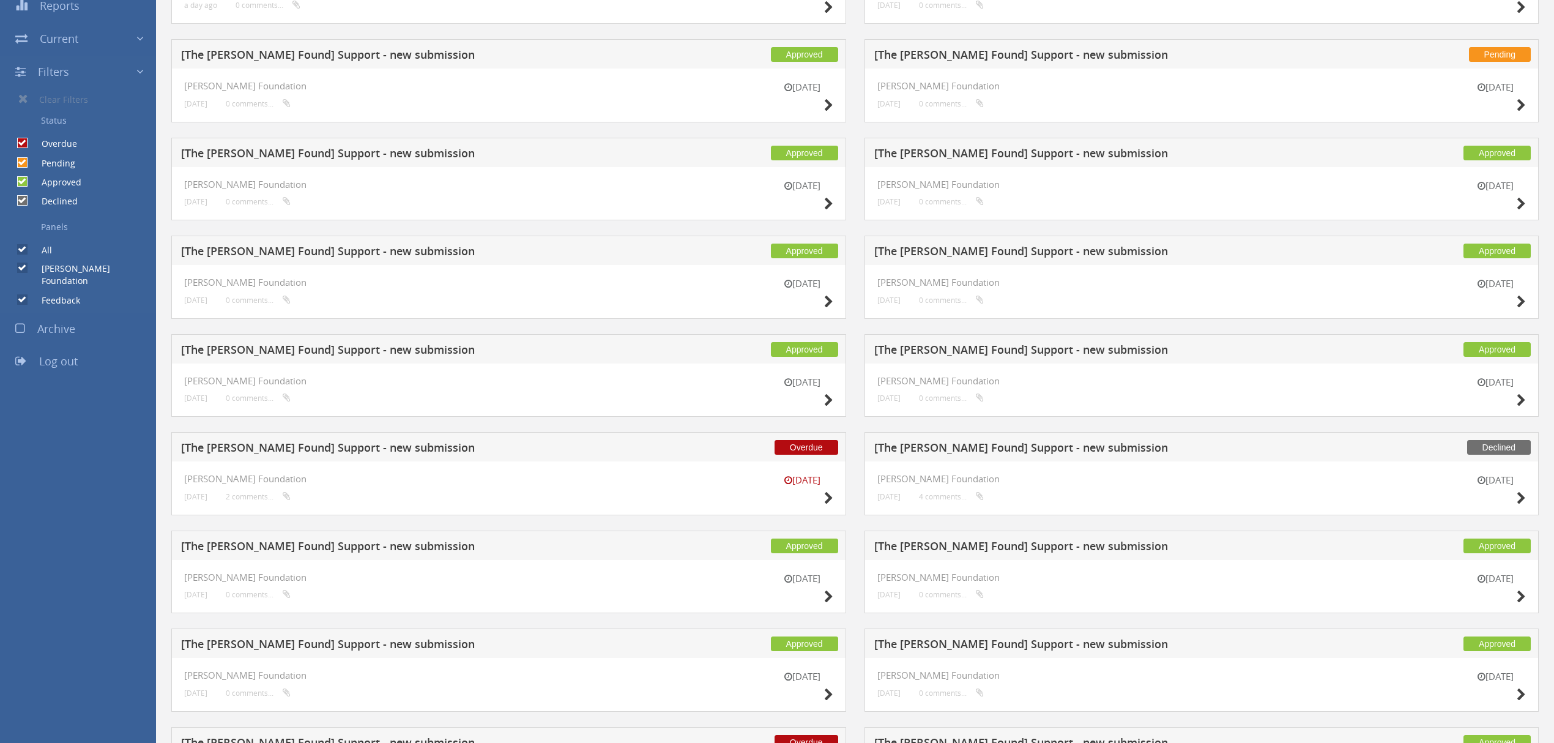
scroll to position [326, 0]
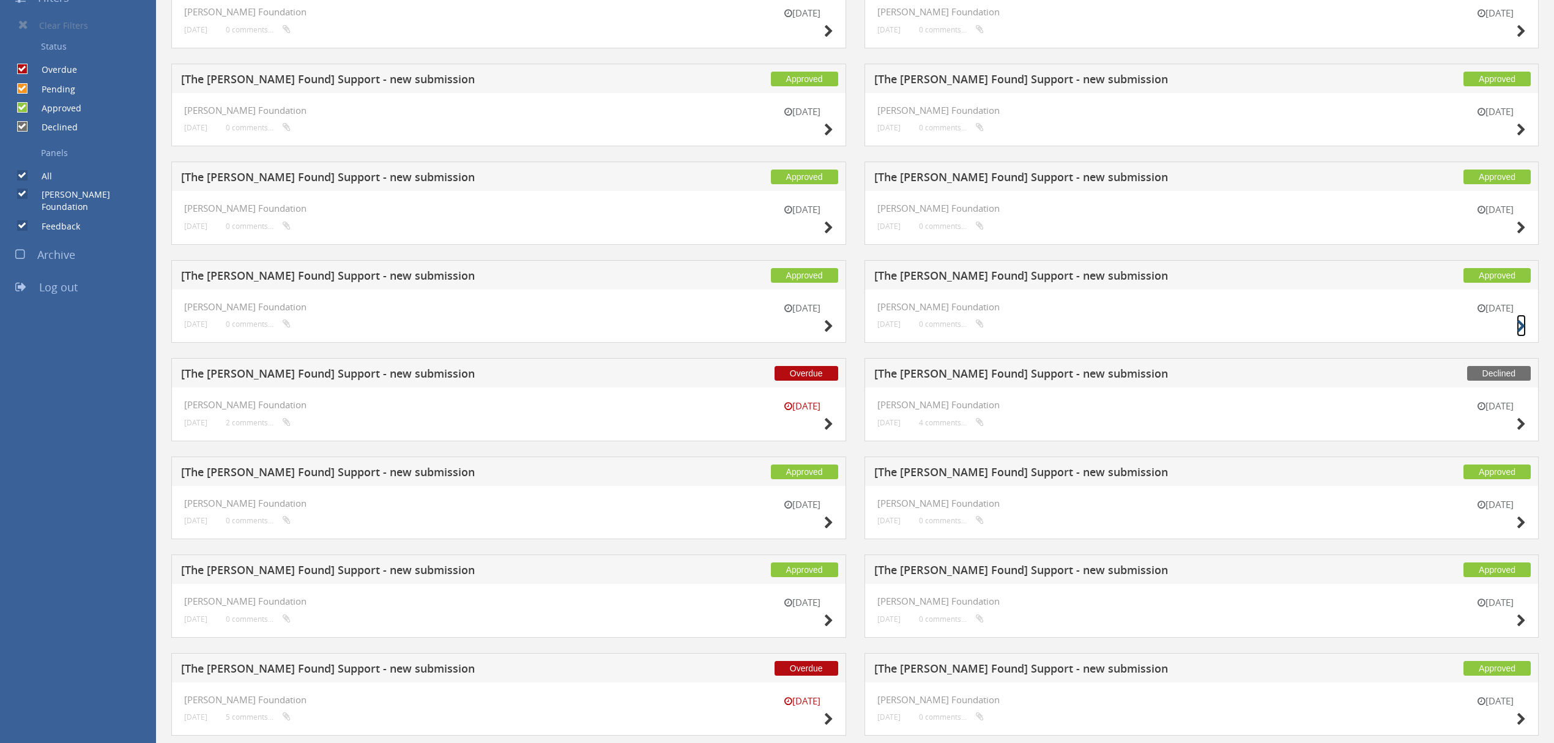
click at [1517, 329] on icon at bounding box center [1521, 326] width 9 height 13
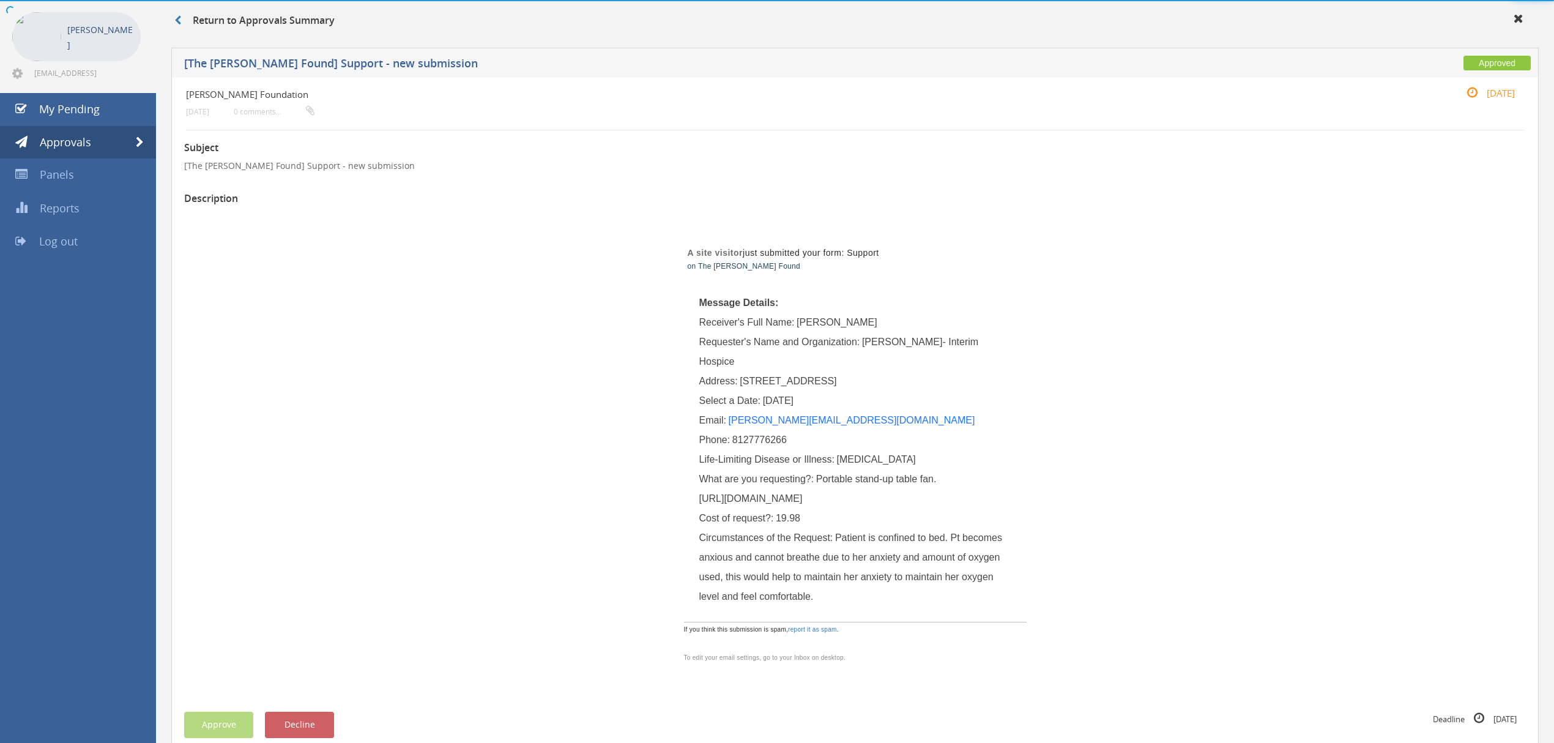
scroll to position [326, 0]
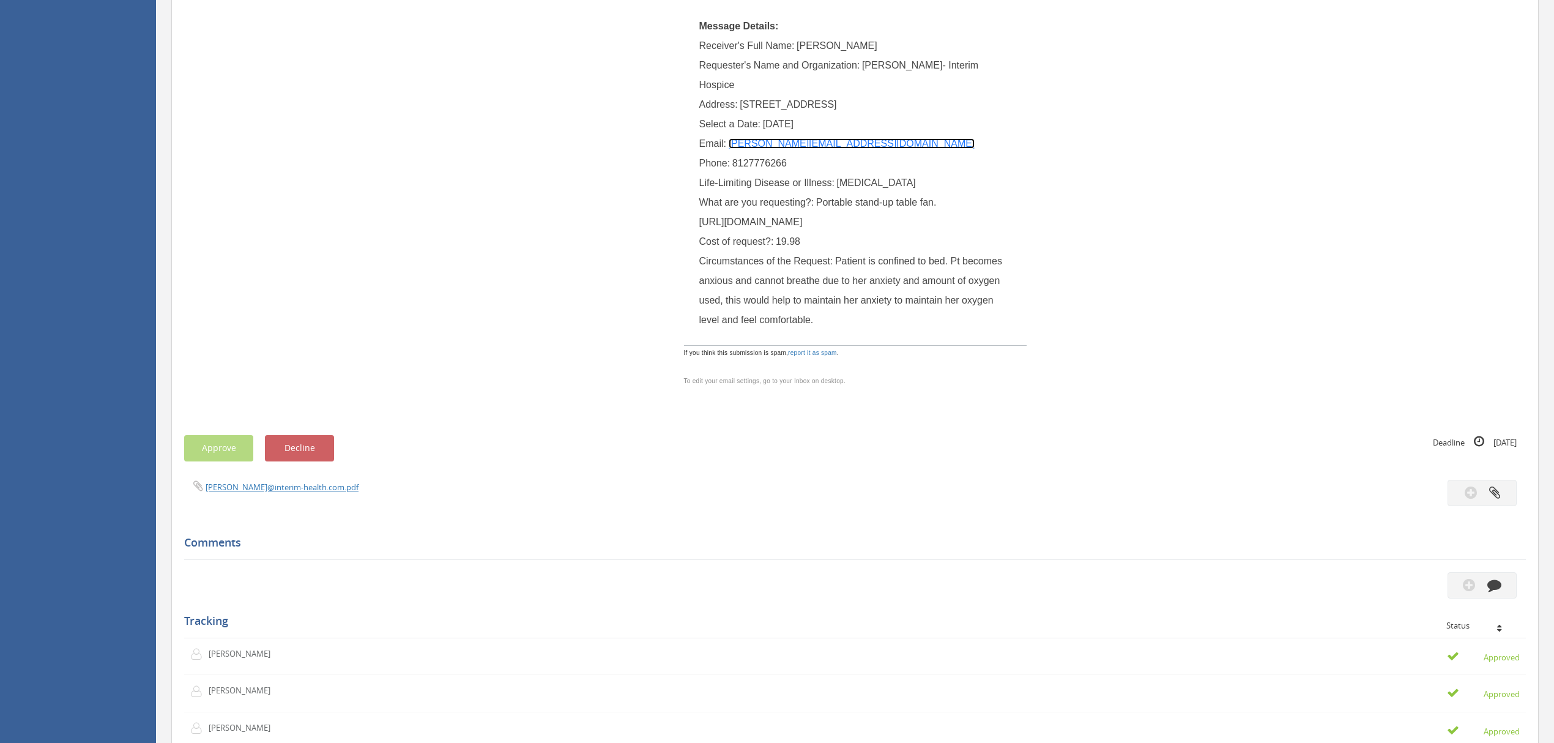
click at [811, 144] on link "[PERSON_NAME][EMAIL_ADDRESS][DOMAIN_NAME]" at bounding box center [852, 143] width 247 height 10
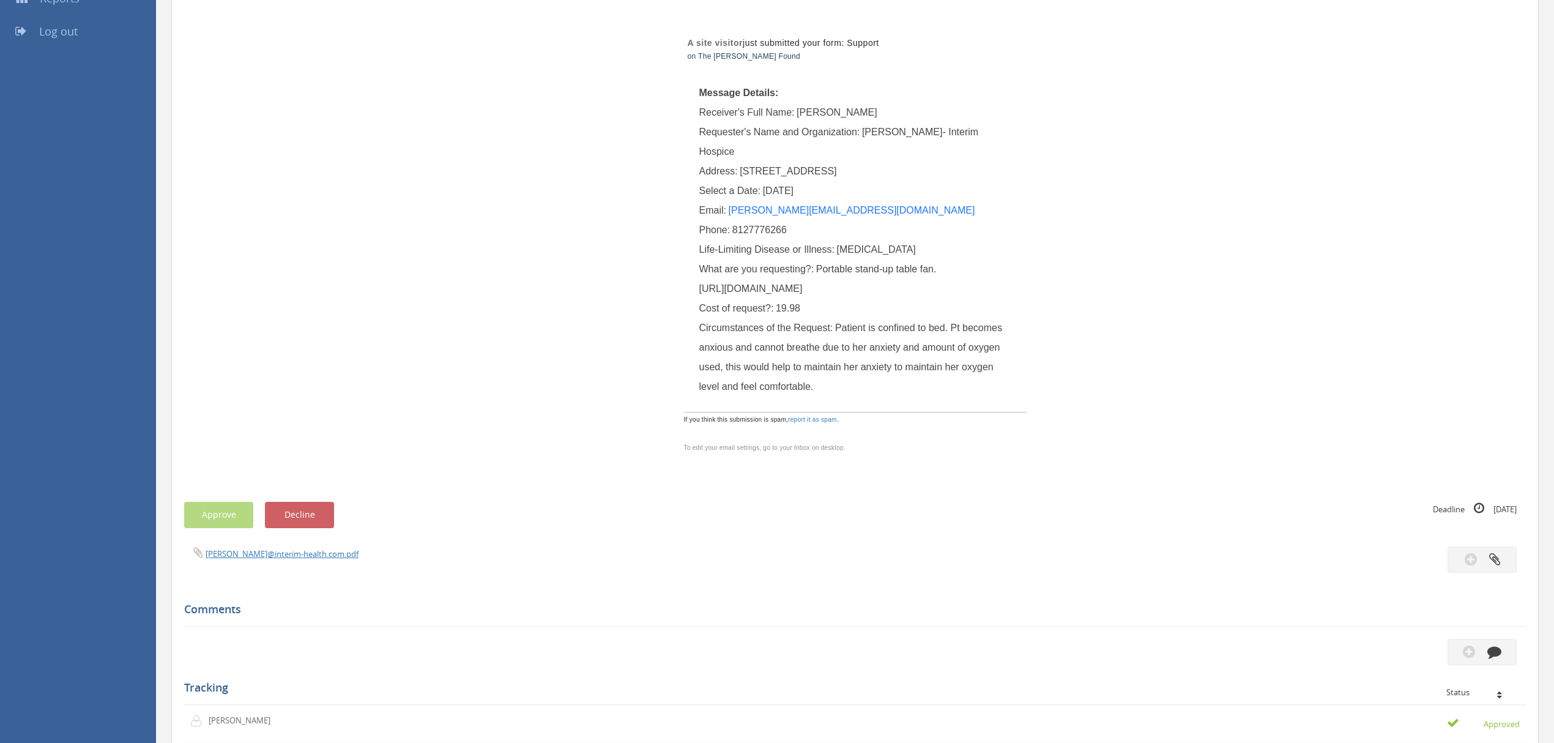
scroll to position [0, 0]
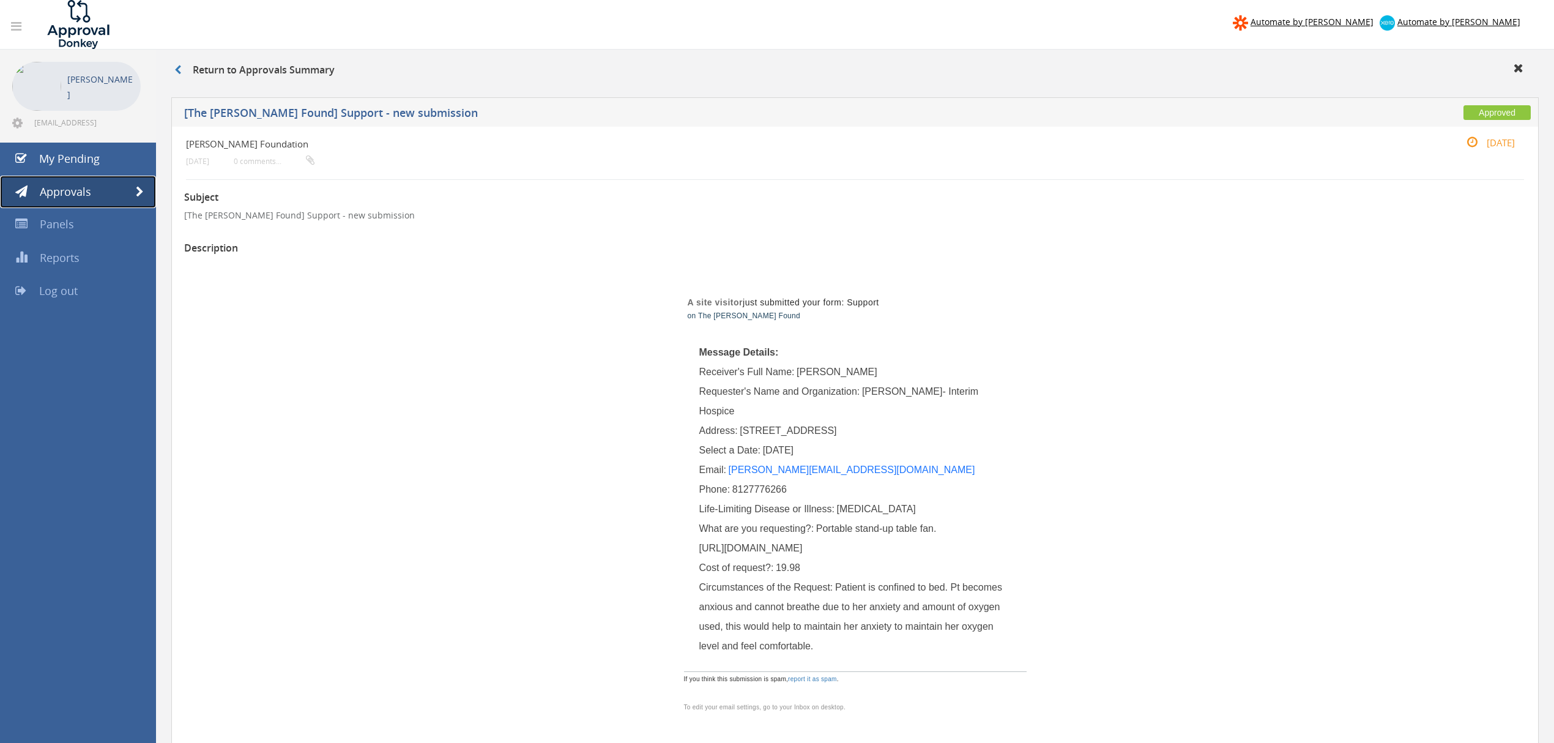
click at [140, 193] on span at bounding box center [140, 192] width 8 height 11
